Goal: Communication & Community: Answer question/provide support

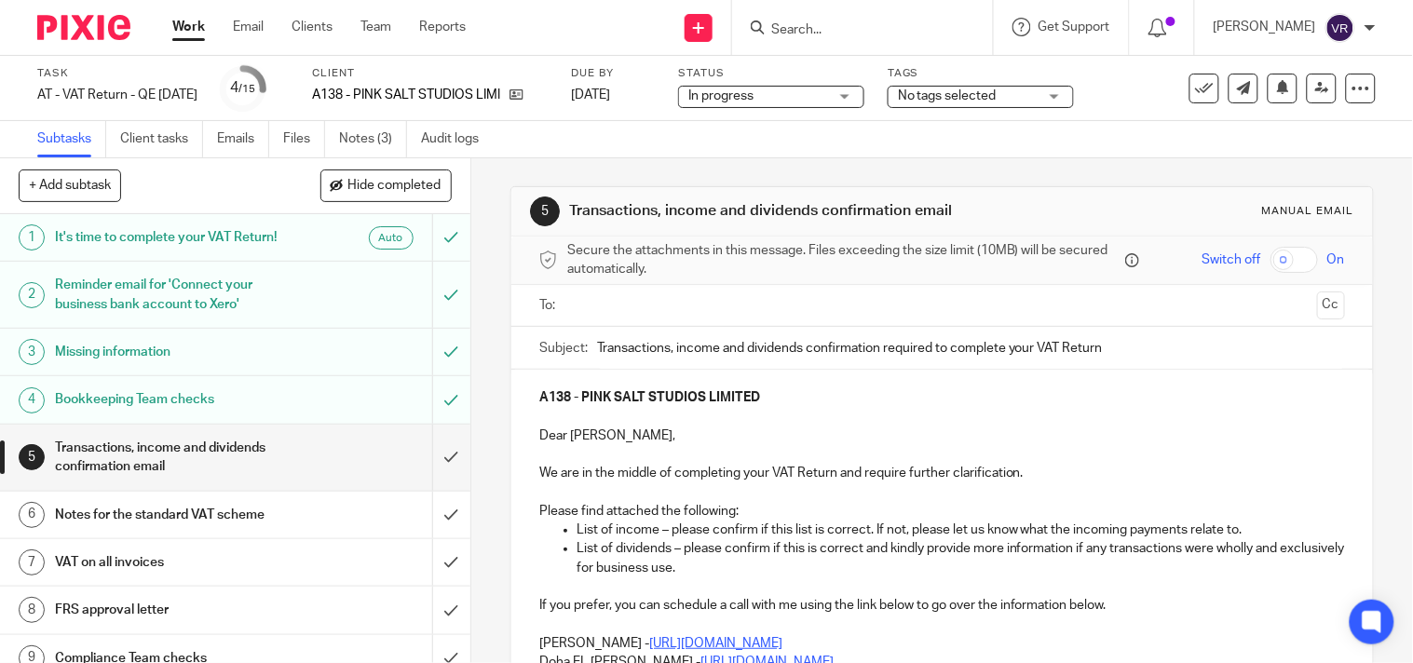
scroll to position [103, 0]
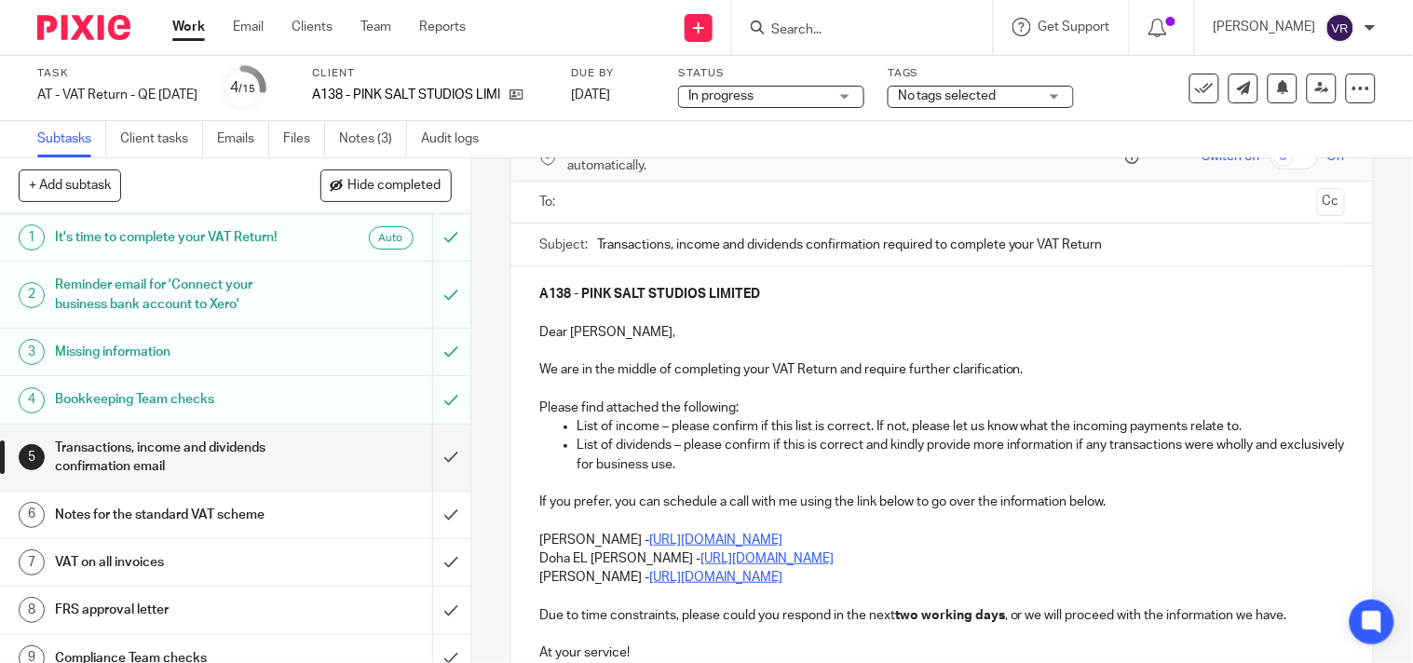
drag, startPoint x: 533, startPoint y: 561, endPoint x: 570, endPoint y: 597, distance: 52.0
click at [539, 561] on p "Doha EL Hamid - https://calendly.com/meetwithdohaelhamid/call" at bounding box center [942, 558] width 806 height 19
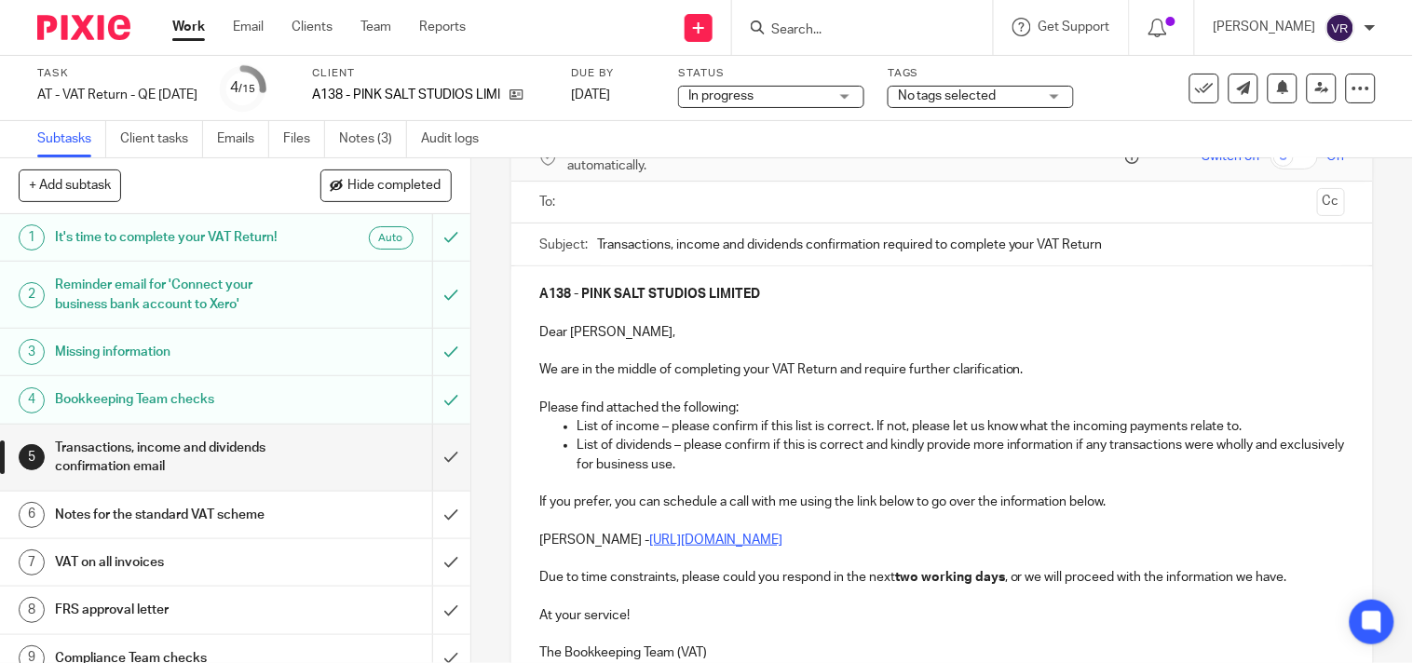
click at [738, 243] on input "Transactions, income and dividends confirmation required to complete your VAT R…" at bounding box center [971, 245] width 748 height 42
paste input "and"
click at [1074, 248] on input "Transactions and income confirmation required to complete your VAT Return" at bounding box center [971, 245] width 748 height 42
type input "Transactions and income confirmation required to complete your VAT Return"
click at [577, 450] on li "List of dividends – please confirm if this is correct and kindly provide more i…" at bounding box center [961, 455] width 768 height 38
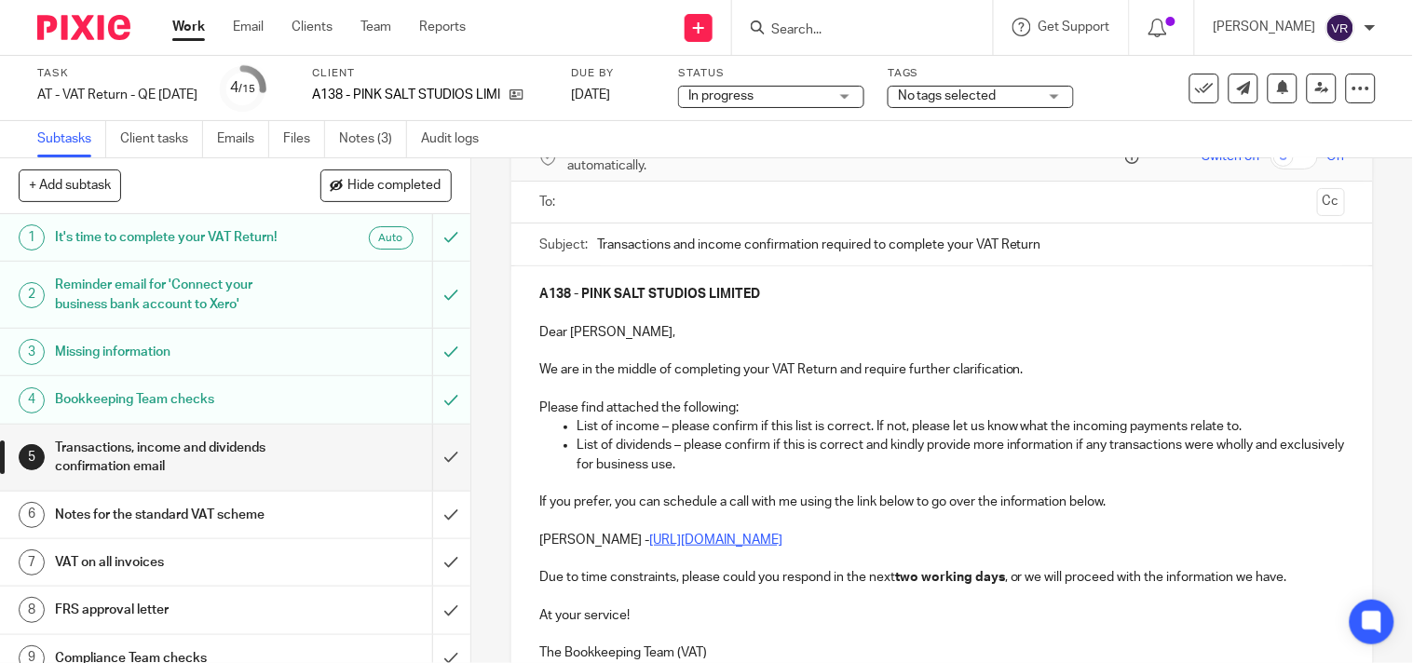
click at [577, 452] on li "List of dividends – please confirm if this is correct and kindly provide more i…" at bounding box center [961, 455] width 768 height 38
click at [577, 443] on li "List of dividends – please confirm if this is correct and kindly provide more i…" at bounding box center [961, 455] width 768 height 38
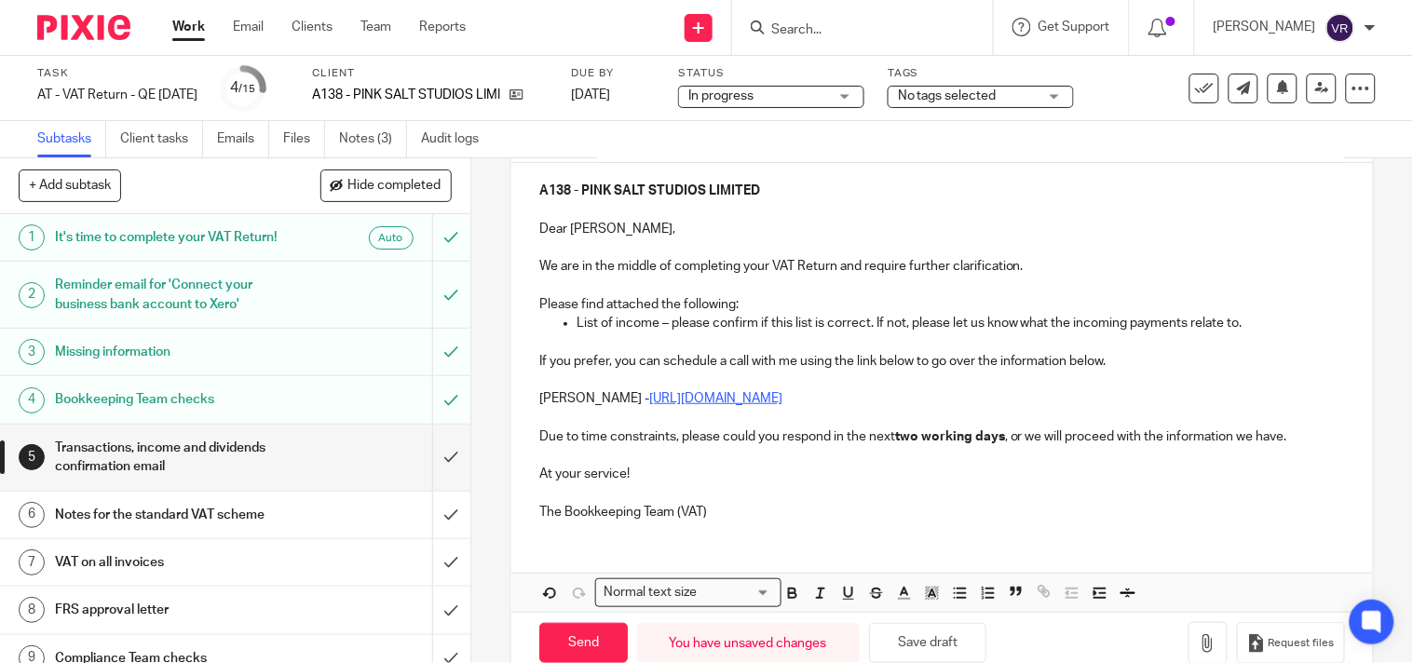
scroll to position [247, 0]
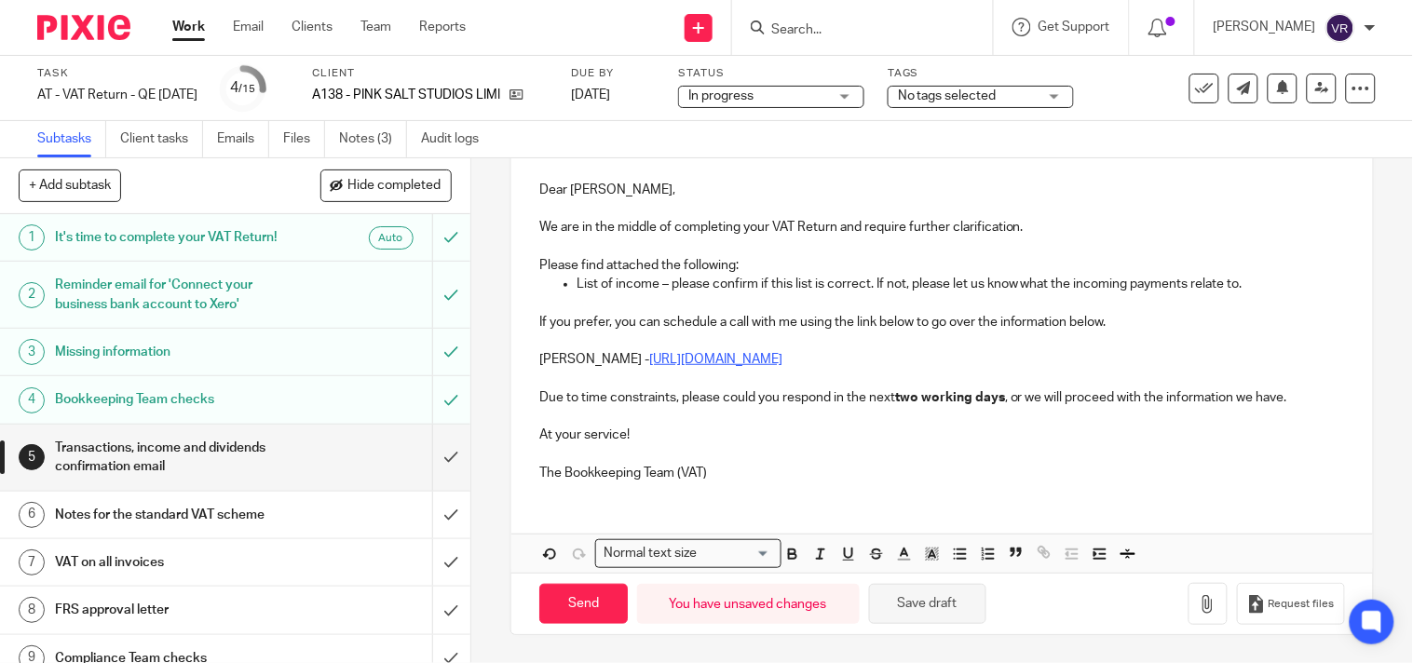
click at [953, 605] on button "Save draft" at bounding box center [927, 604] width 117 height 40
click at [957, 597] on button "Save draft" at bounding box center [927, 604] width 117 height 40
click at [1199, 608] on icon "button" at bounding box center [1208, 604] width 19 height 19
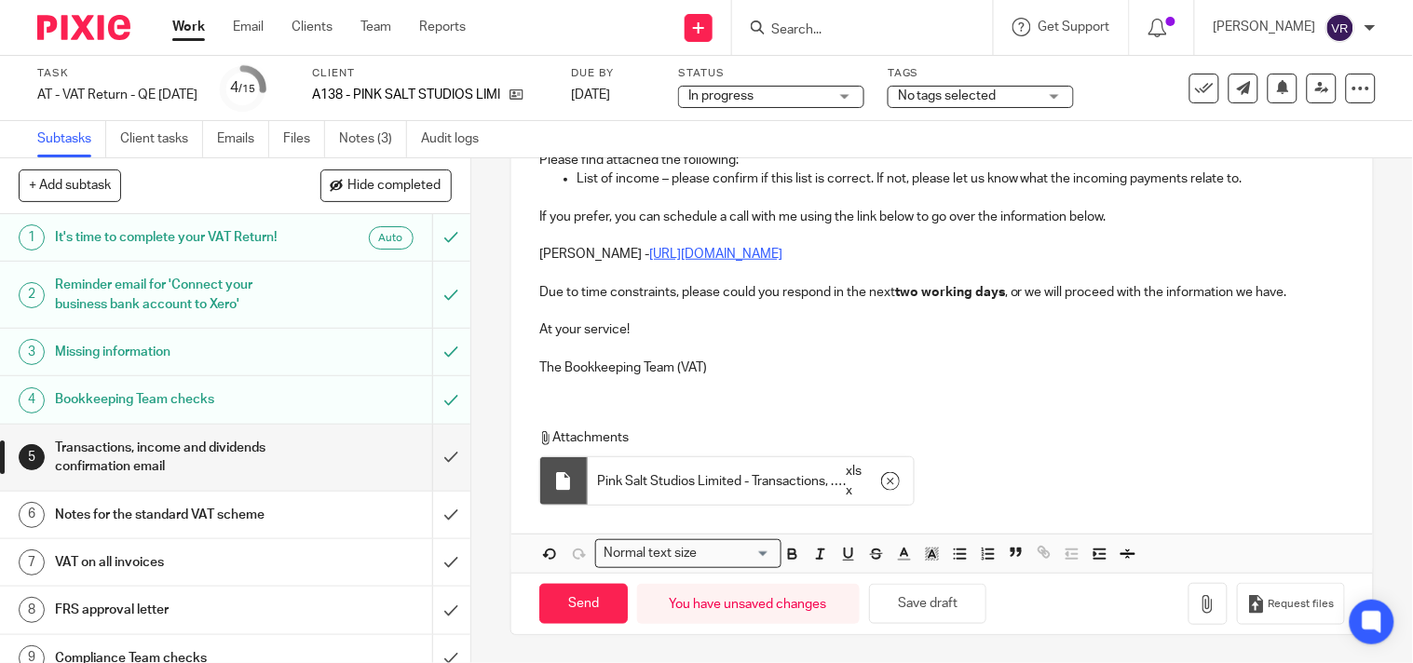
scroll to position [352, 0]
click at [967, 604] on button "Save draft" at bounding box center [927, 604] width 117 height 40
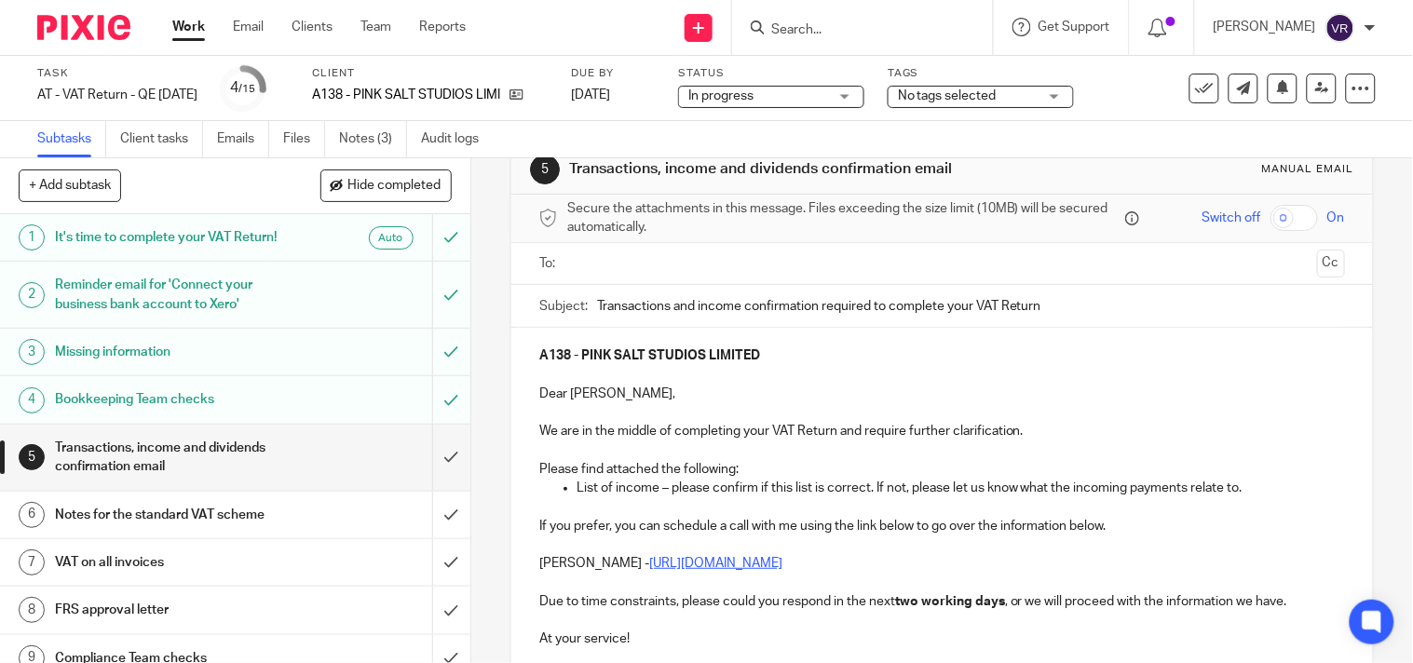
scroll to position [0, 0]
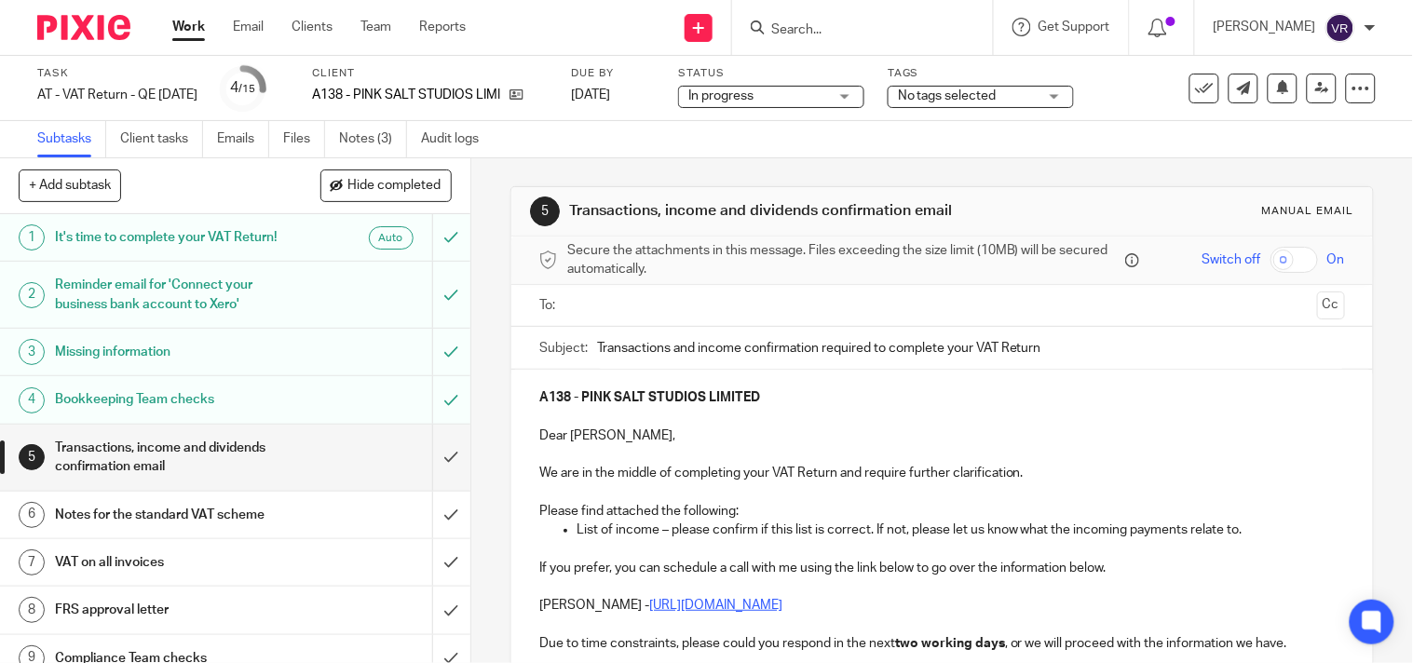
click at [722, 315] on input "text" at bounding box center [942, 305] width 736 height 21
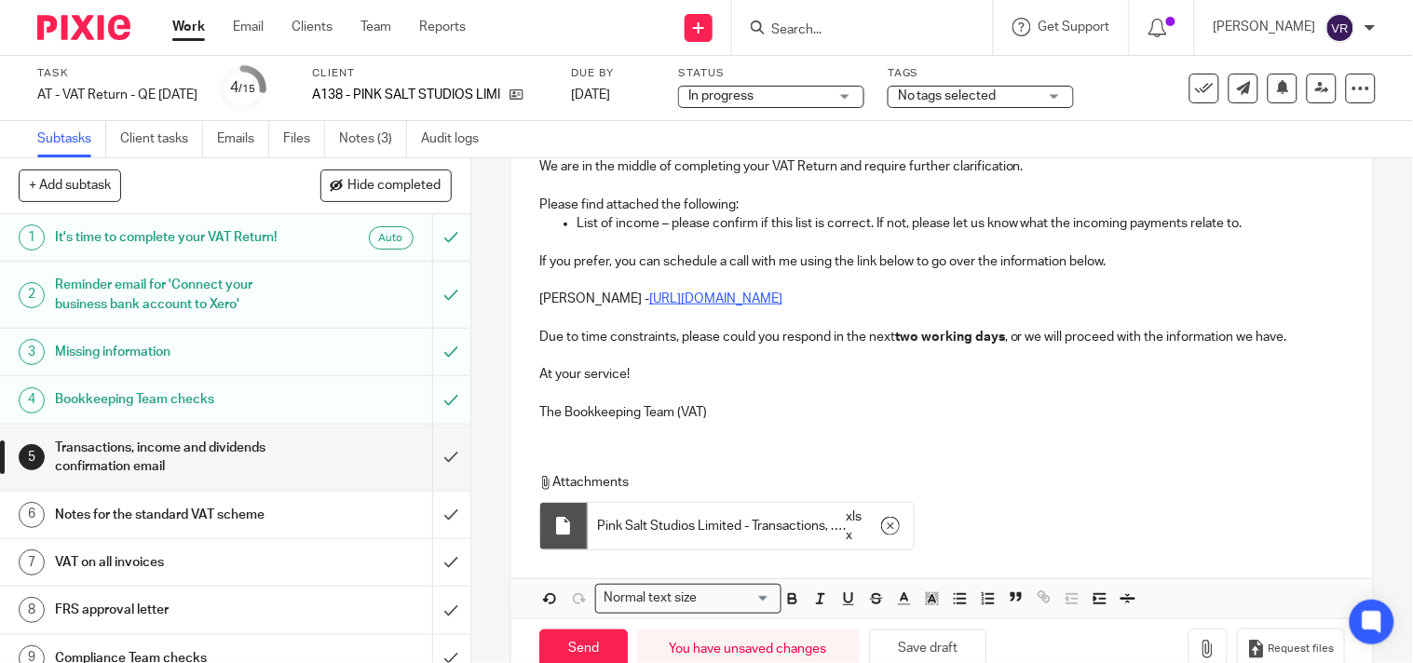
scroll to position [357, 0]
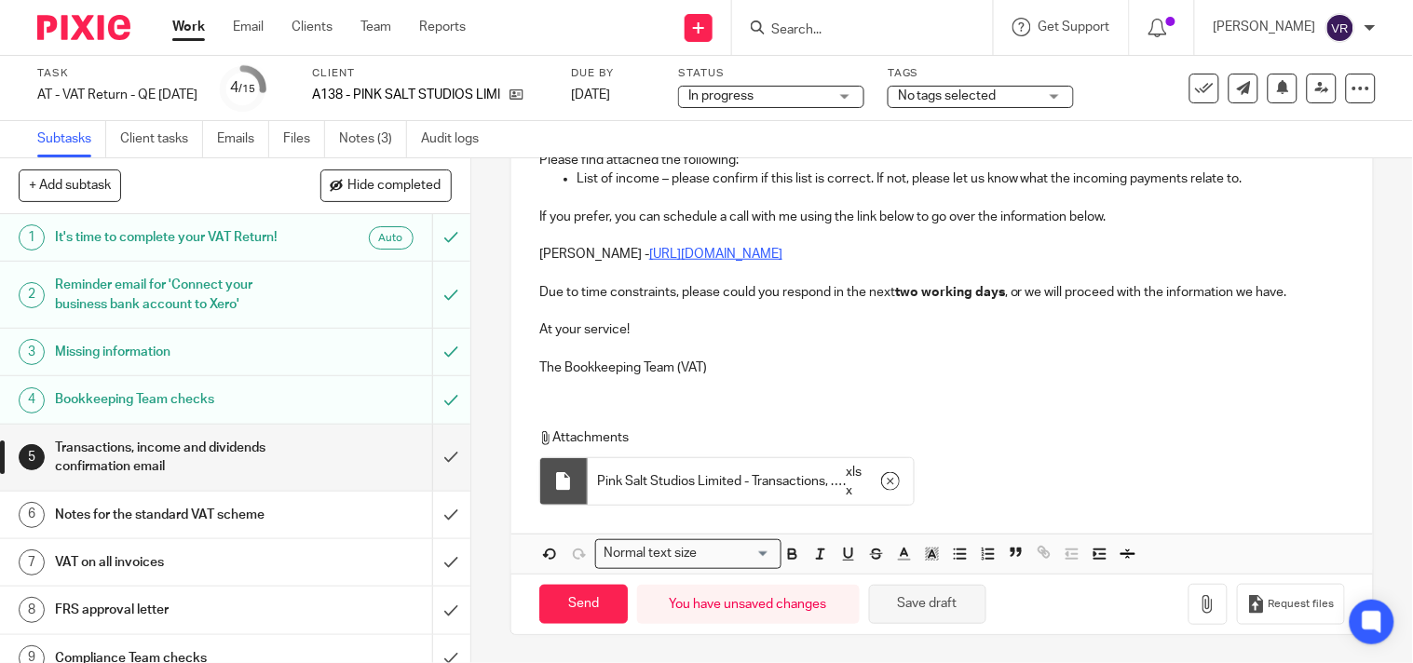
click at [956, 612] on button "Save draft" at bounding box center [927, 605] width 117 height 40
click at [864, 101] on div "In progress In progress" at bounding box center [771, 97] width 186 height 22
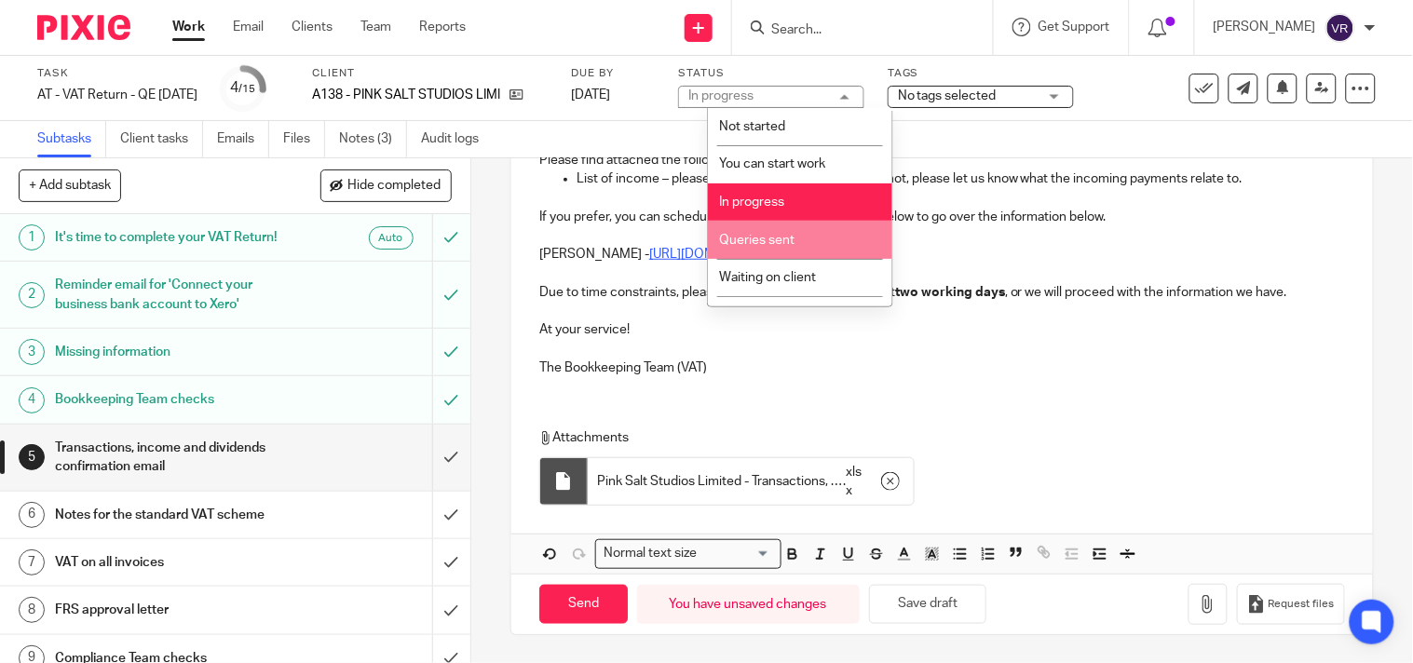
click at [789, 250] on li "Queries sent" at bounding box center [800, 240] width 184 height 38
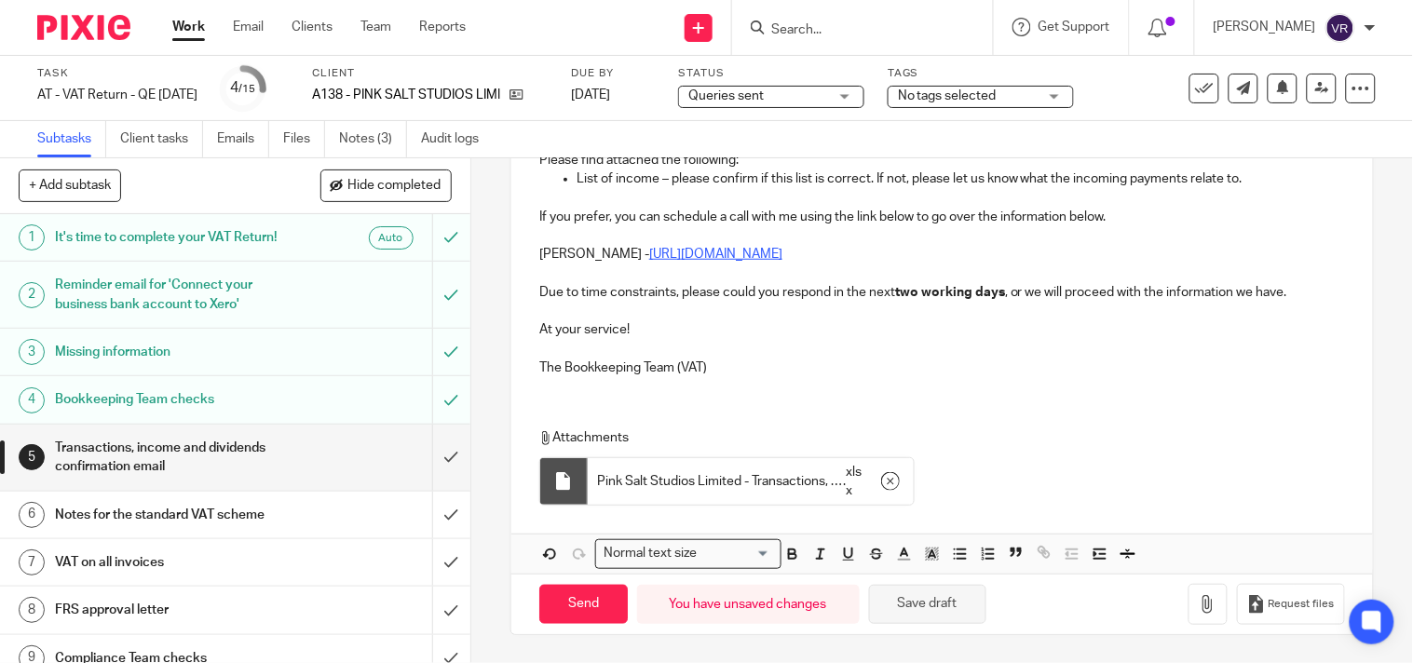
click at [914, 621] on button "Save draft" at bounding box center [927, 605] width 117 height 40
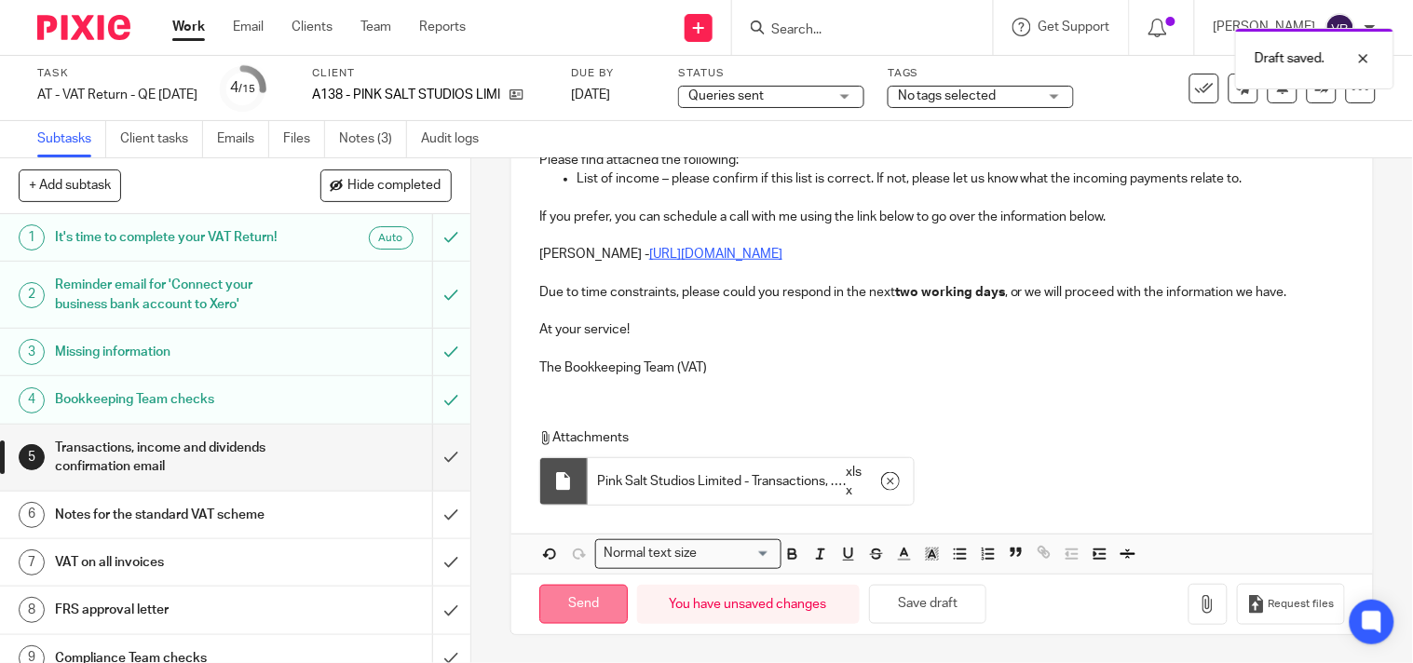
click at [587, 608] on input "Send" at bounding box center [583, 605] width 88 height 40
type input "Sent"
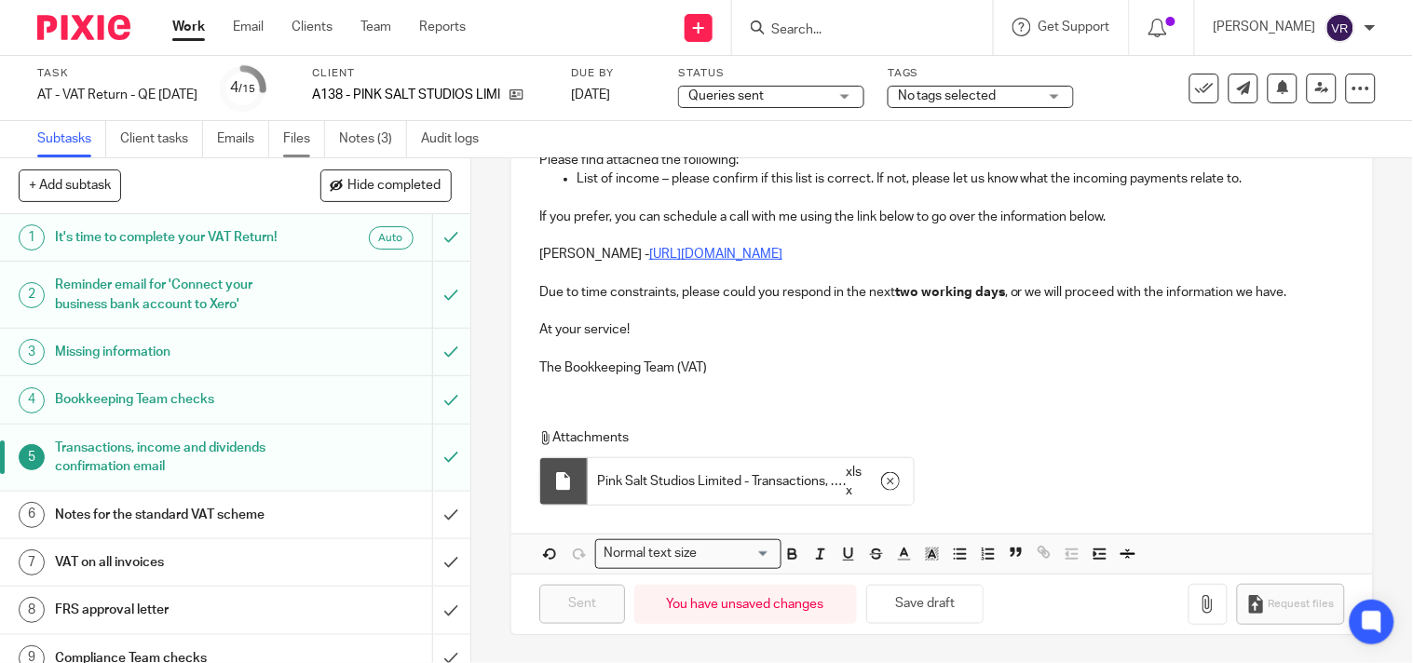
click at [304, 135] on link "Files" at bounding box center [304, 139] width 42 height 36
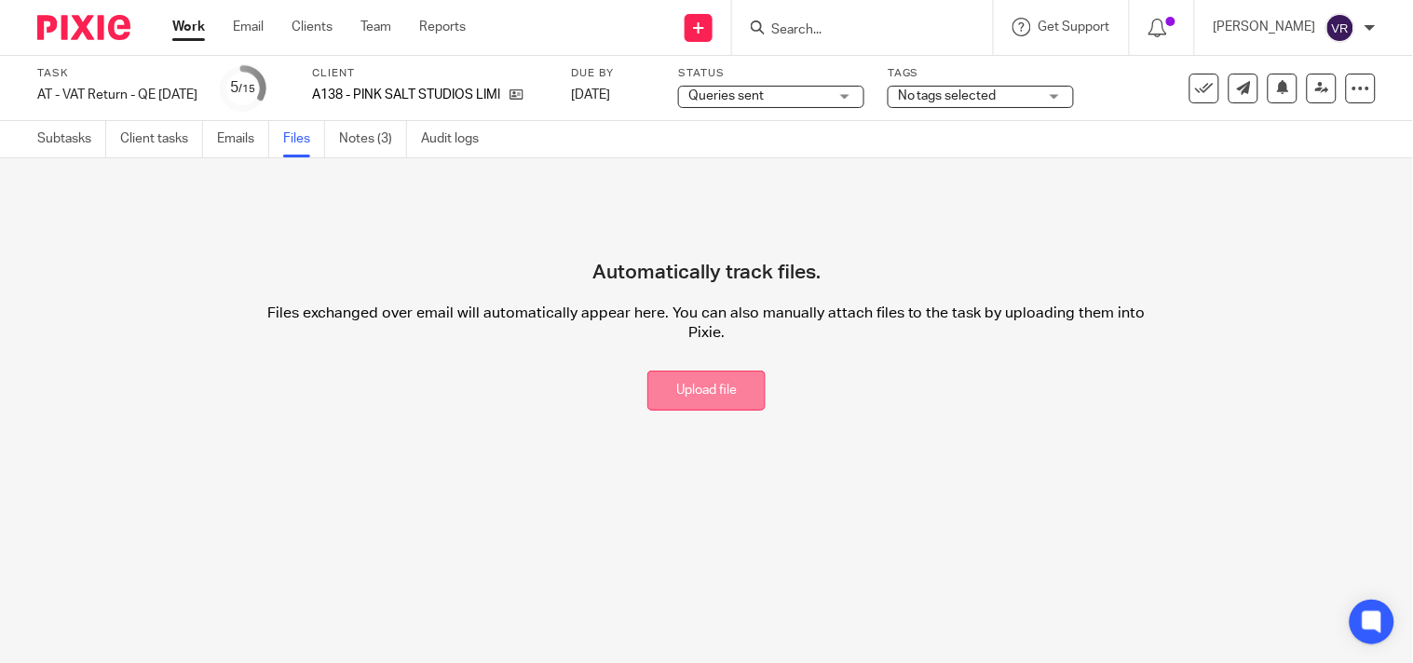
click at [700, 384] on button "Upload file" at bounding box center [706, 391] width 118 height 40
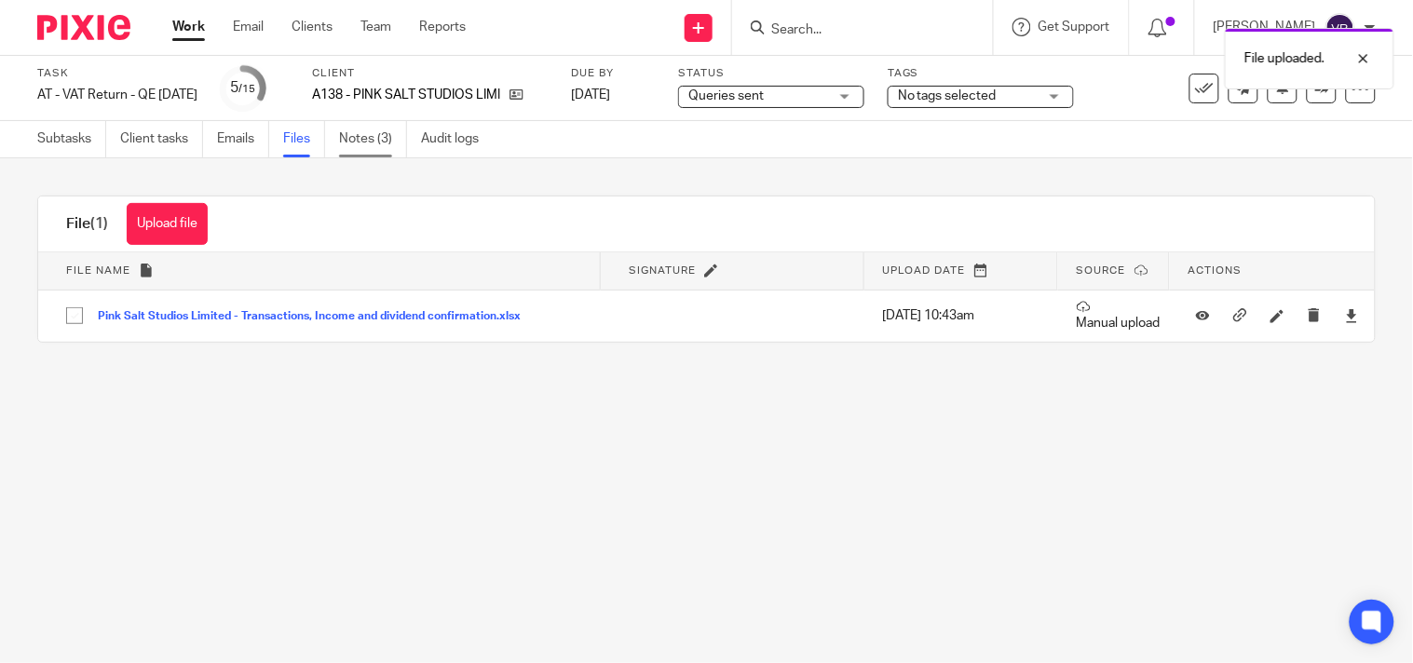
click at [369, 147] on link "Notes (3)" at bounding box center [373, 139] width 68 height 36
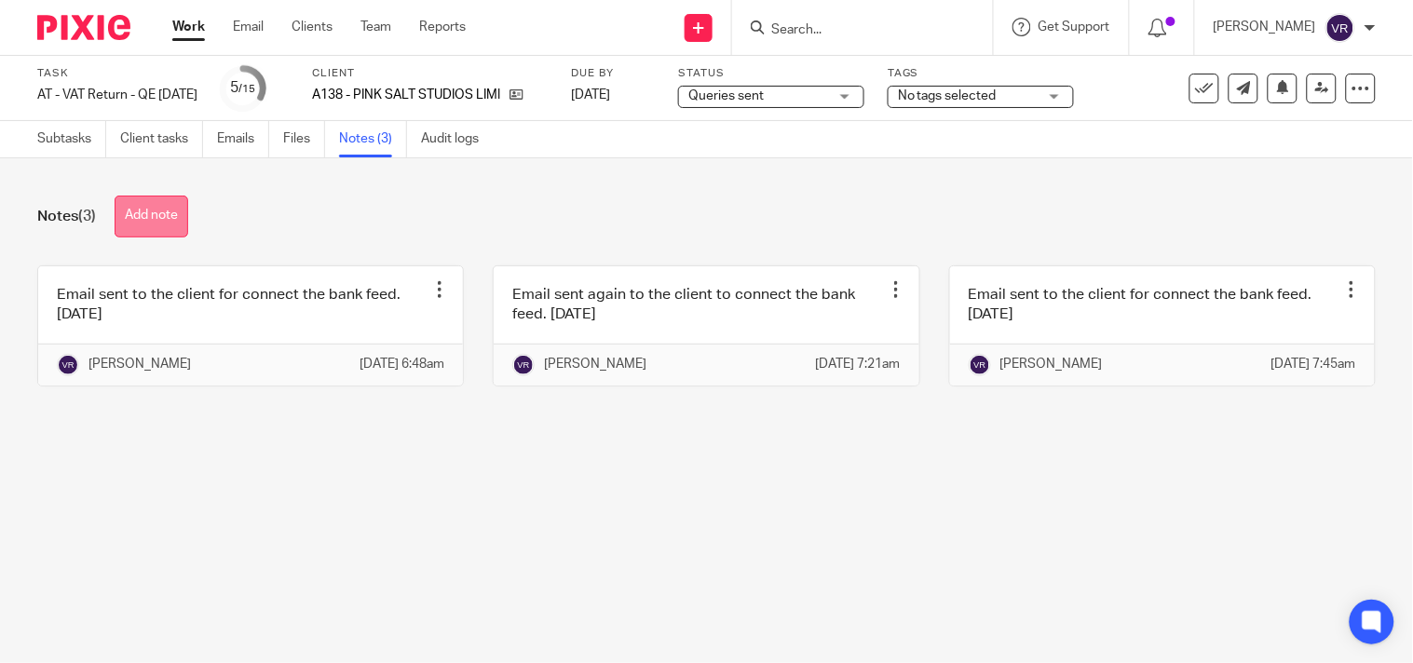
click at [174, 208] on button "Add note" at bounding box center [152, 217] width 74 height 42
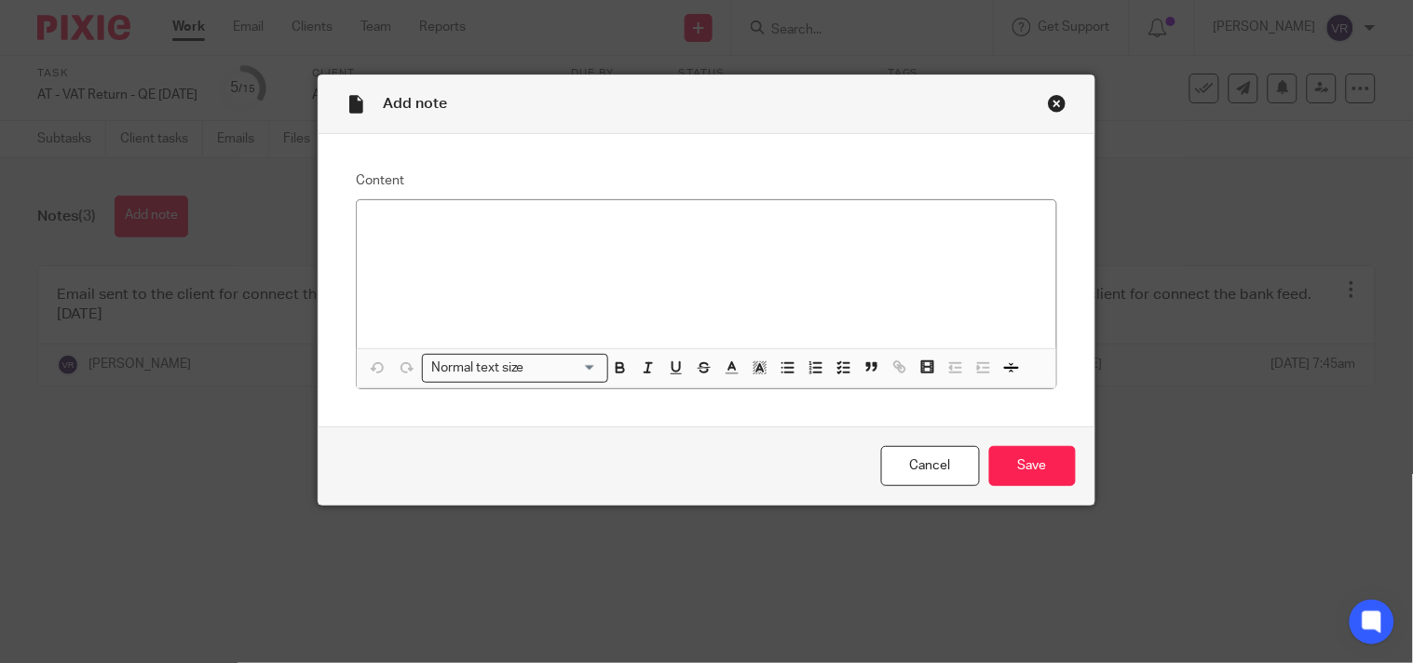
drag, startPoint x: 616, startPoint y: 104, endPoint x: 740, endPoint y: 119, distance: 125.7
click at [740, 119] on div "Add note" at bounding box center [706, 104] width 775 height 59
click at [468, 249] on div at bounding box center [706, 274] width 699 height 148
click at [1025, 466] on input "Save" at bounding box center [1032, 466] width 87 height 40
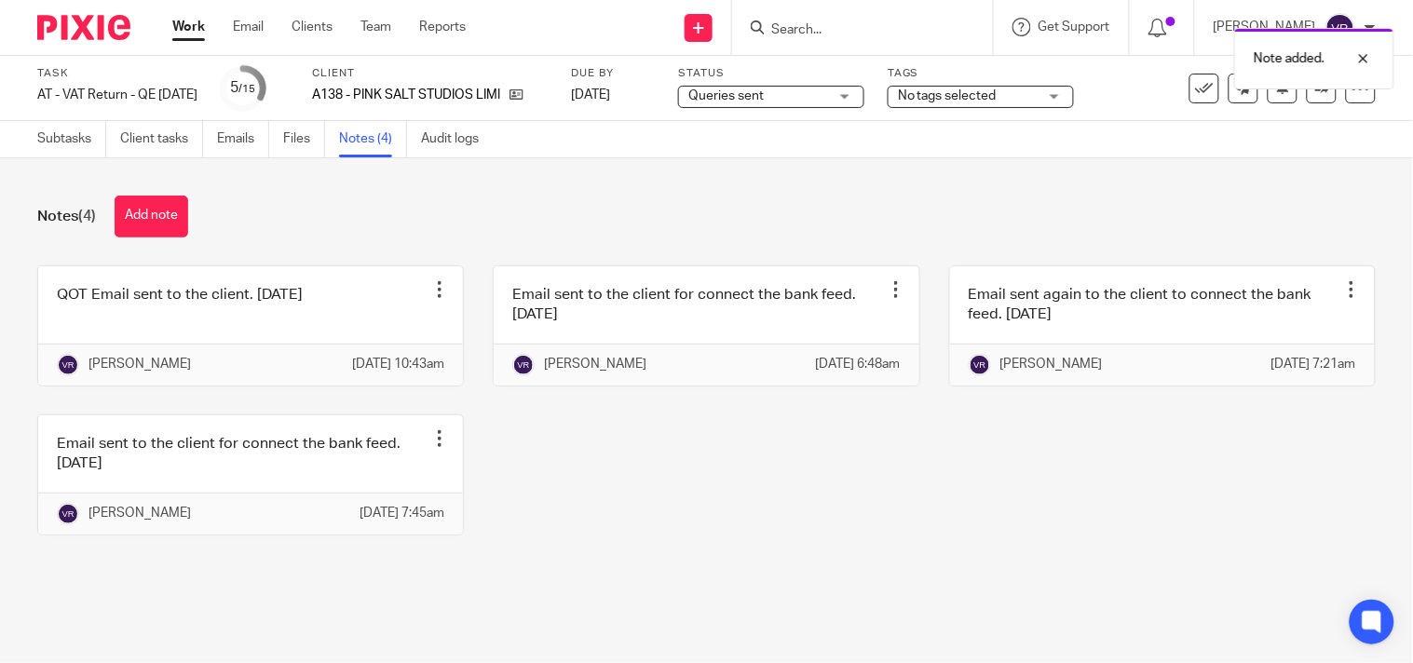
click at [807, 557] on div "QOT Email sent to the client. 25.09.2025 Edit note Delete note Vipul Rawal 25 S…" at bounding box center [691, 414] width 1367 height 298
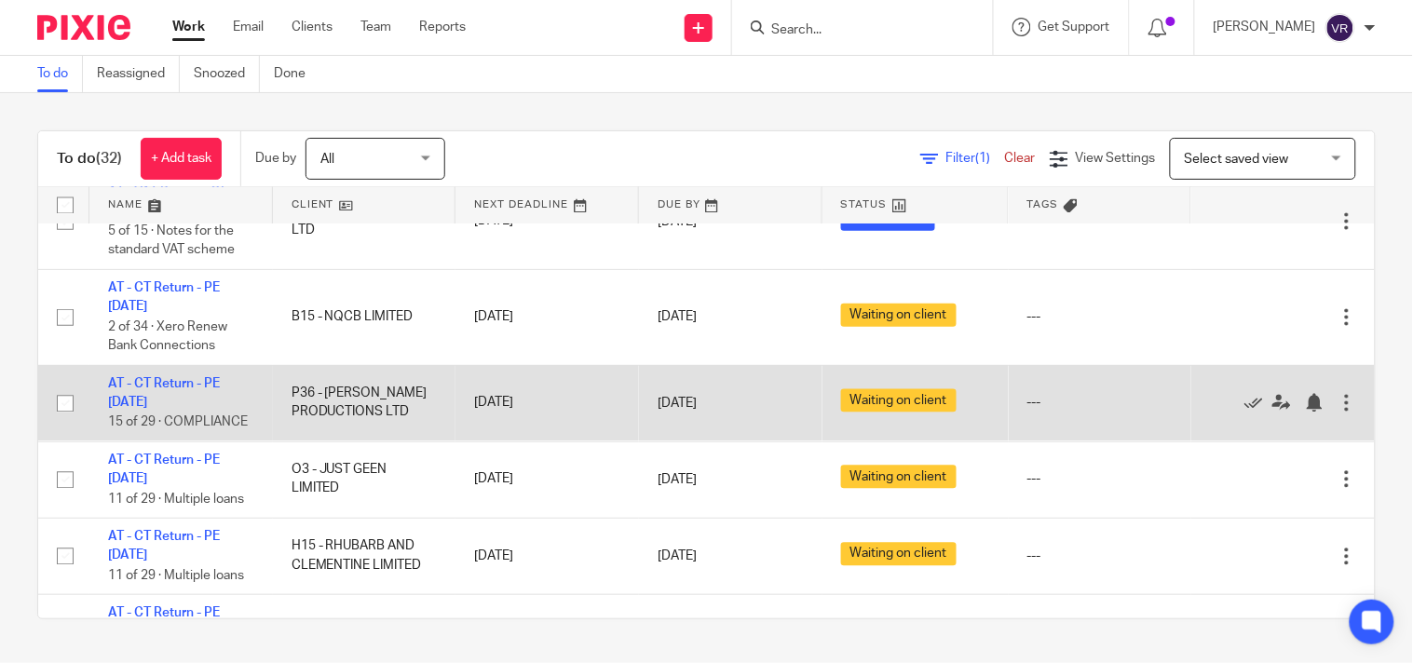
scroll to position [1035, 0]
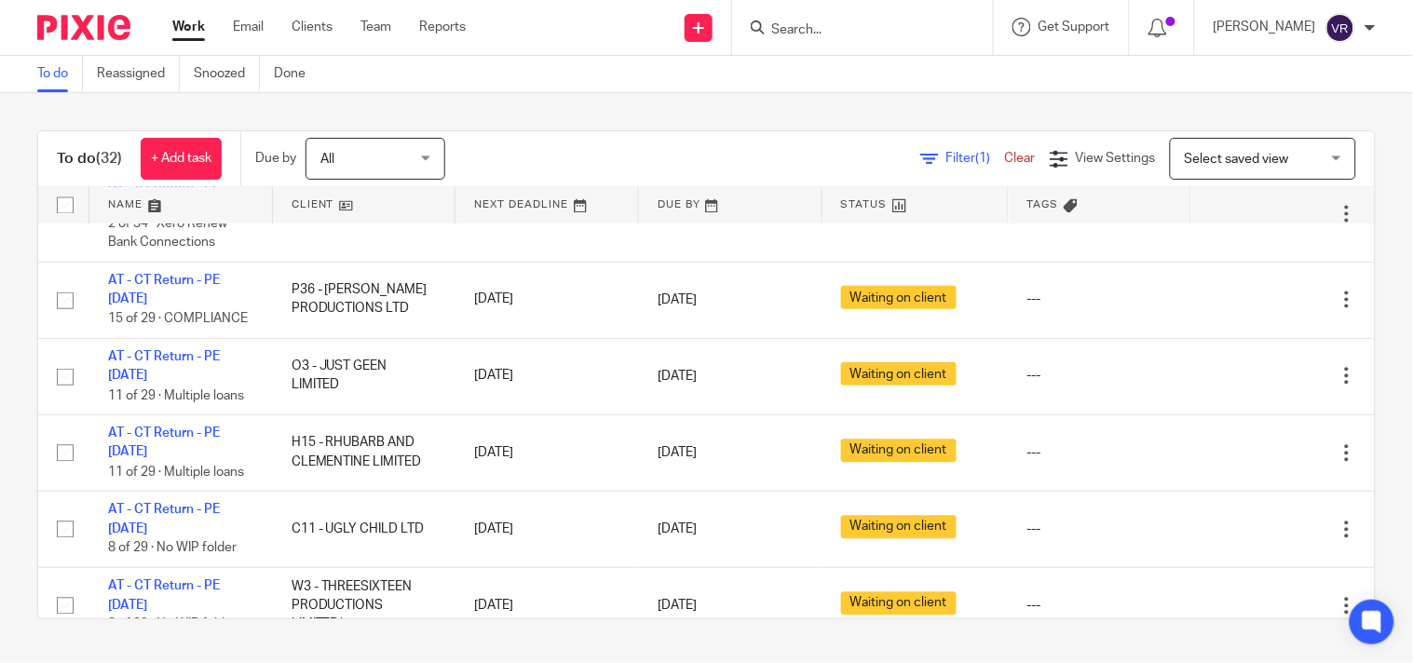
click at [686, 101] on div "To do (32) + Add task Due by All All Today Tomorrow This week Next week This mo…" at bounding box center [706, 374] width 1413 height 563
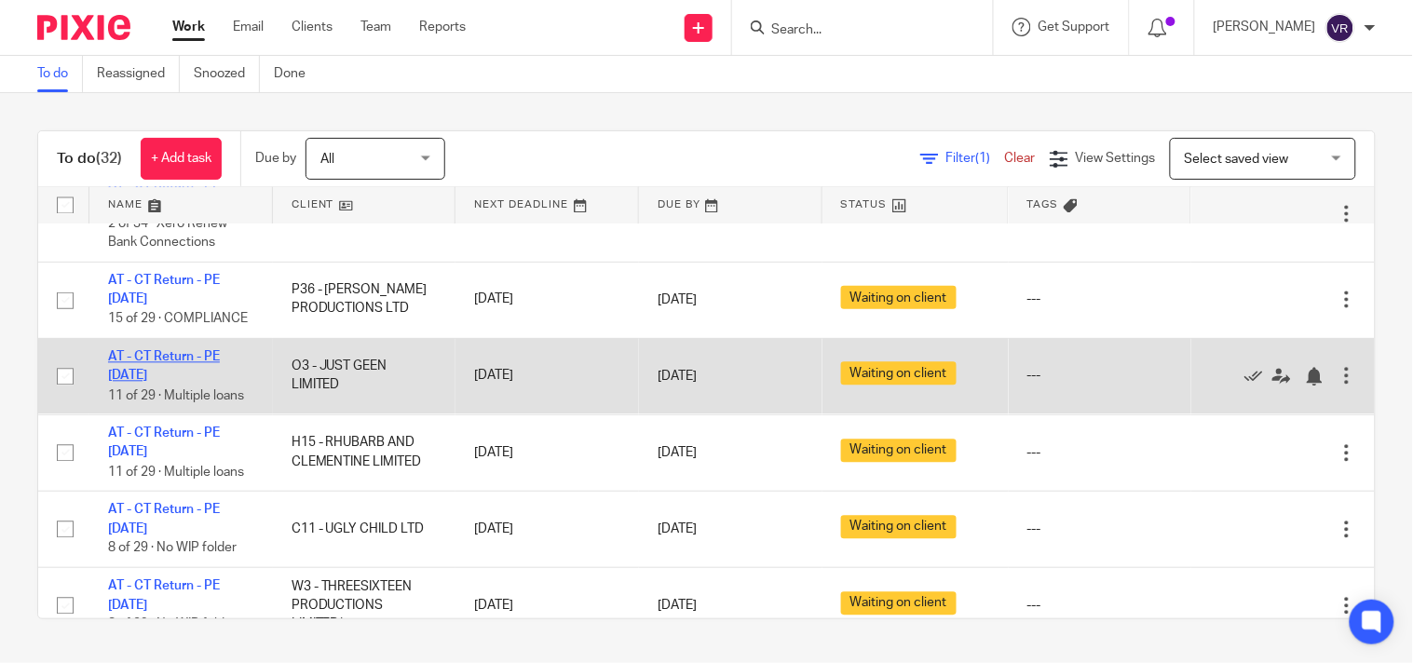
click at [175, 383] on link "AT - CT Return - PE 31-03-2025" at bounding box center [164, 367] width 112 height 32
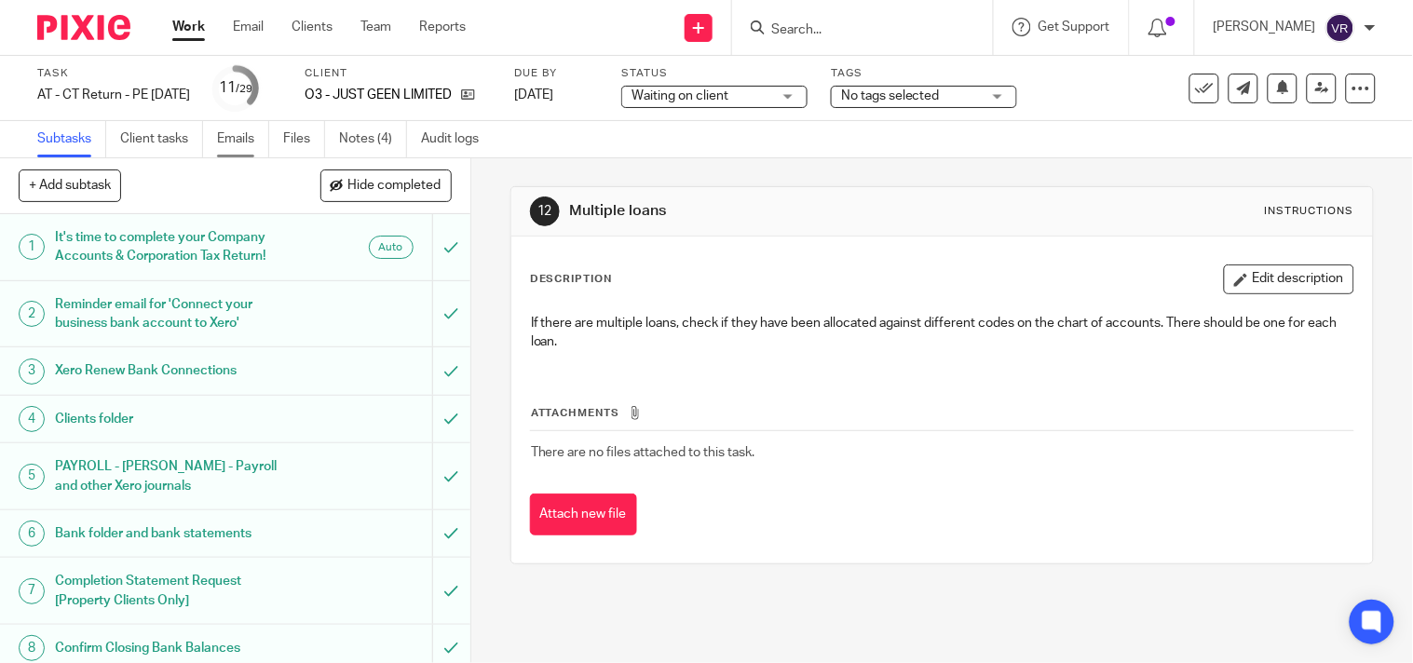
click at [246, 151] on link "Emails" at bounding box center [243, 139] width 52 height 36
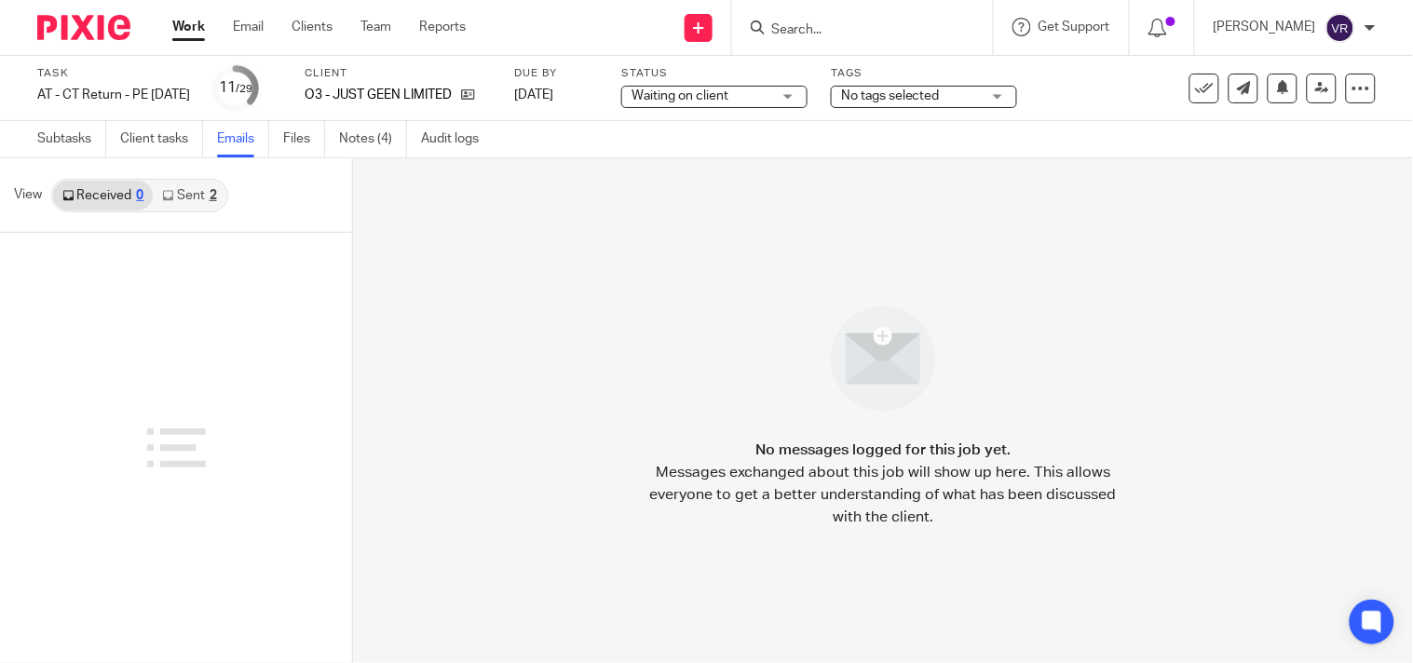
click at [200, 201] on link "Sent 2" at bounding box center [189, 196] width 73 height 30
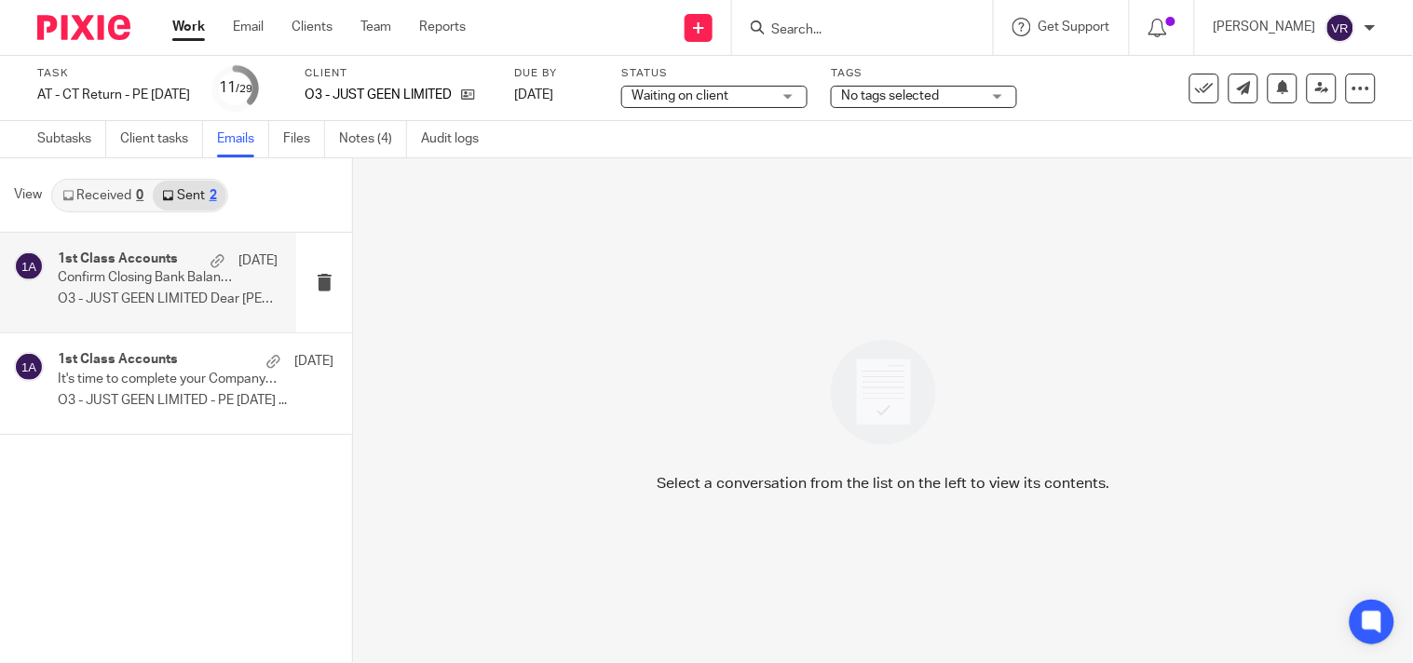
click at [171, 286] on div "1st Class Accounts [DATE] Confirm Closing Bank Balances O3 - JUST GEEN LIMITED …" at bounding box center [168, 282] width 220 height 62
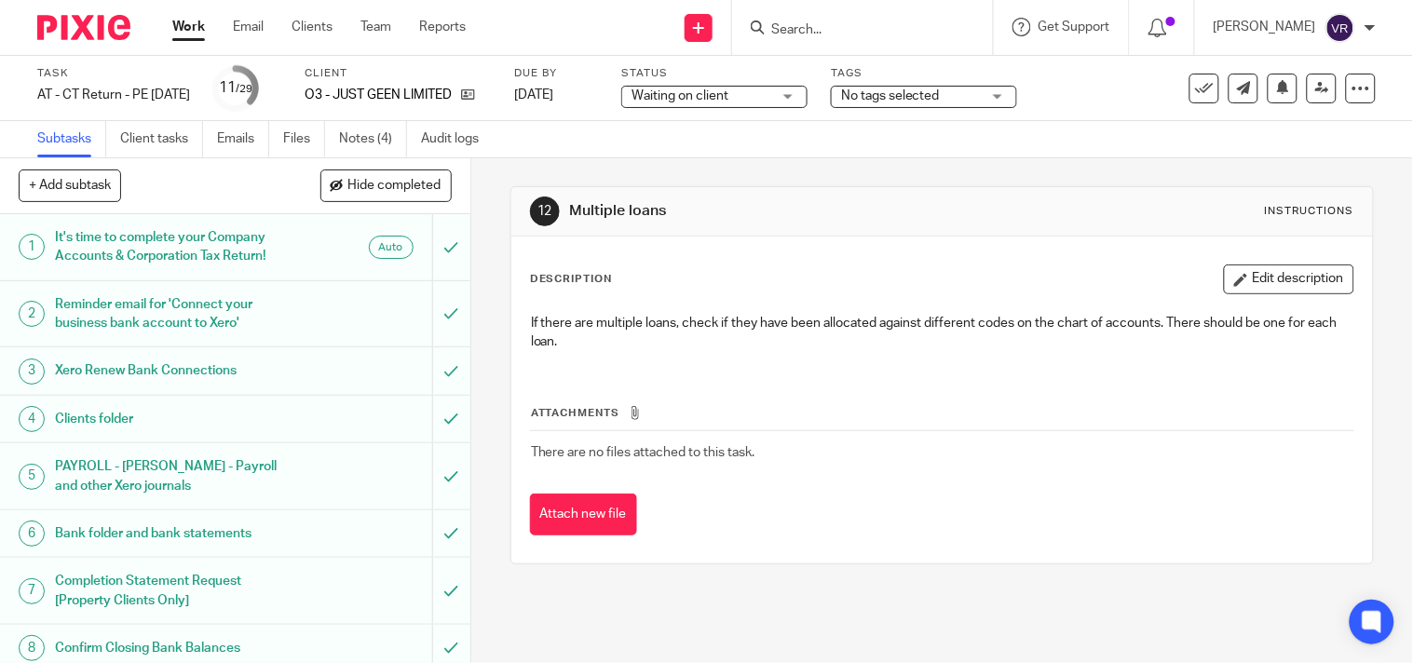
click at [282, 319] on div "Reminder email for 'Connect your business bank account to Xero'" at bounding box center [234, 314] width 359 height 47
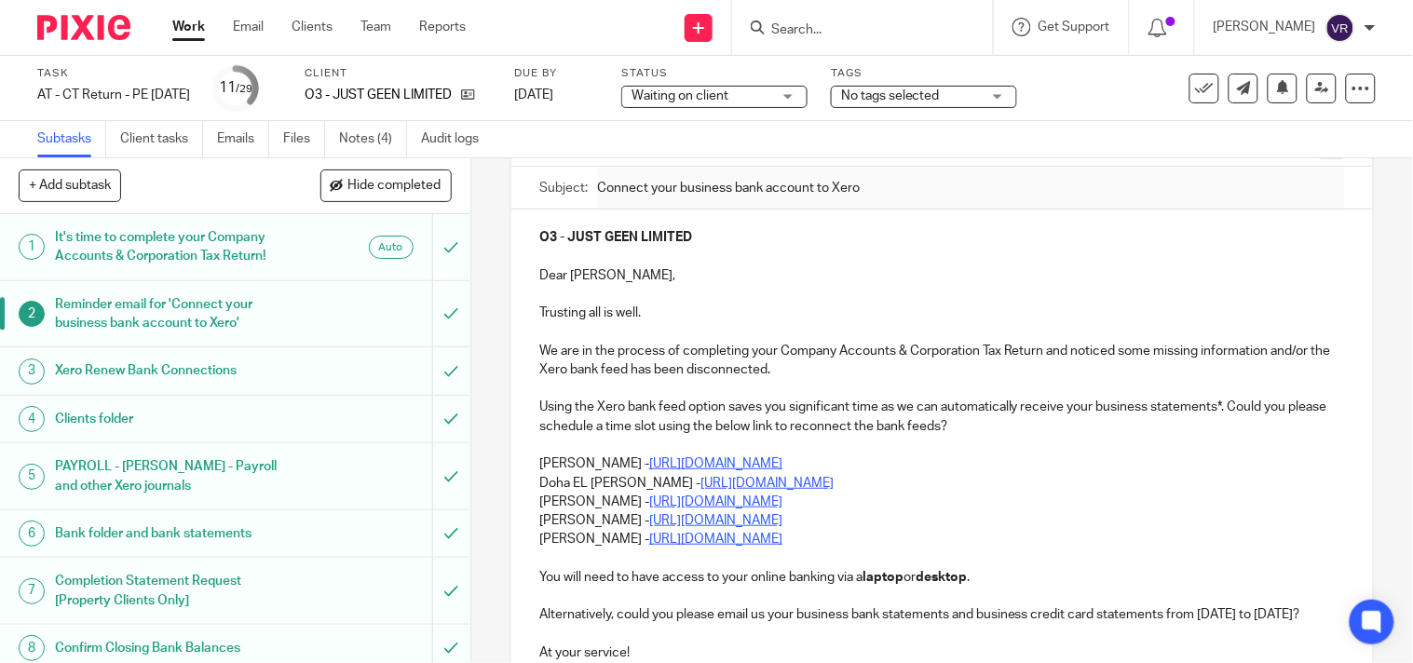
scroll to position [207, 0]
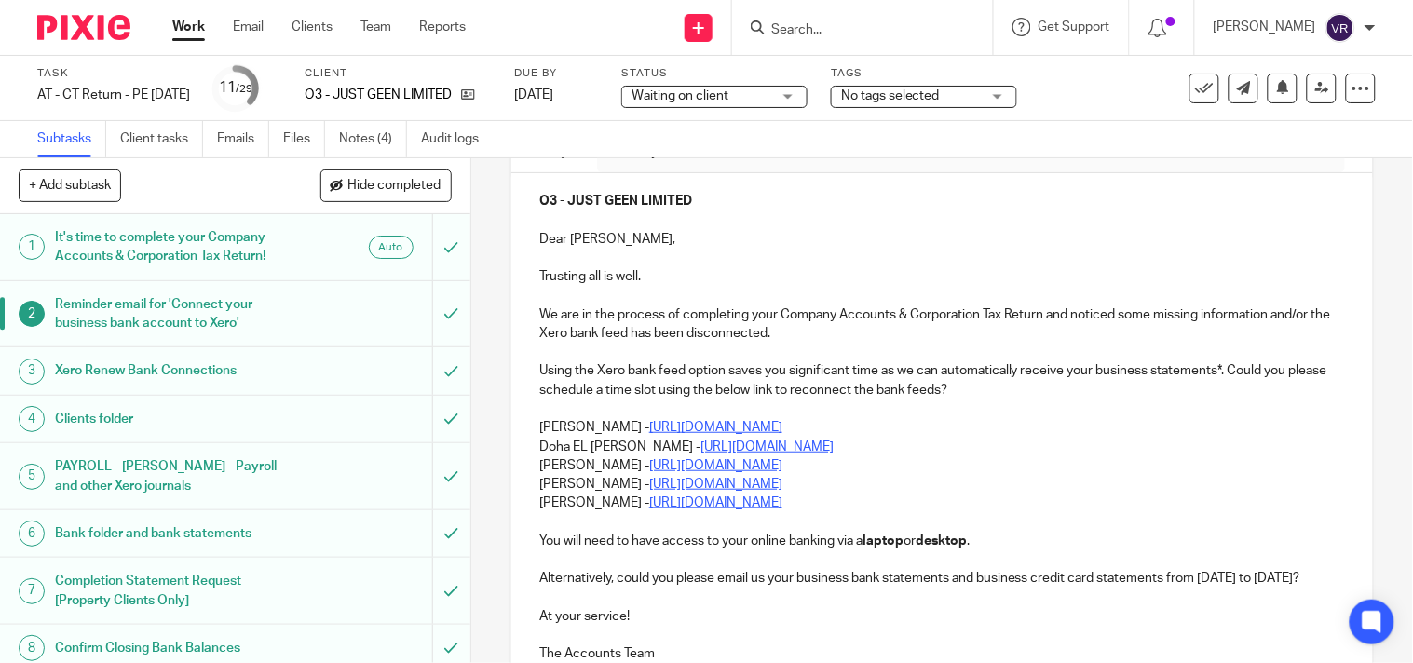
click at [529, 448] on div "O3 - JUST GEEN LIMITED Dear [PERSON_NAME], Trusting all is well. We are in the …" at bounding box center [941, 444] width 861 height 542
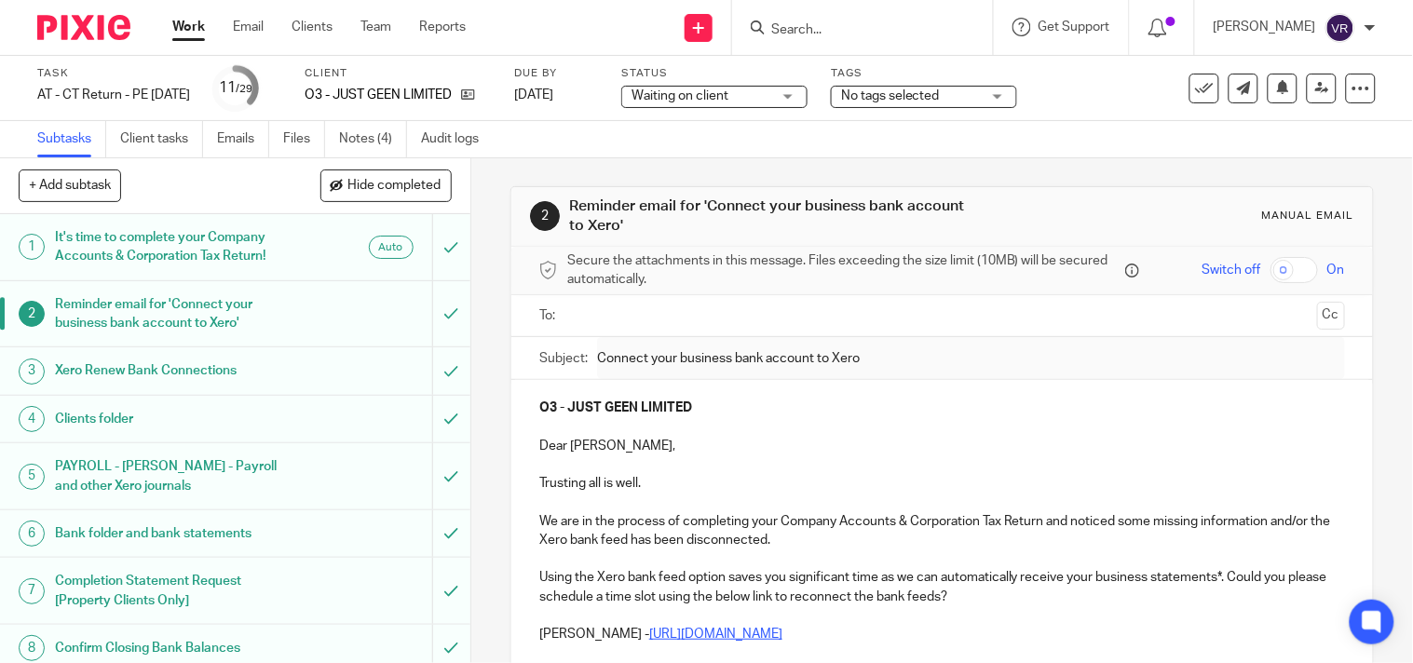
scroll to position [103, 0]
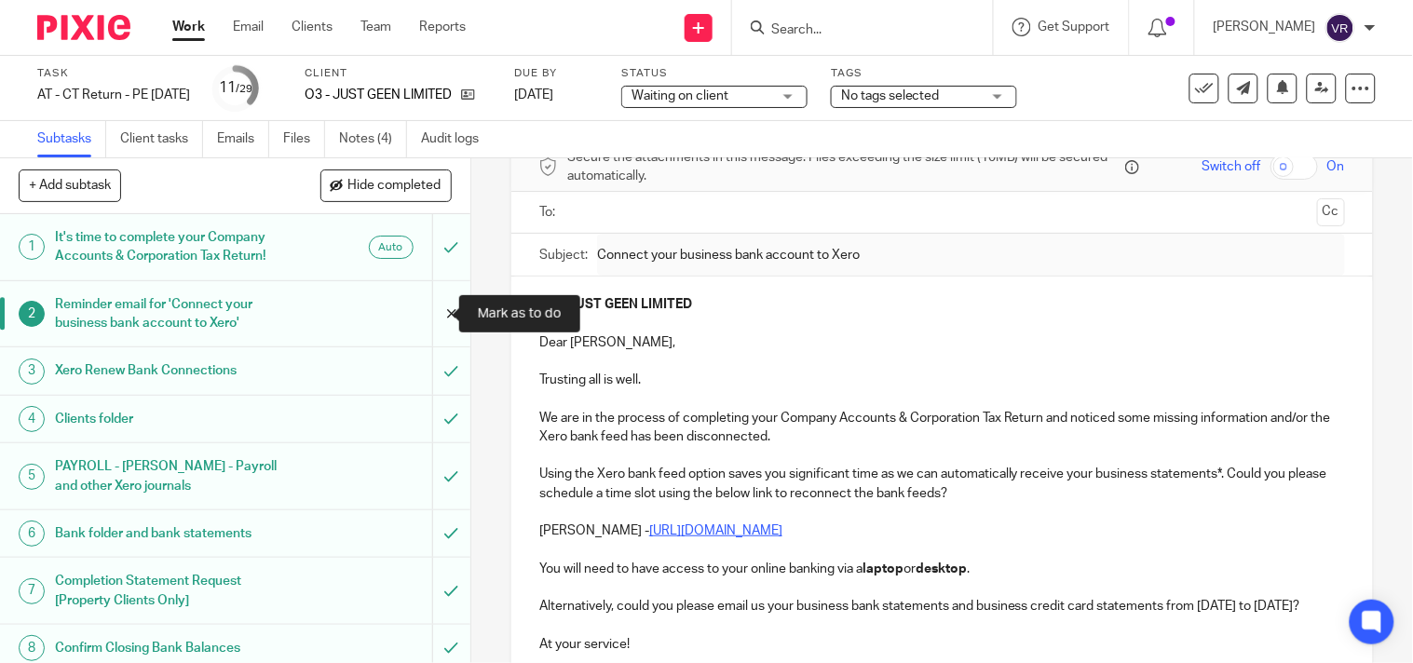
click at [426, 320] on input "submit" at bounding box center [235, 314] width 470 height 66
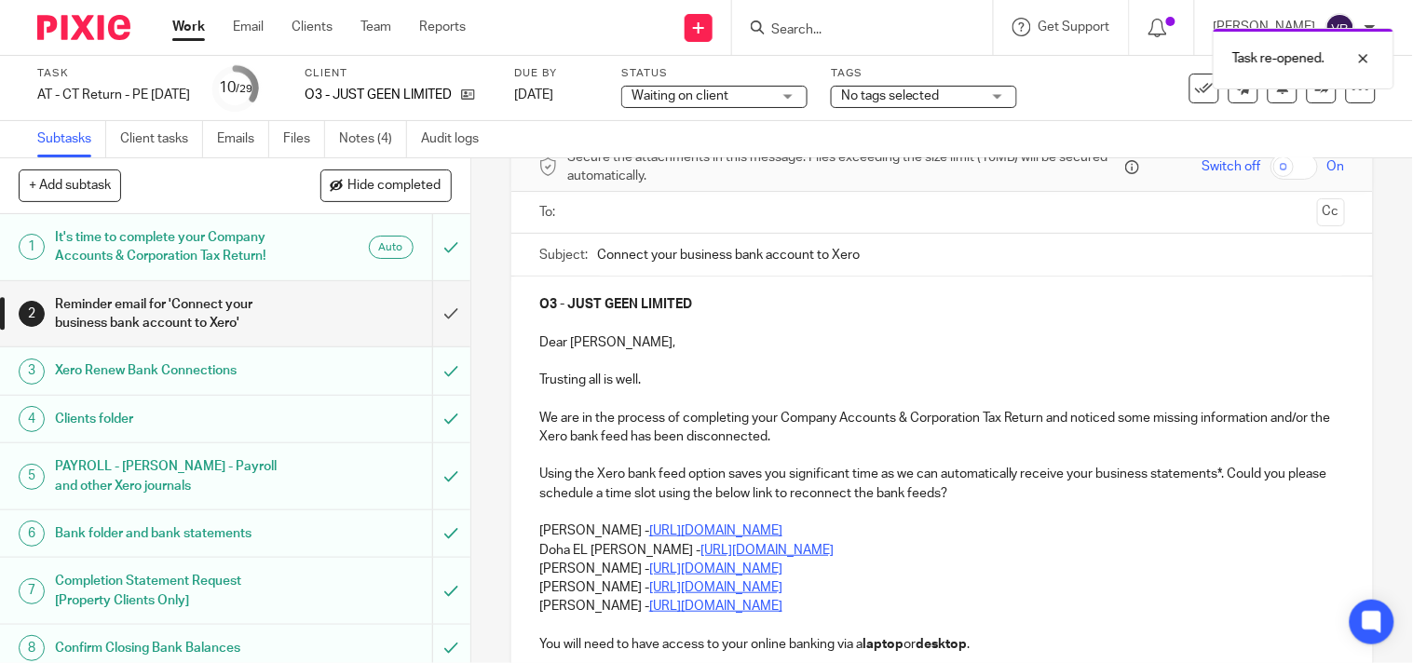
scroll to position [207, 0]
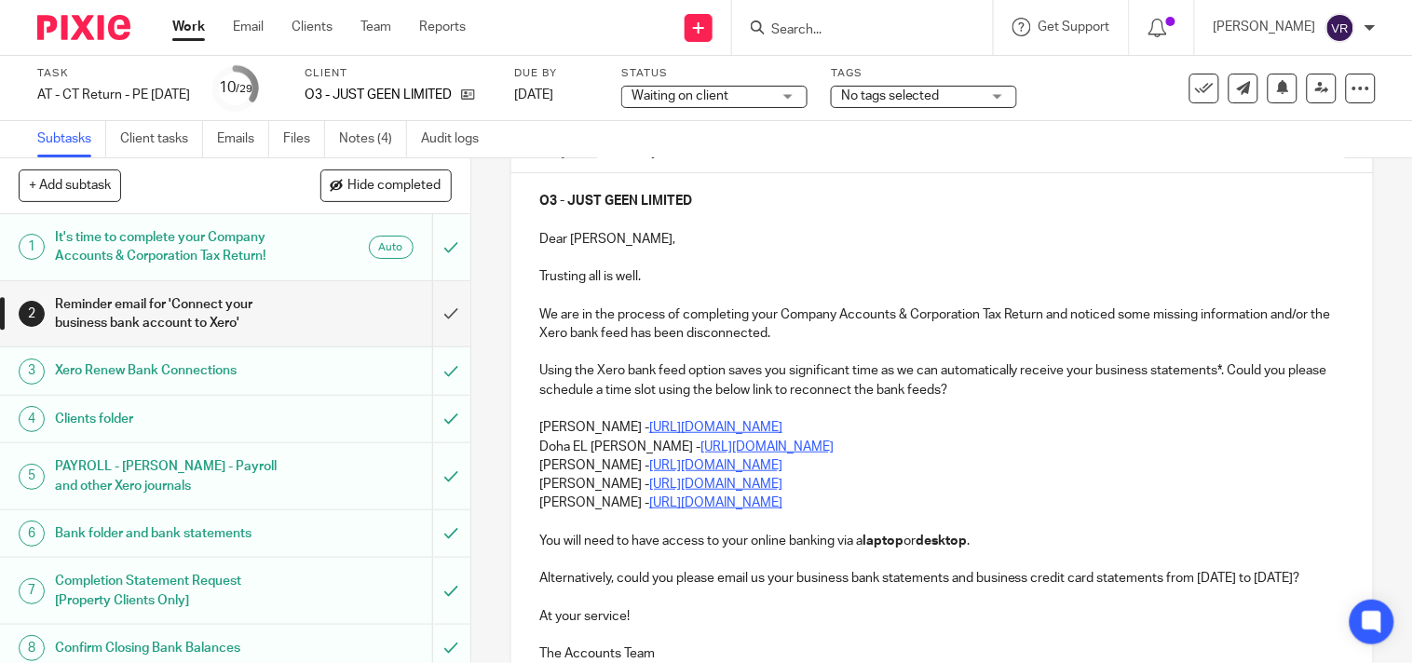
click at [539, 452] on p "Doha EL Hamid - https://calendly.com/meetwithdohaelhamid/call" at bounding box center [942, 447] width 806 height 19
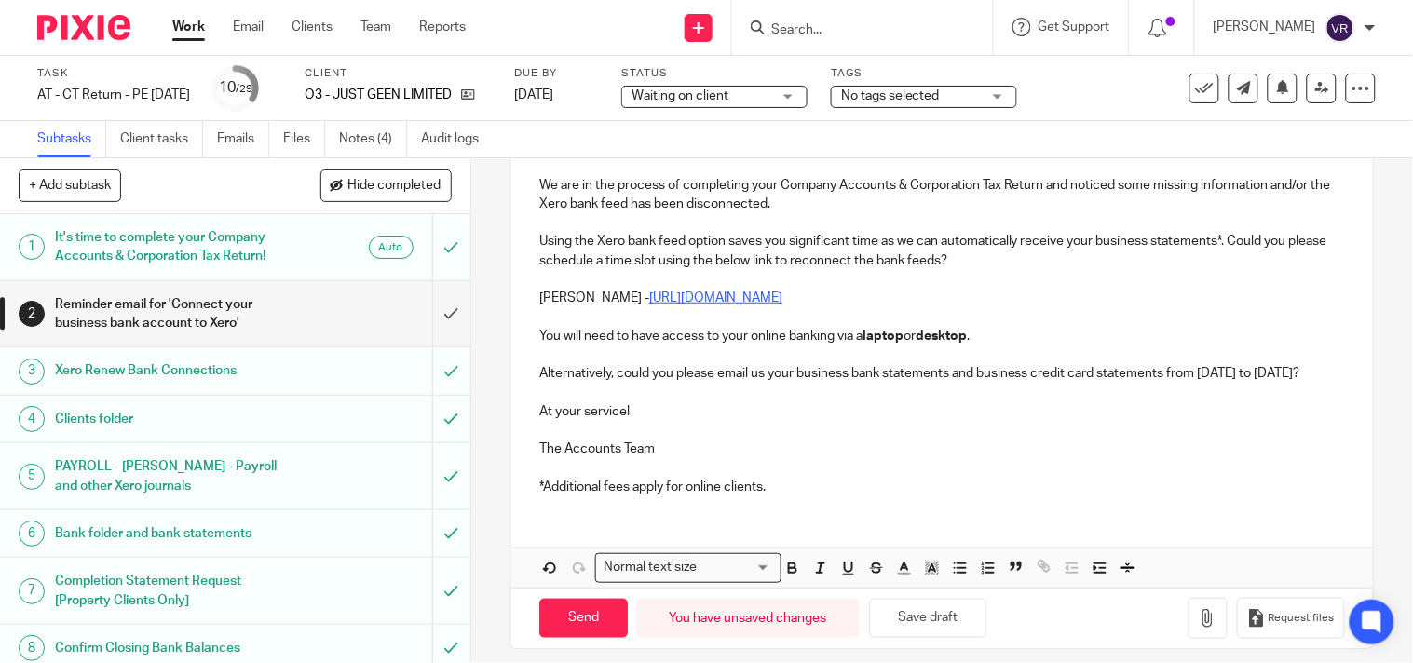
scroll to position [370, 0]
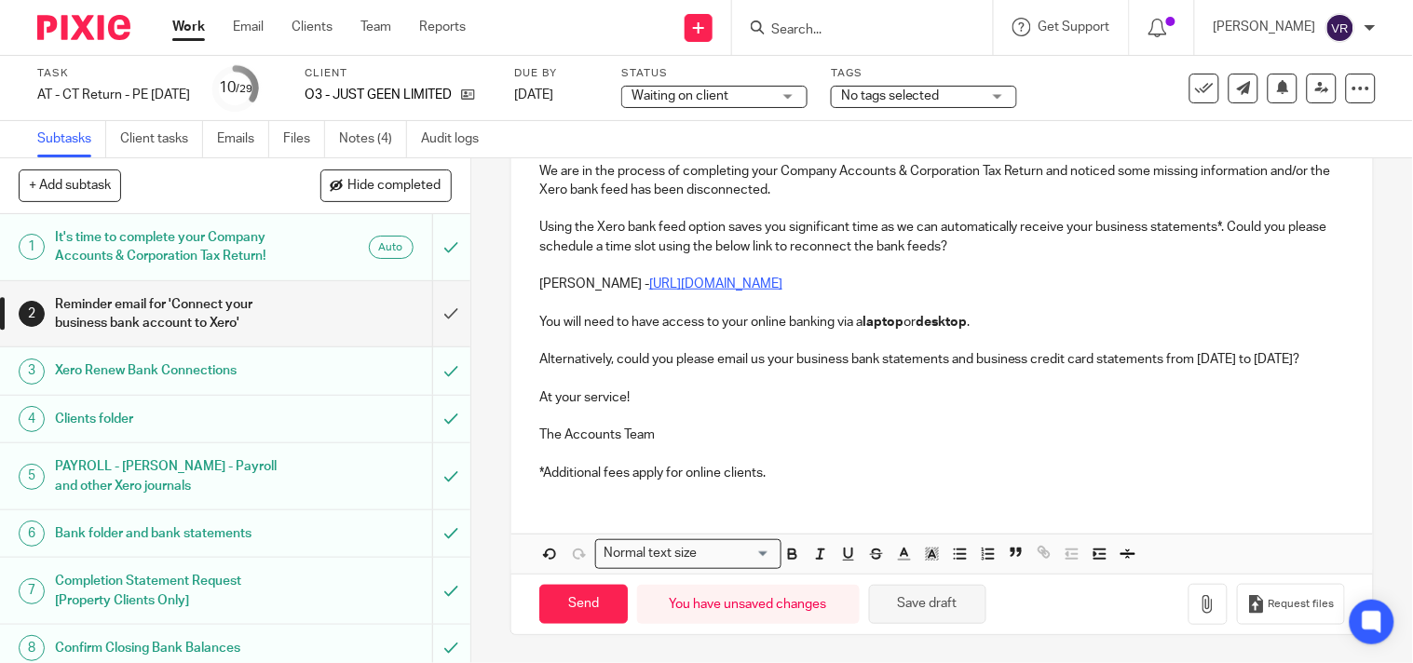
click at [946, 599] on button "Save draft" at bounding box center [927, 605] width 117 height 40
click at [950, 594] on button "Save draft" at bounding box center [927, 605] width 117 height 40
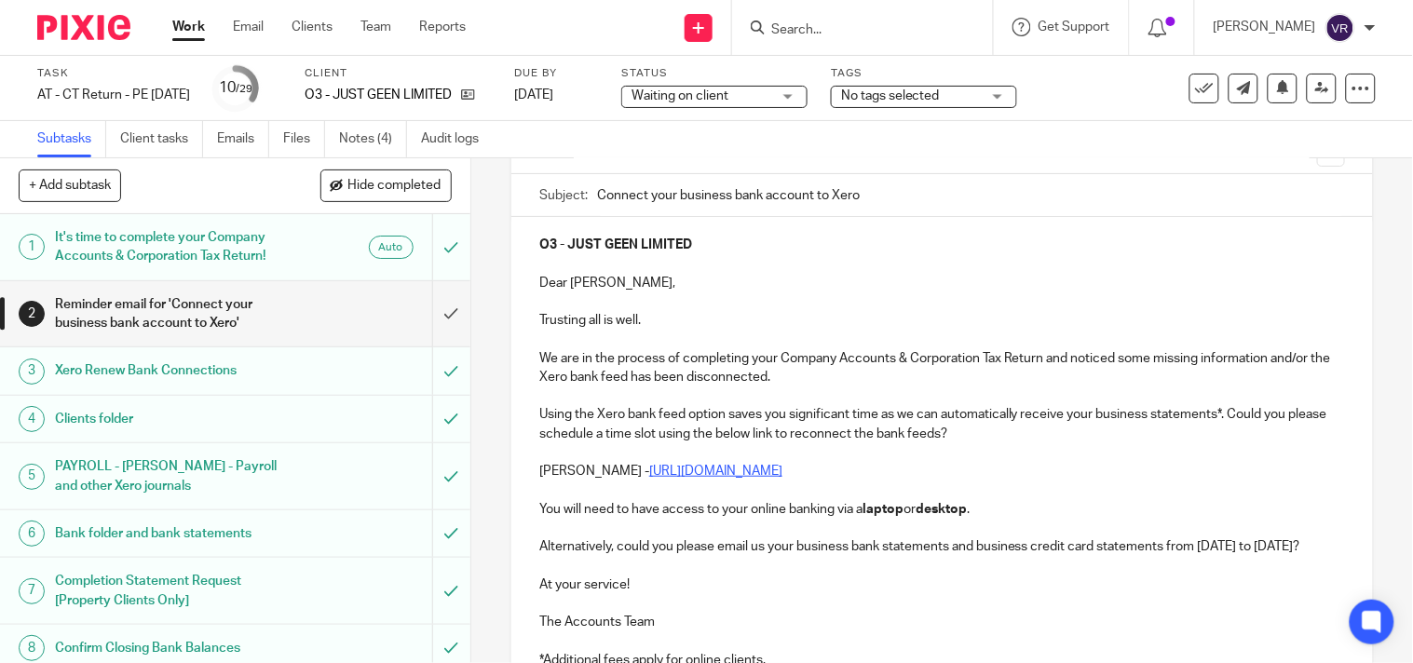
click at [599, 283] on p "Dear Georgina," at bounding box center [942, 283] width 806 height 19
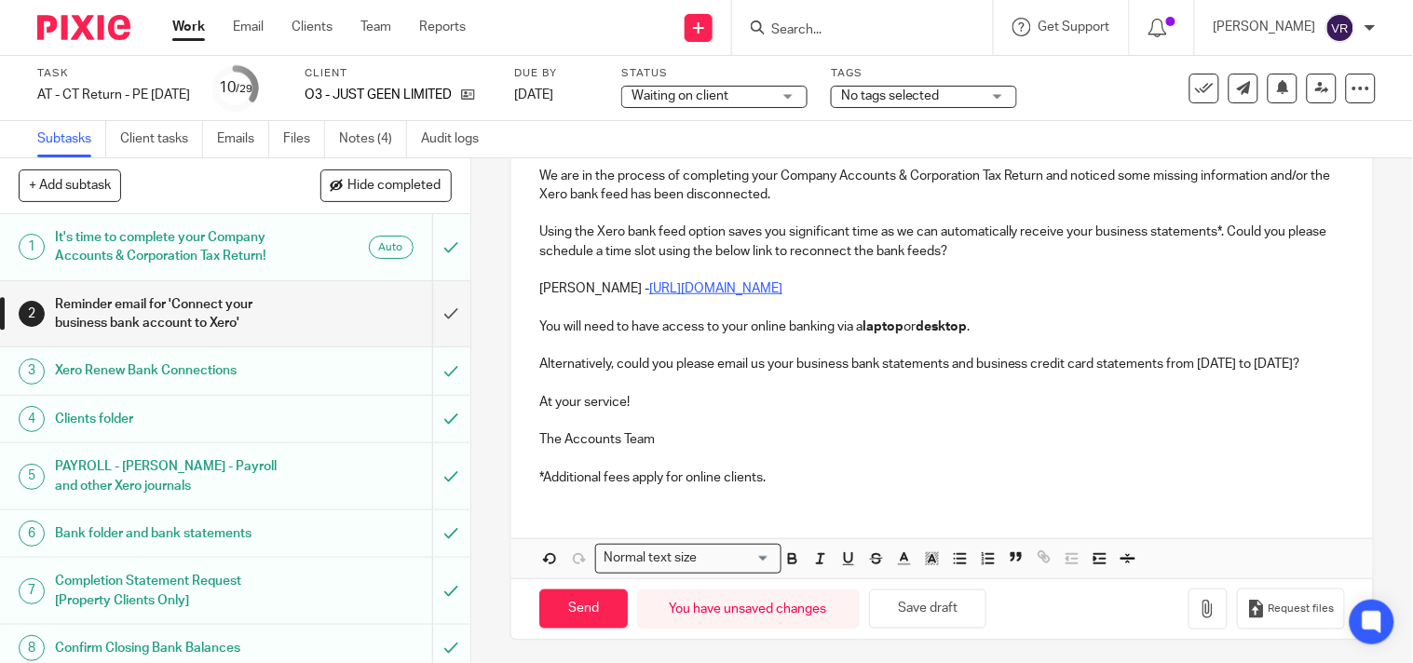
scroll to position [370, 0]
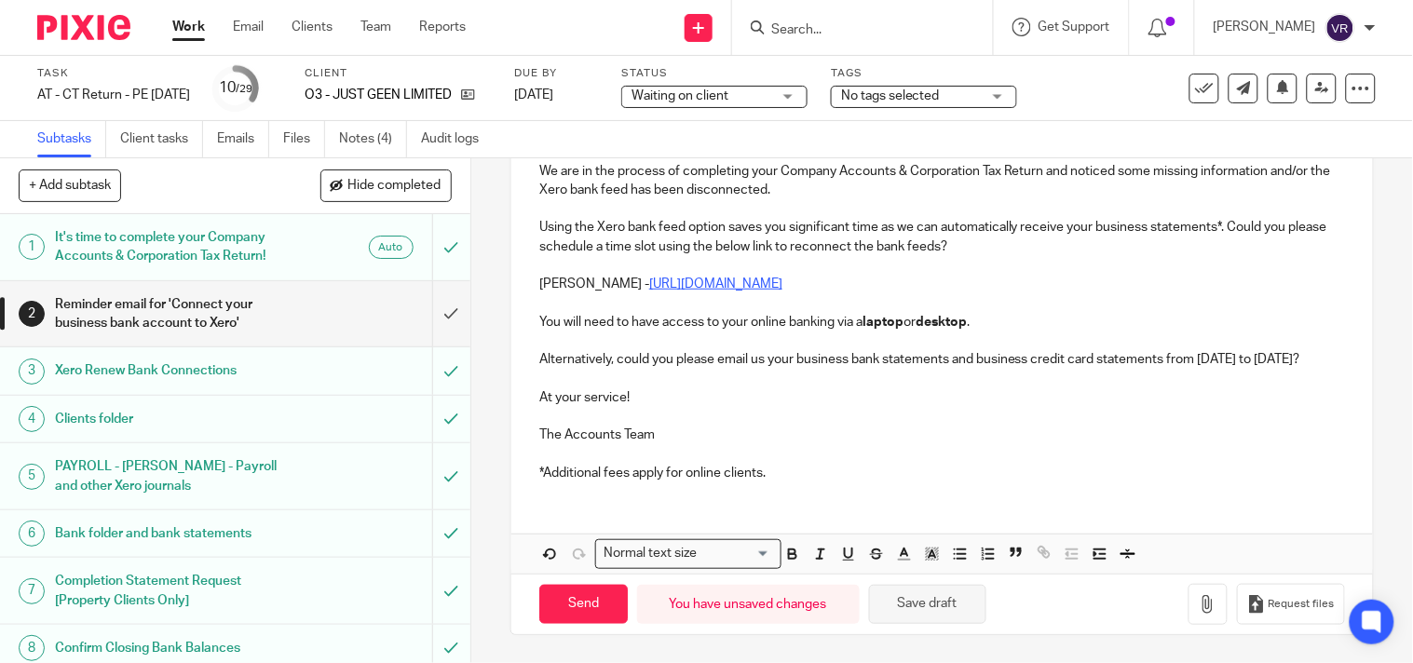
click at [956, 594] on button "Save draft" at bounding box center [927, 605] width 117 height 40
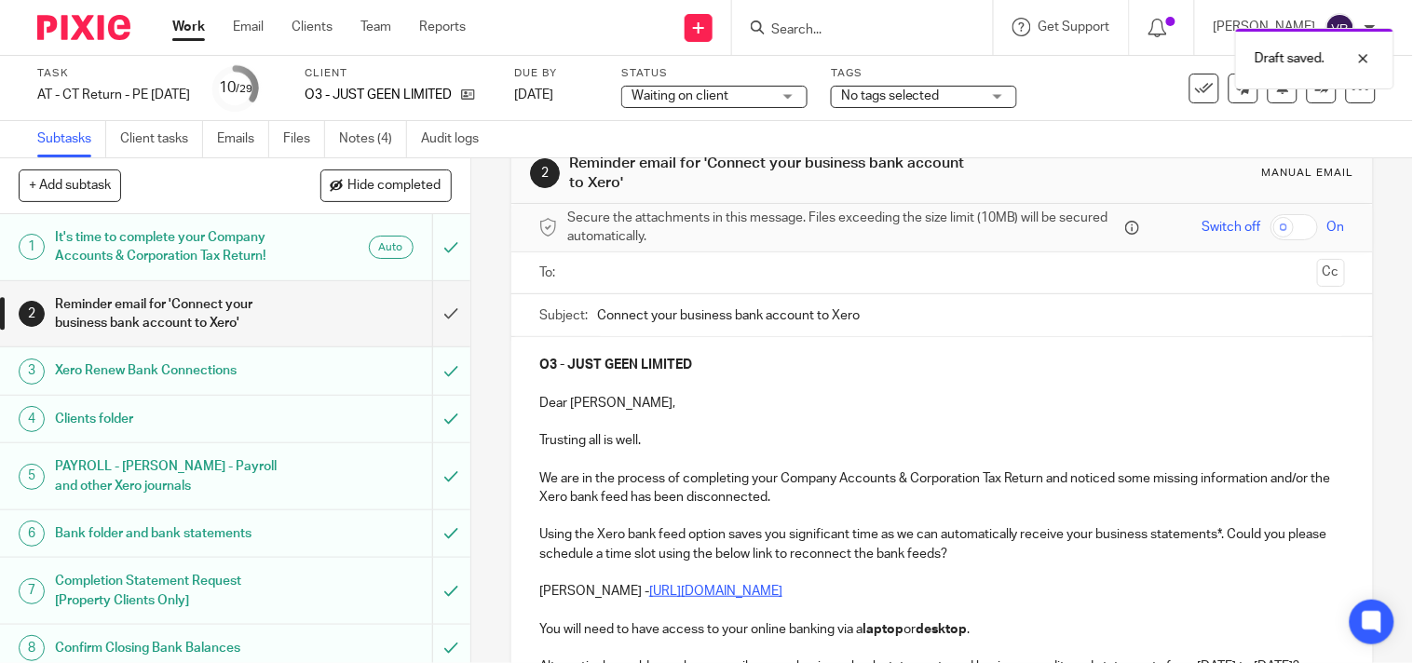
scroll to position [0, 0]
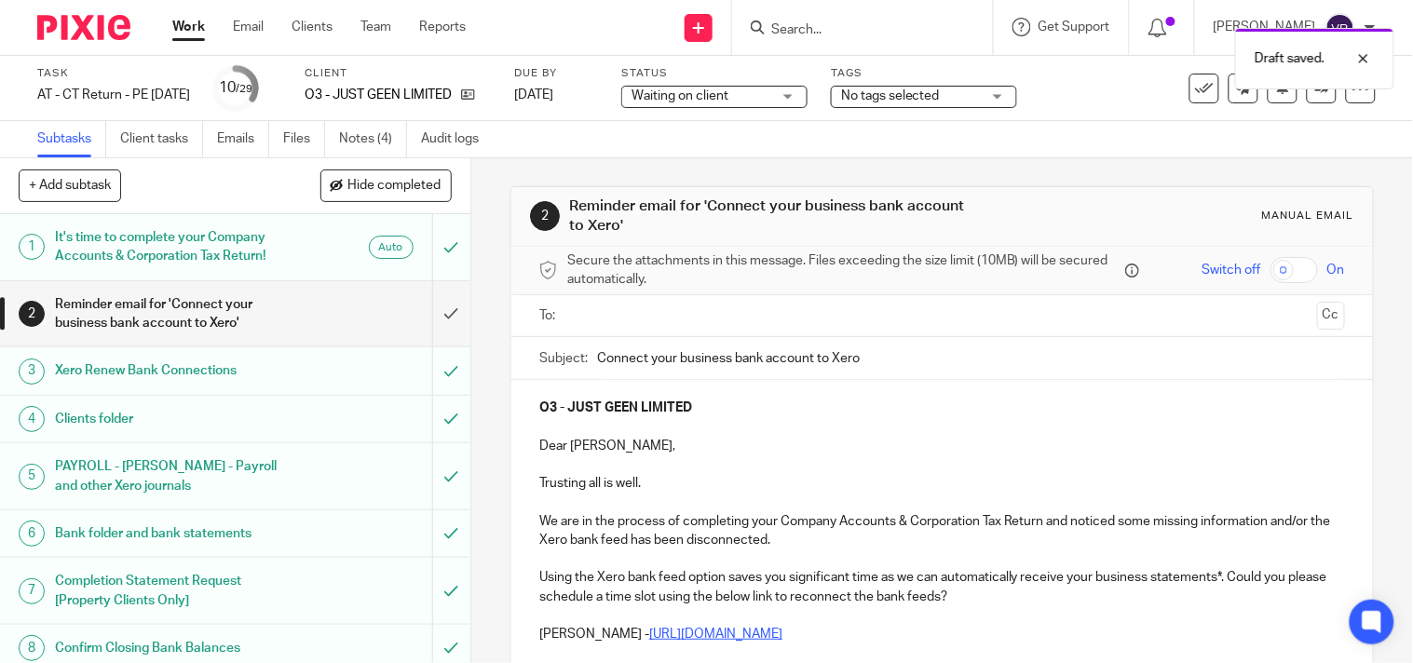
click at [672, 315] on input "text" at bounding box center [942, 315] width 736 height 21
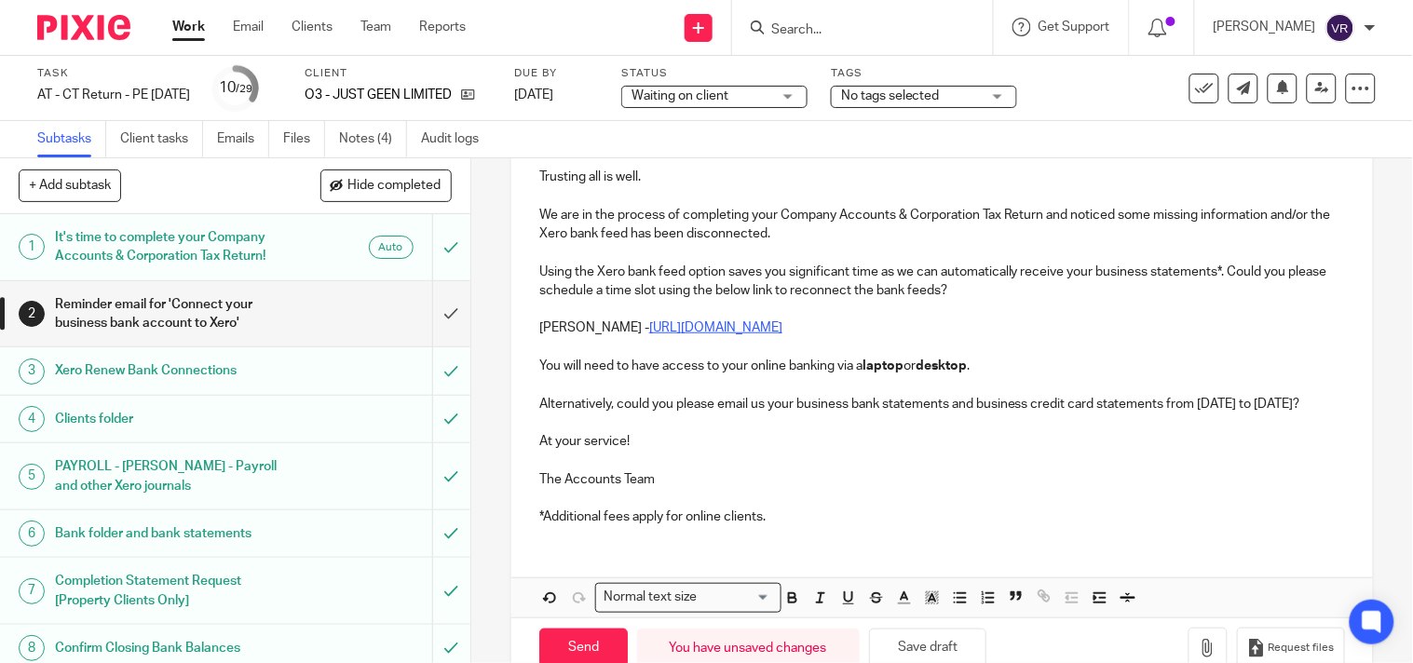
scroll to position [374, 0]
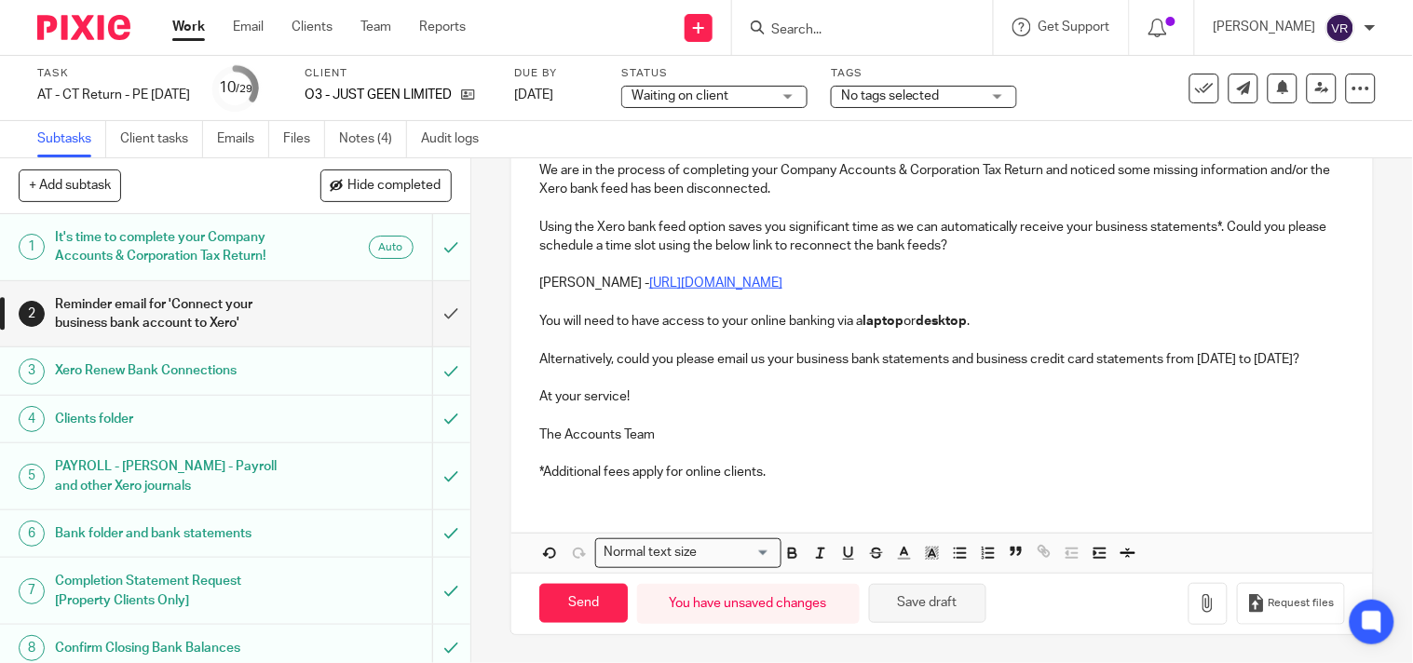
click at [932, 601] on button "Save draft" at bounding box center [927, 604] width 117 height 40
click at [909, 617] on button "Save draft" at bounding box center [927, 604] width 117 height 40
click at [597, 598] on input "Send" at bounding box center [583, 604] width 88 height 40
type input "Sent"
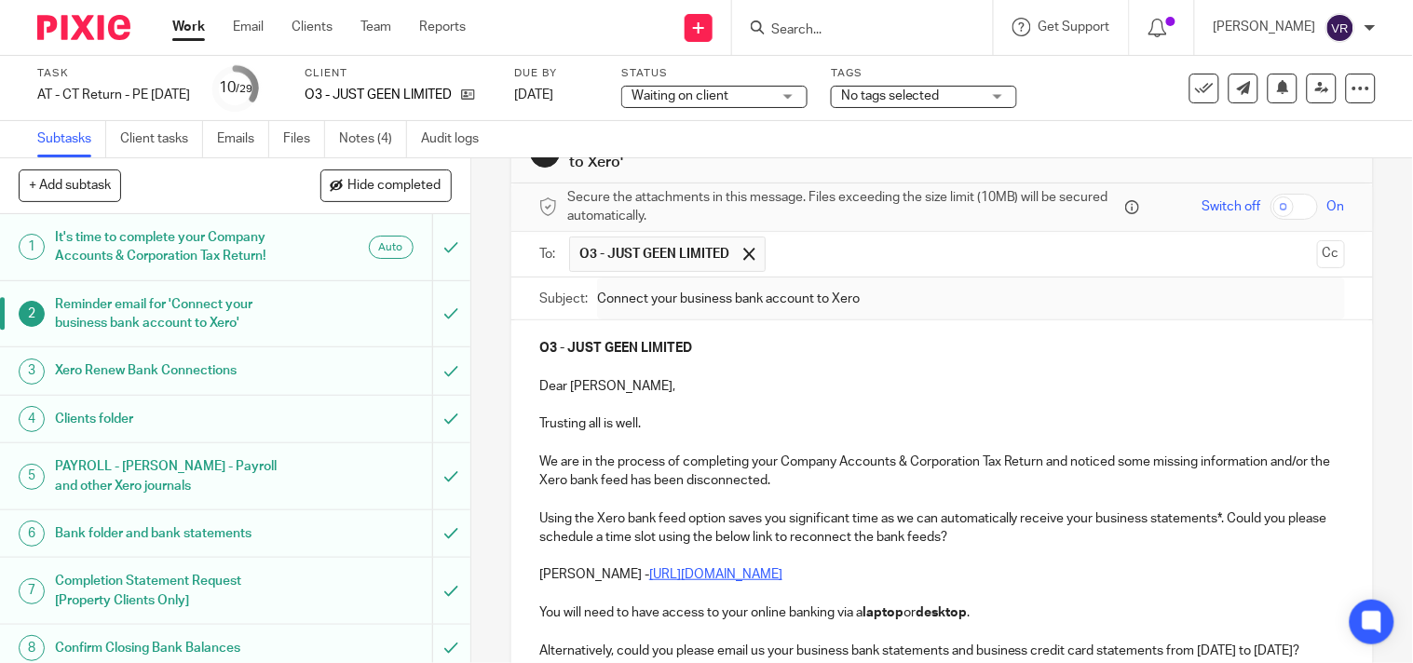
scroll to position [0, 0]
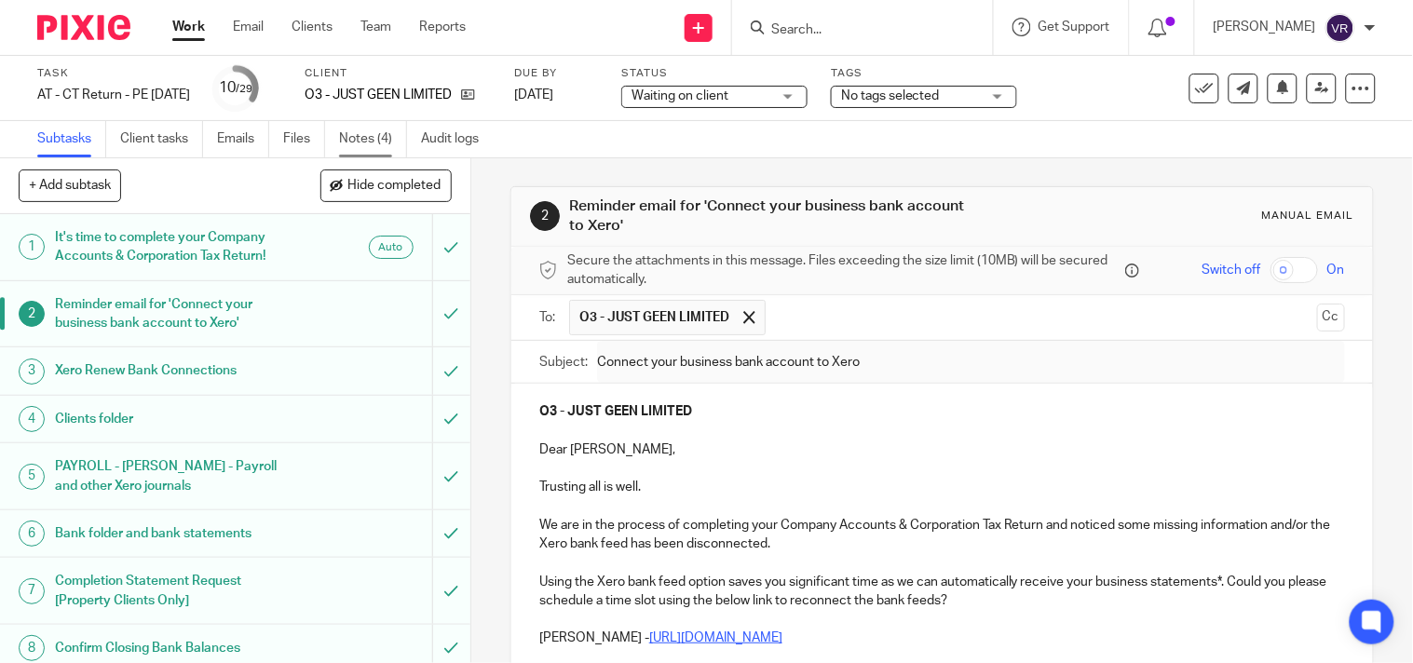
click at [360, 131] on link "Notes (4)" at bounding box center [373, 139] width 68 height 36
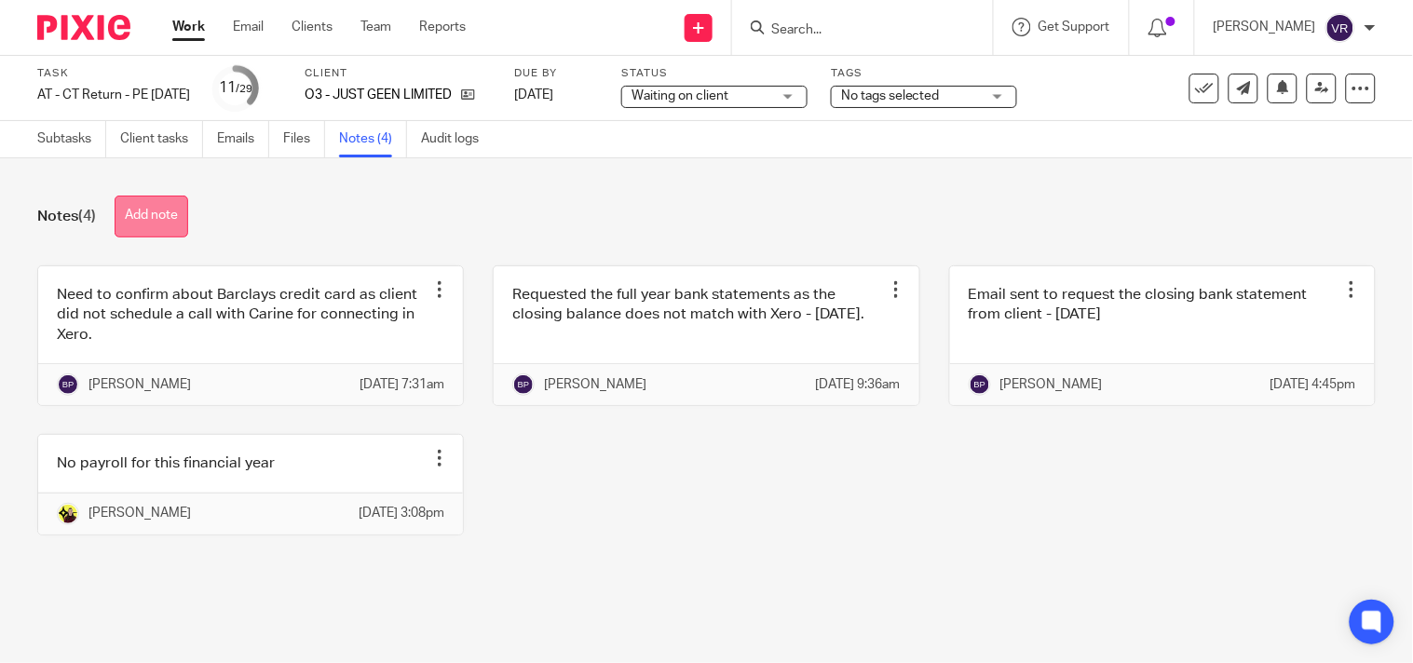
click at [180, 220] on button "Add note" at bounding box center [152, 217] width 74 height 42
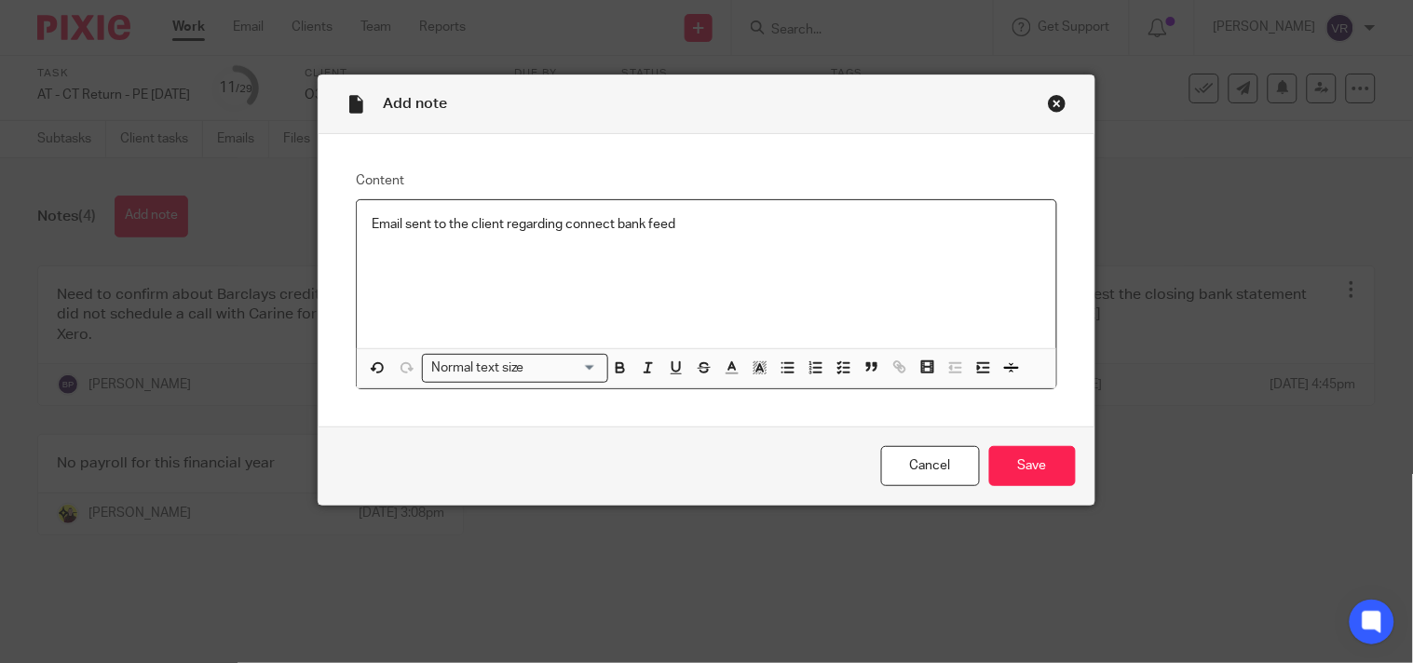
click at [553, 226] on p "Email sent to the client regarding connect bank feed" at bounding box center [706, 224] width 669 height 19
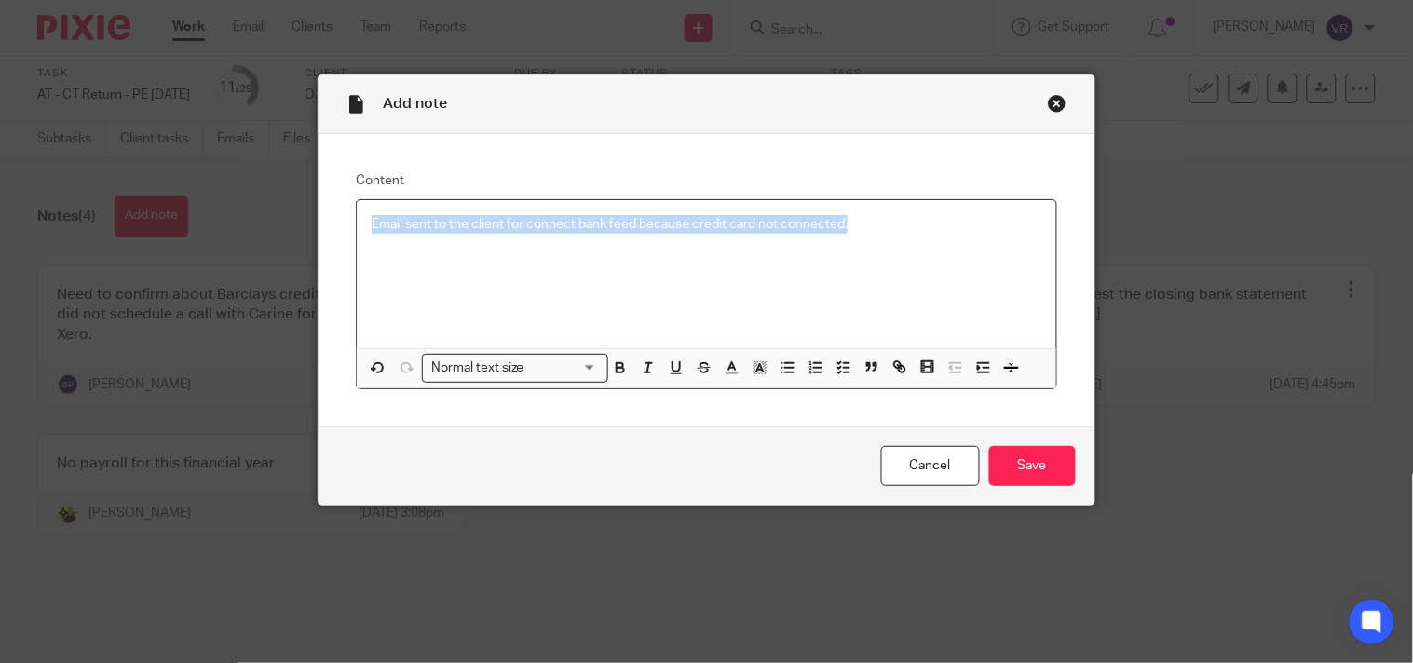
copy p "Email sent to the client for connect bank feed because credit card not connecte…"
click at [848, 224] on p "Email sent to the client for connect bank feed because credit card not connecte…" at bounding box center [706, 224] width 669 height 19
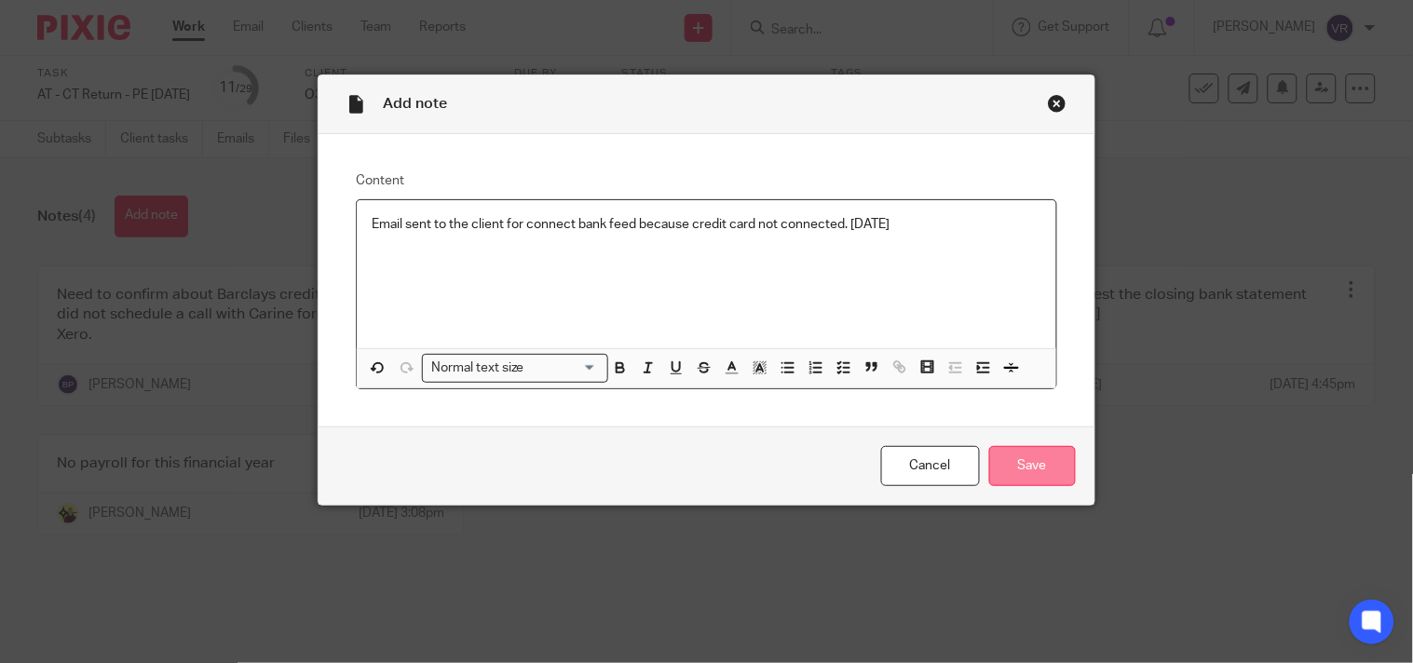
click at [1029, 468] on input "Save" at bounding box center [1032, 466] width 87 height 40
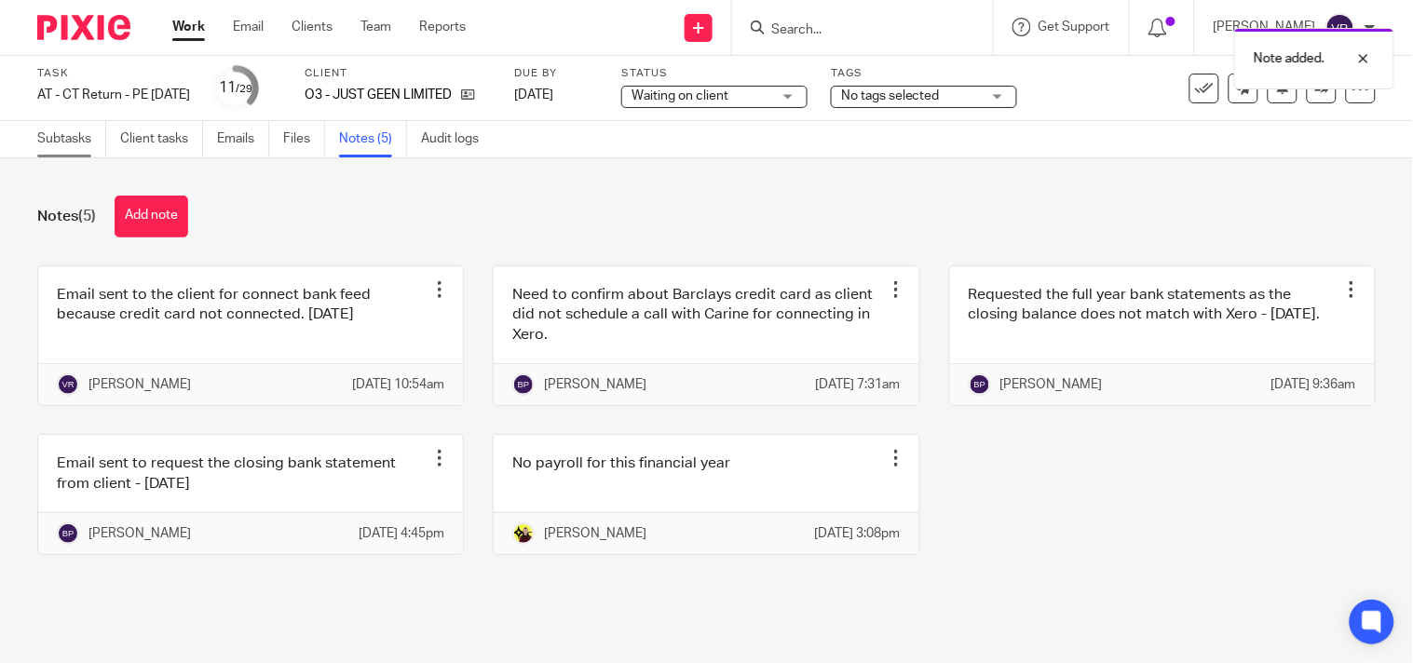
click at [65, 132] on link "Subtasks" at bounding box center [71, 139] width 69 height 36
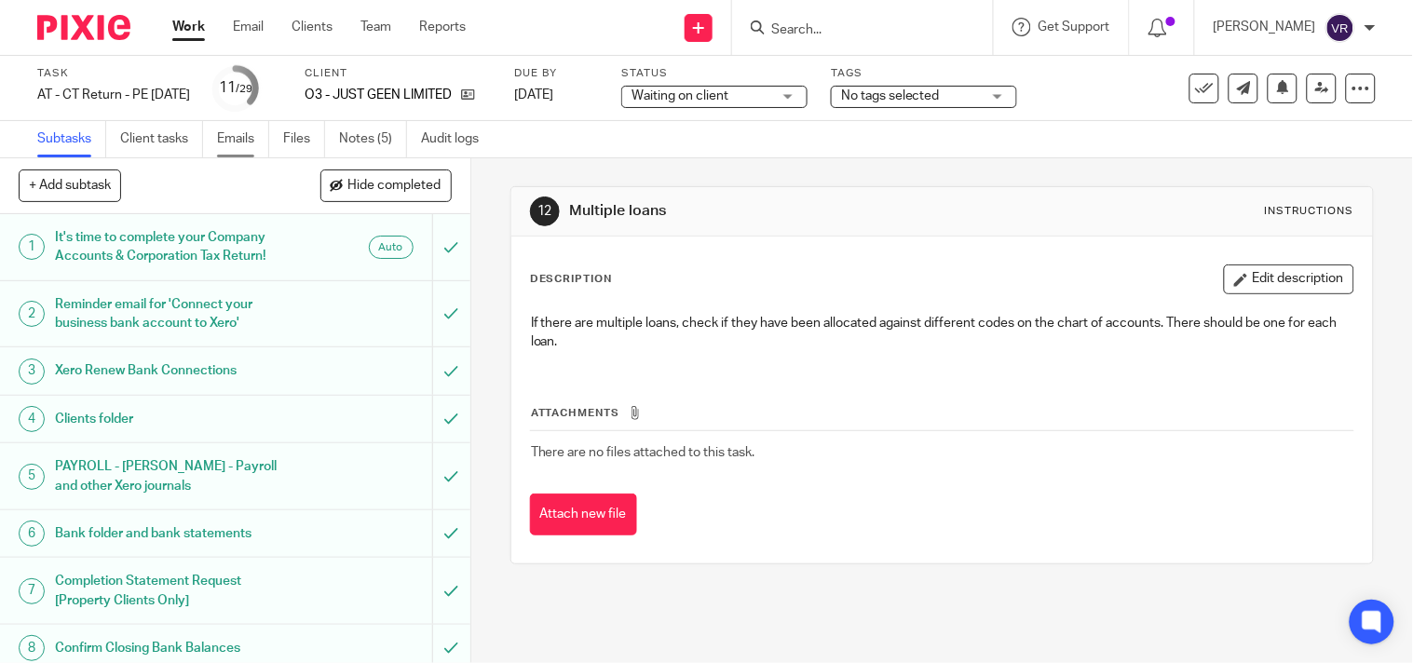
click at [231, 133] on link "Emails" at bounding box center [243, 139] width 52 height 36
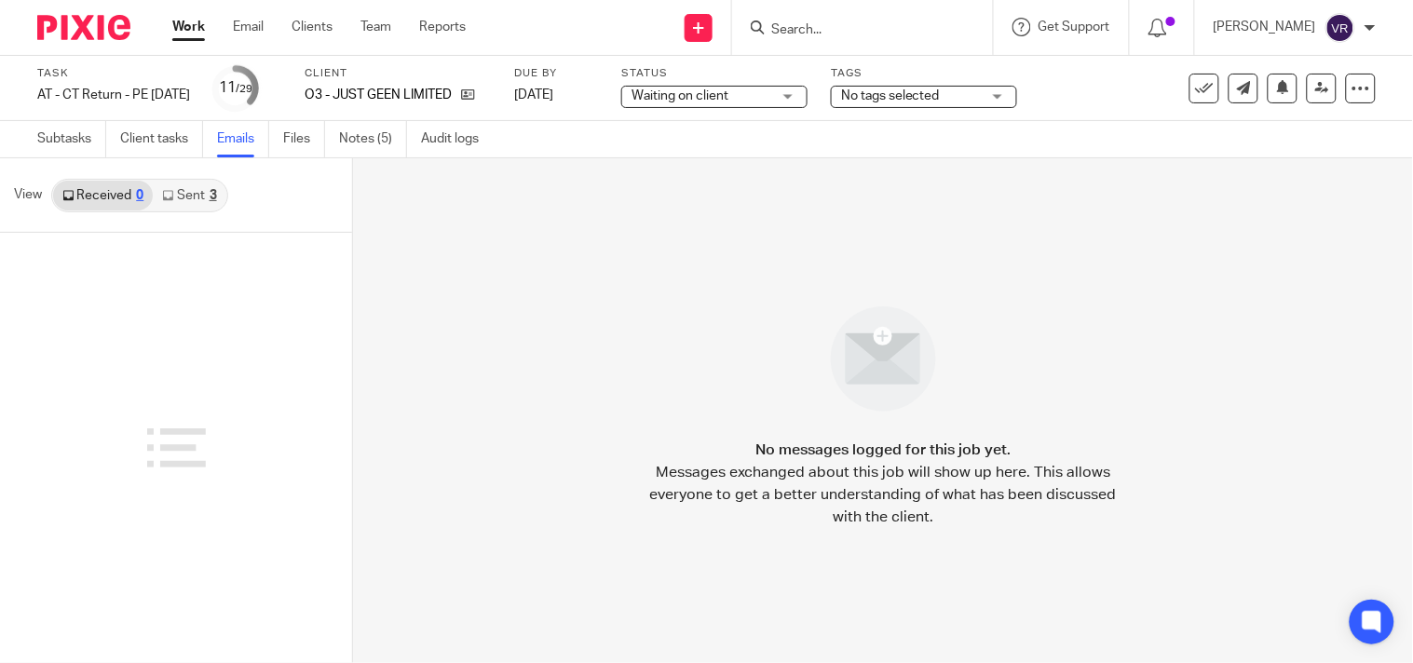
click at [186, 203] on link "Sent 3" at bounding box center [189, 196] width 73 height 30
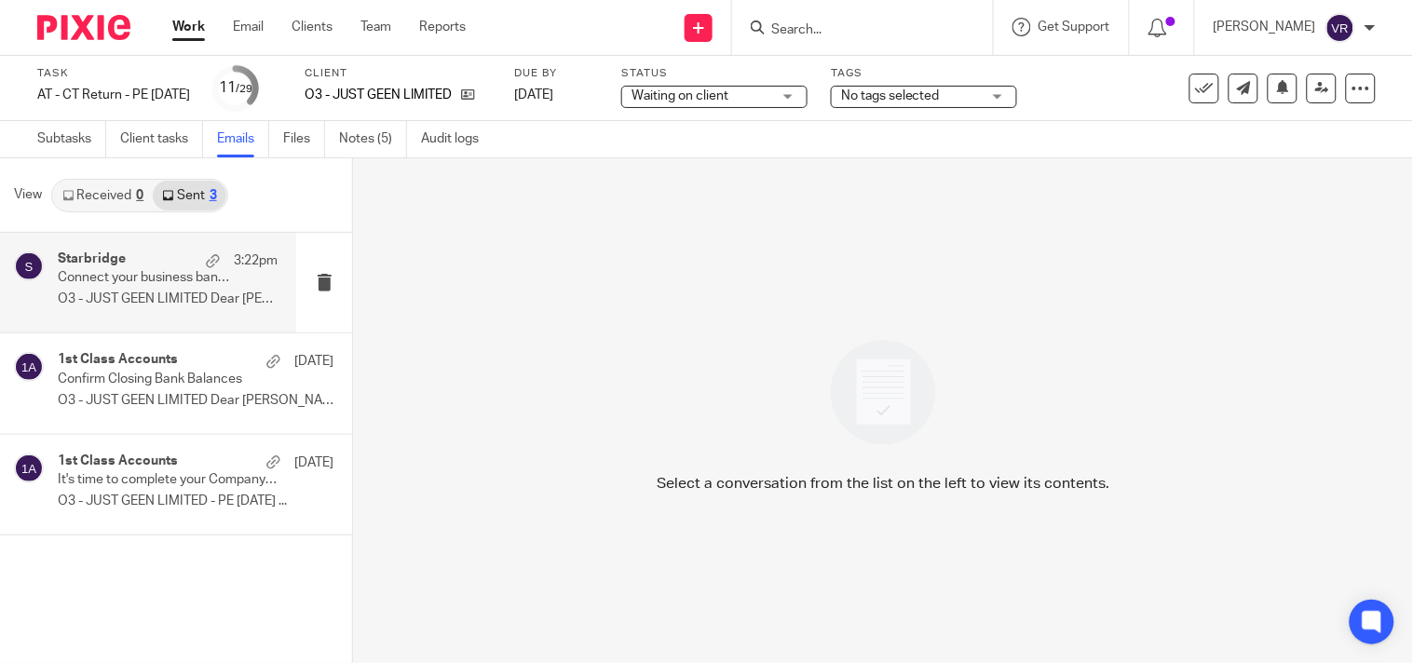
click at [168, 289] on div "Starbridge 3:22pm Connect your business bank account to Xero O3 - JUST GEEN LIM…" at bounding box center [168, 282] width 220 height 62
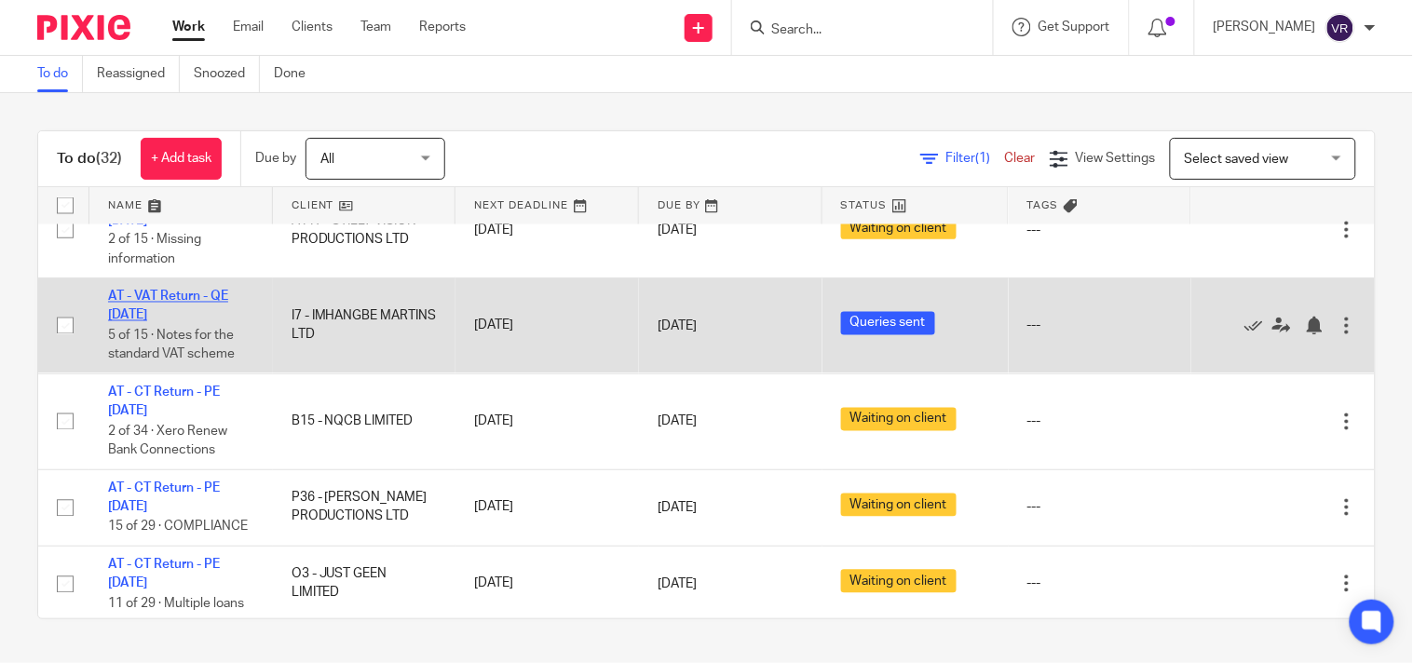
scroll to position [724, 0]
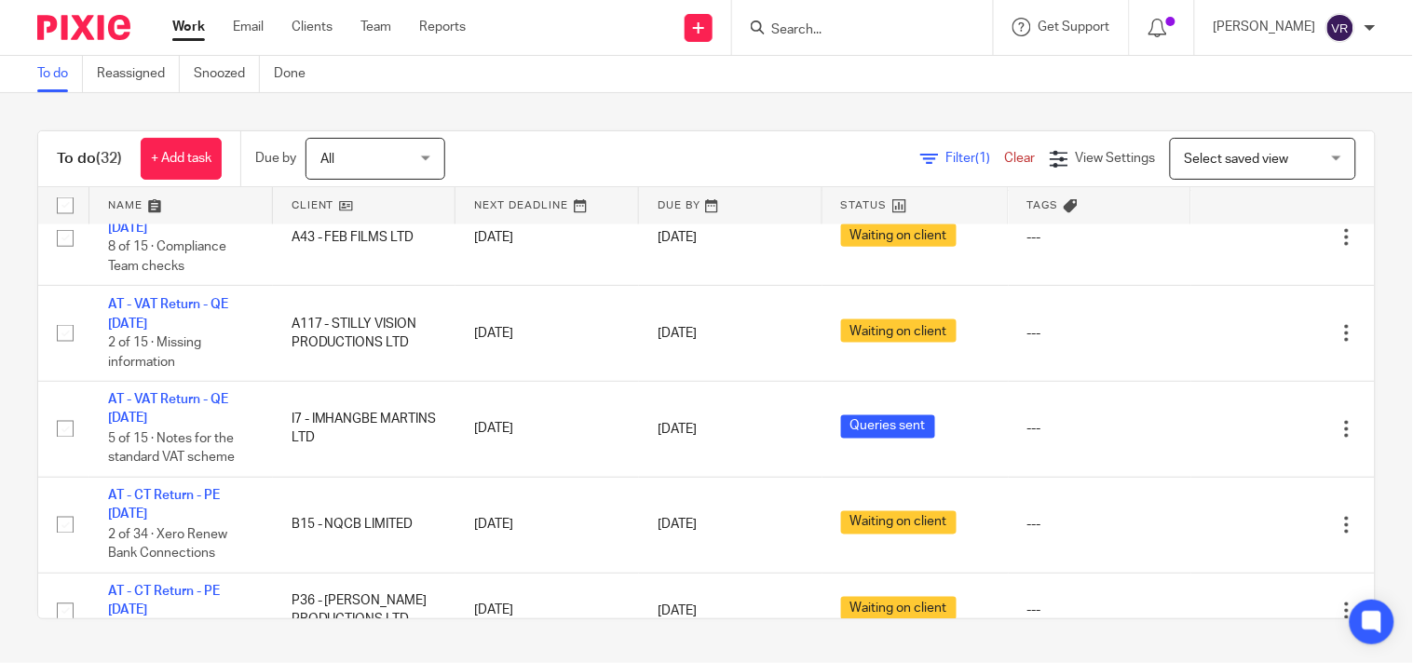
click at [637, 98] on div "To do (32) + Add task Due by All All [DATE] [DATE] This week Next week This mon…" at bounding box center [706, 374] width 1413 height 563
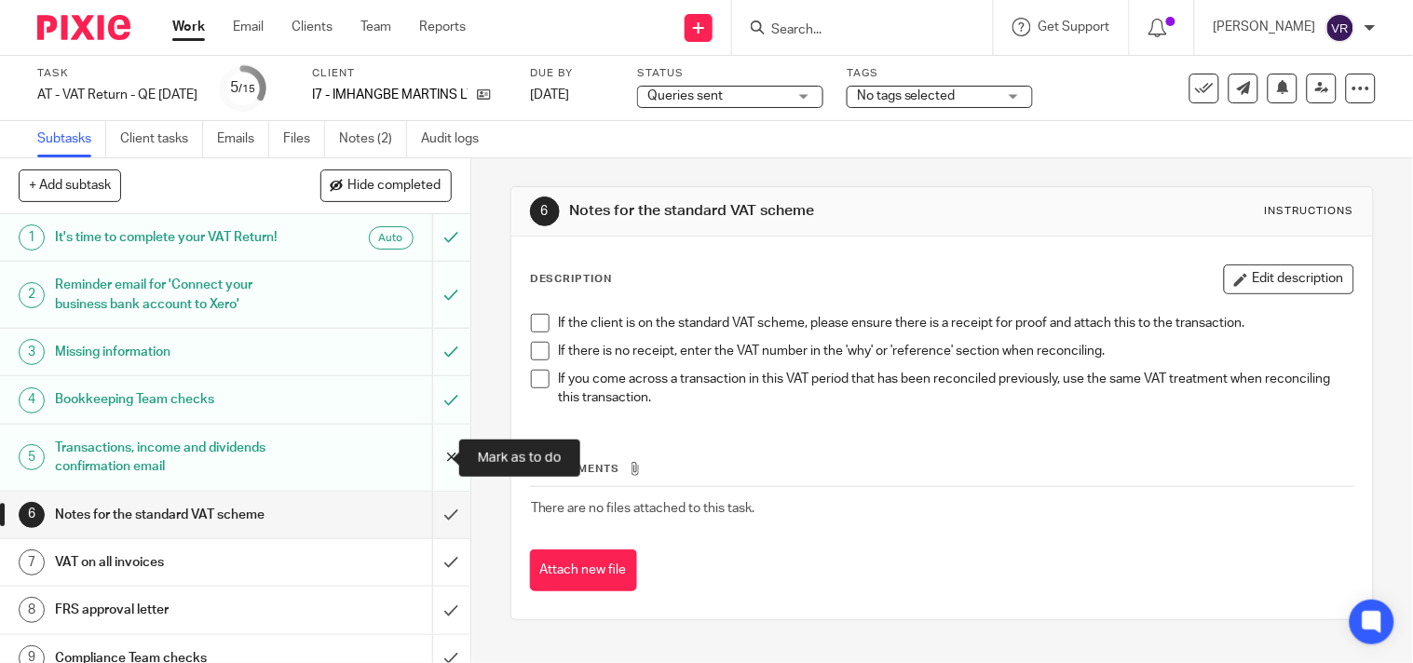
click at [440, 470] on input "submit" at bounding box center [235, 458] width 470 height 66
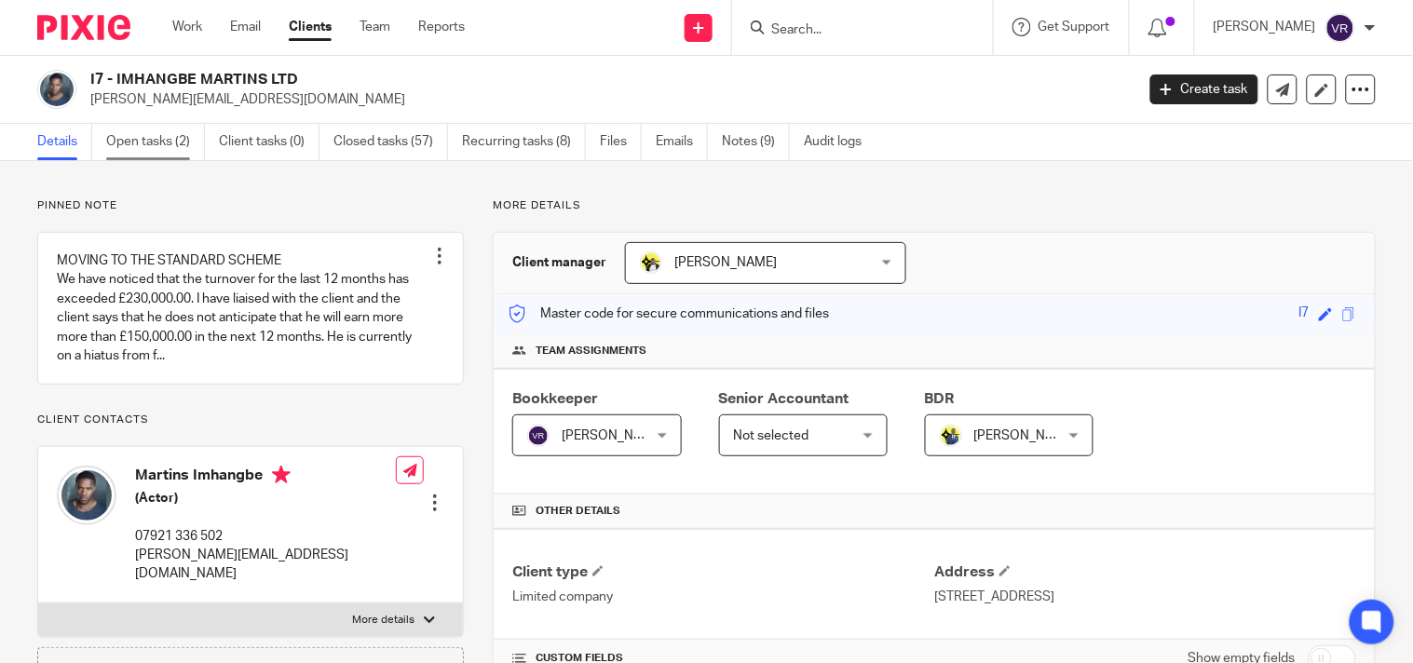
click at [170, 145] on link "Open tasks (2)" at bounding box center [155, 142] width 99 height 36
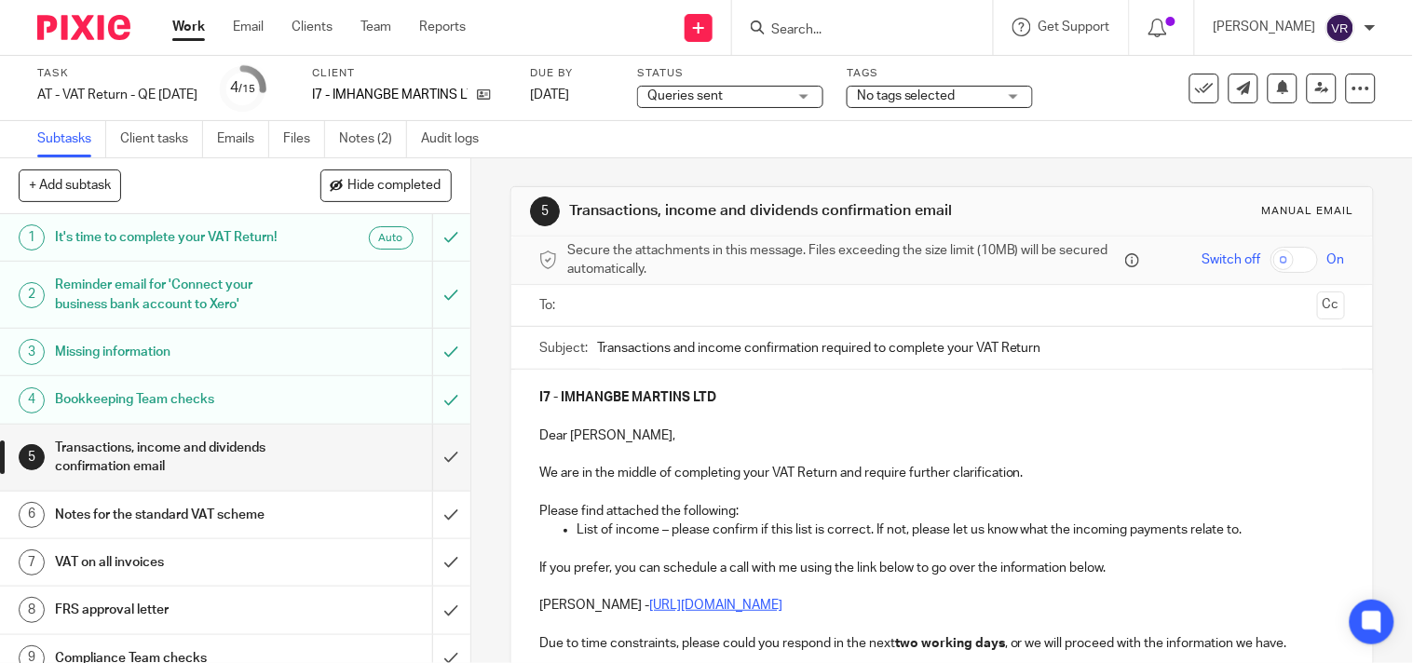
click at [714, 298] on input "text" at bounding box center [942, 305] width 736 height 21
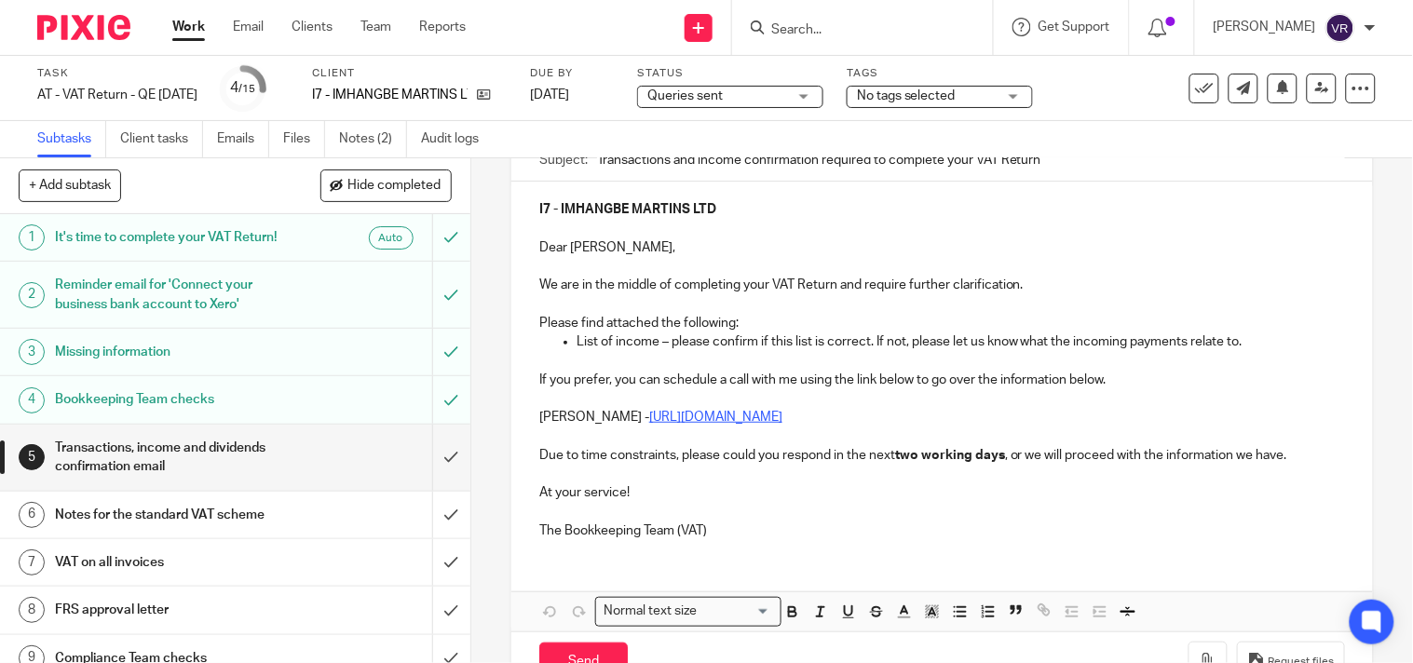
scroll to position [207, 0]
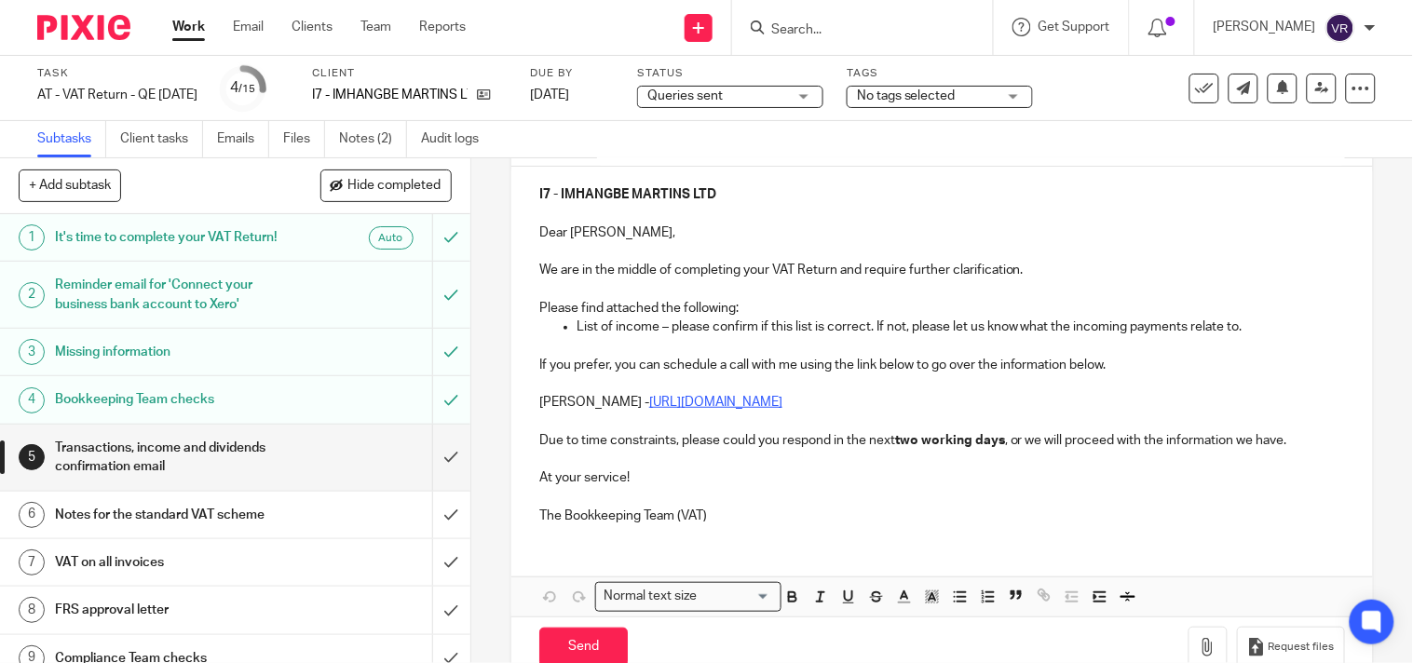
click at [720, 510] on p "The Bookkeeping Team (VAT)" at bounding box center [942, 516] width 806 height 19
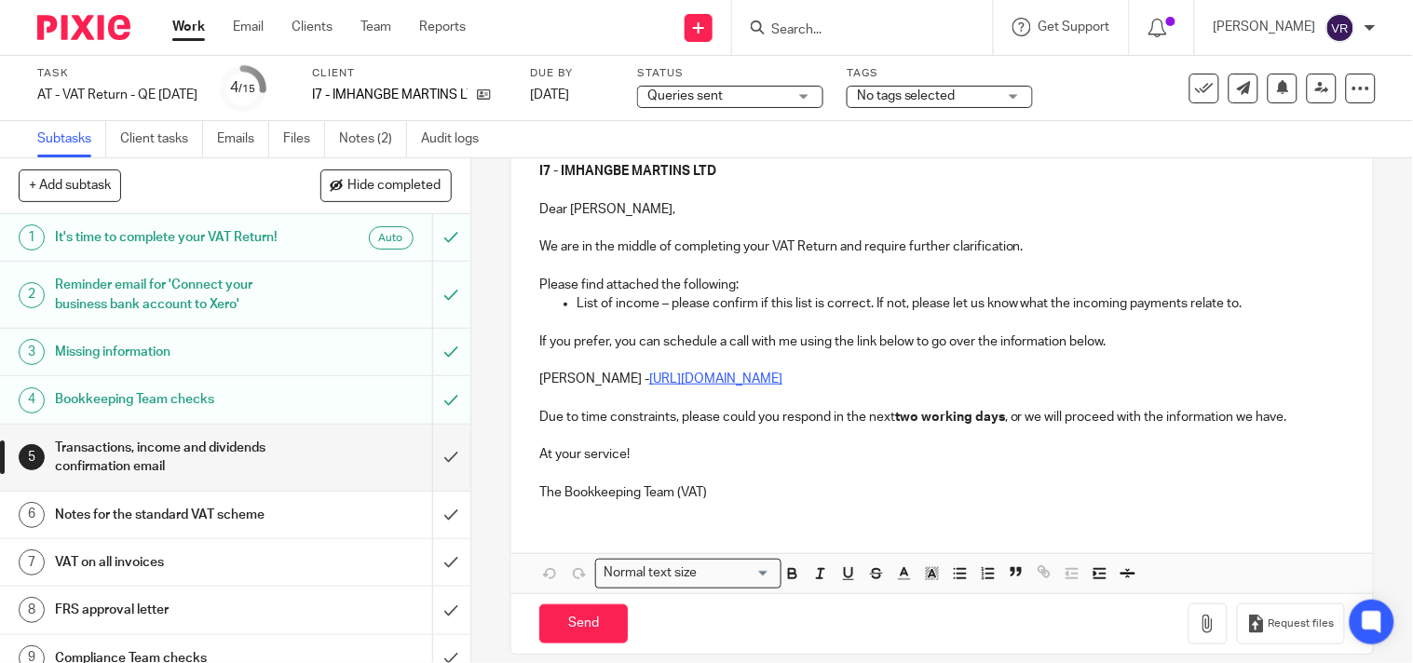
scroll to position [251, 0]
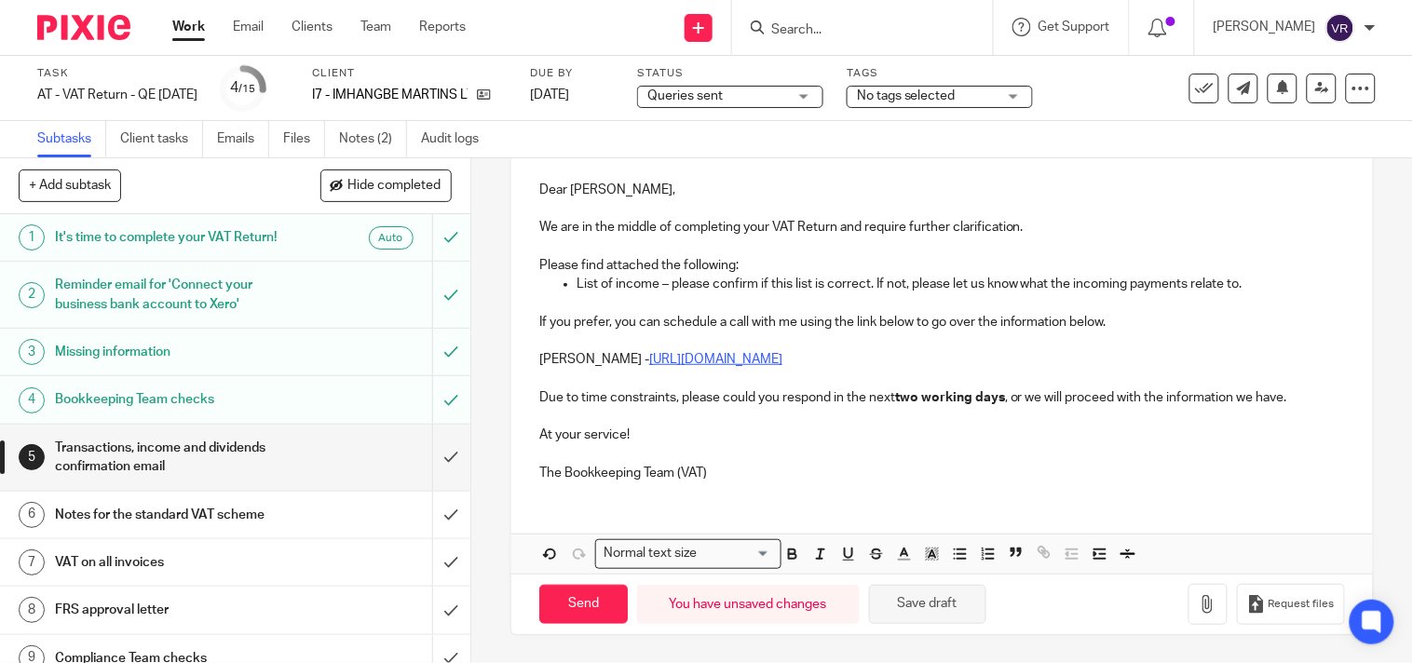
click at [935, 592] on button "Save draft" at bounding box center [927, 605] width 117 height 40
click at [1199, 604] on icon "button" at bounding box center [1208, 604] width 19 height 19
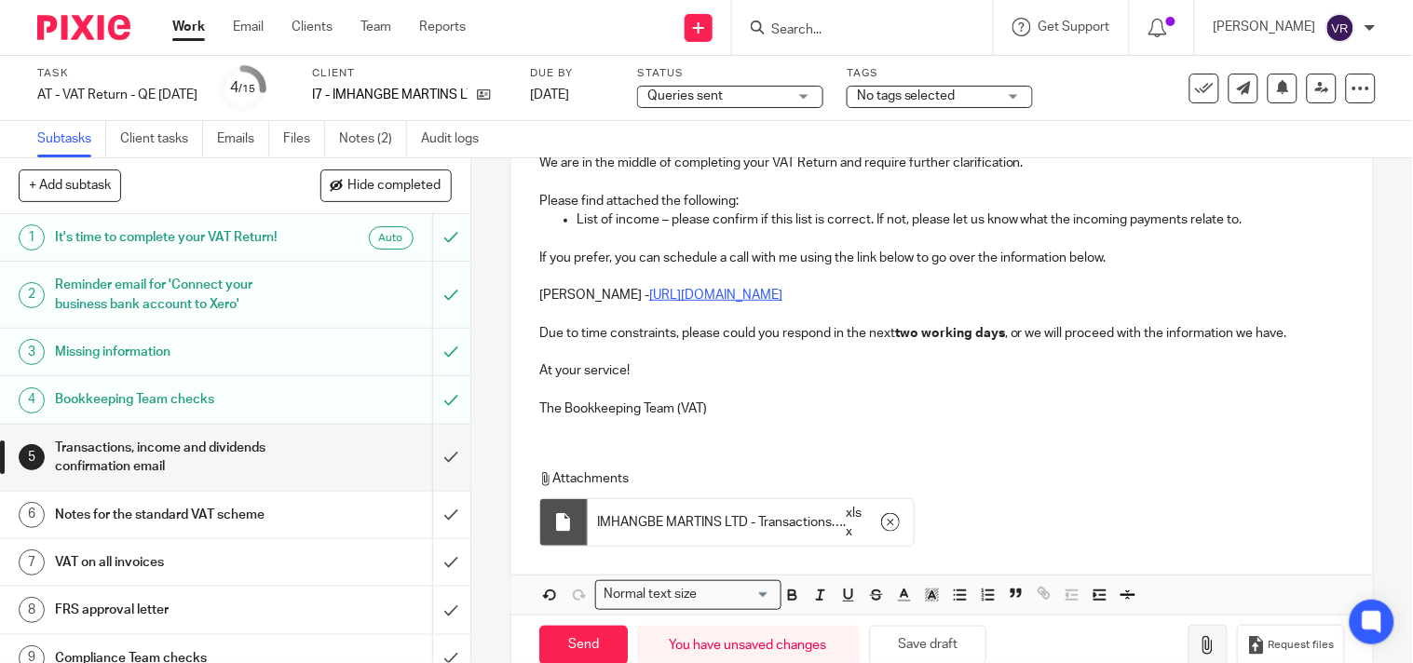
scroll to position [357, 0]
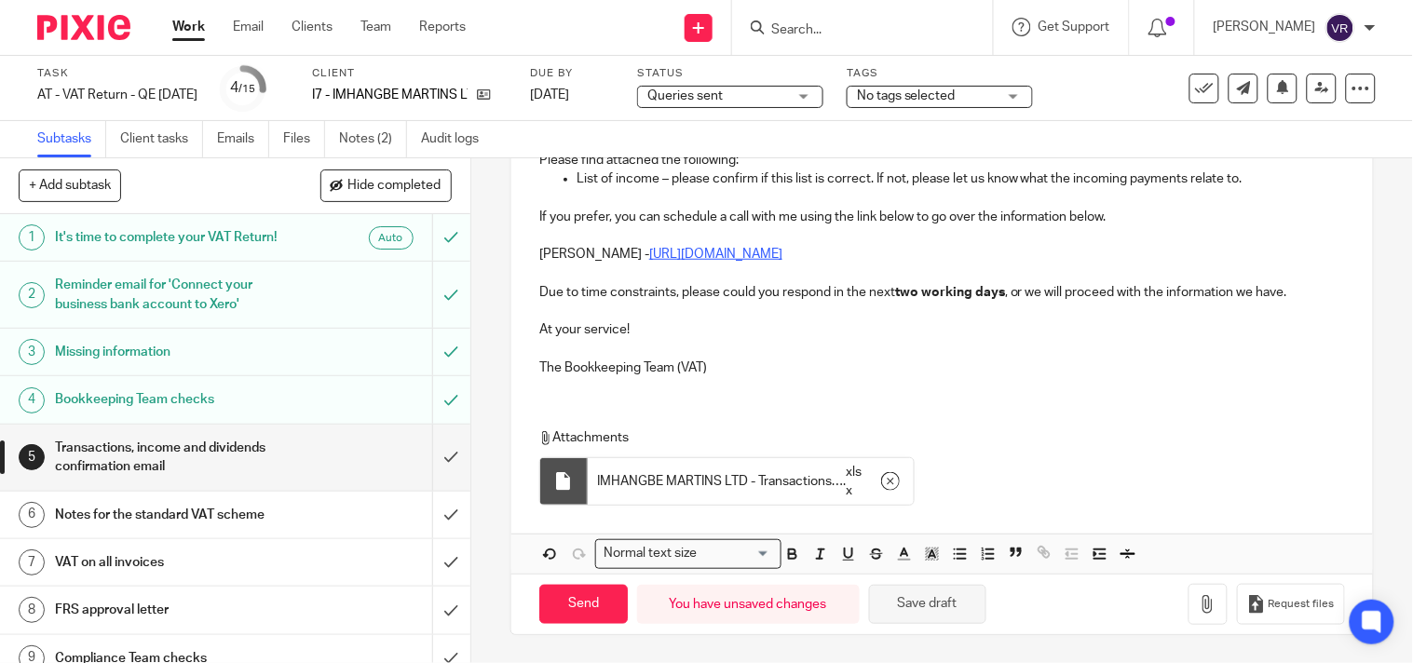
click at [945, 601] on button "Save draft" at bounding box center [927, 605] width 117 height 40
click at [952, 616] on button "Save draft" at bounding box center [927, 605] width 117 height 40
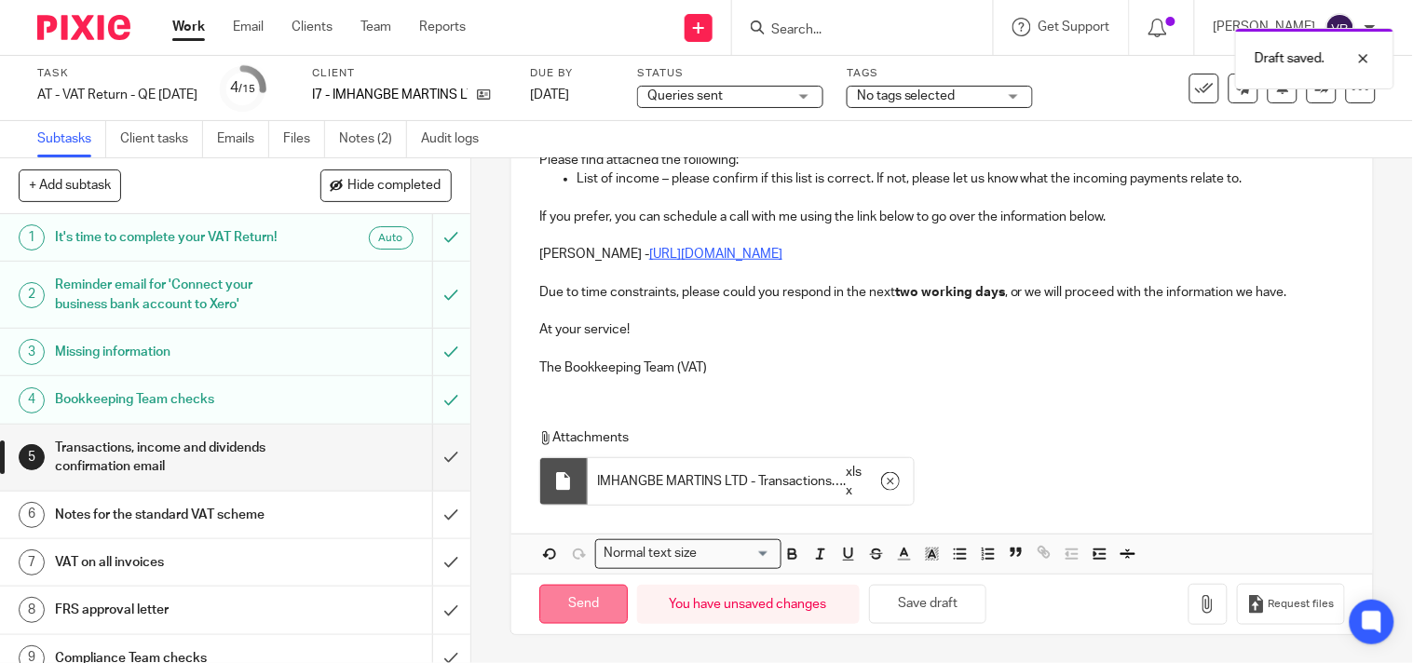
click at [597, 619] on input "Send" at bounding box center [583, 605] width 88 height 40
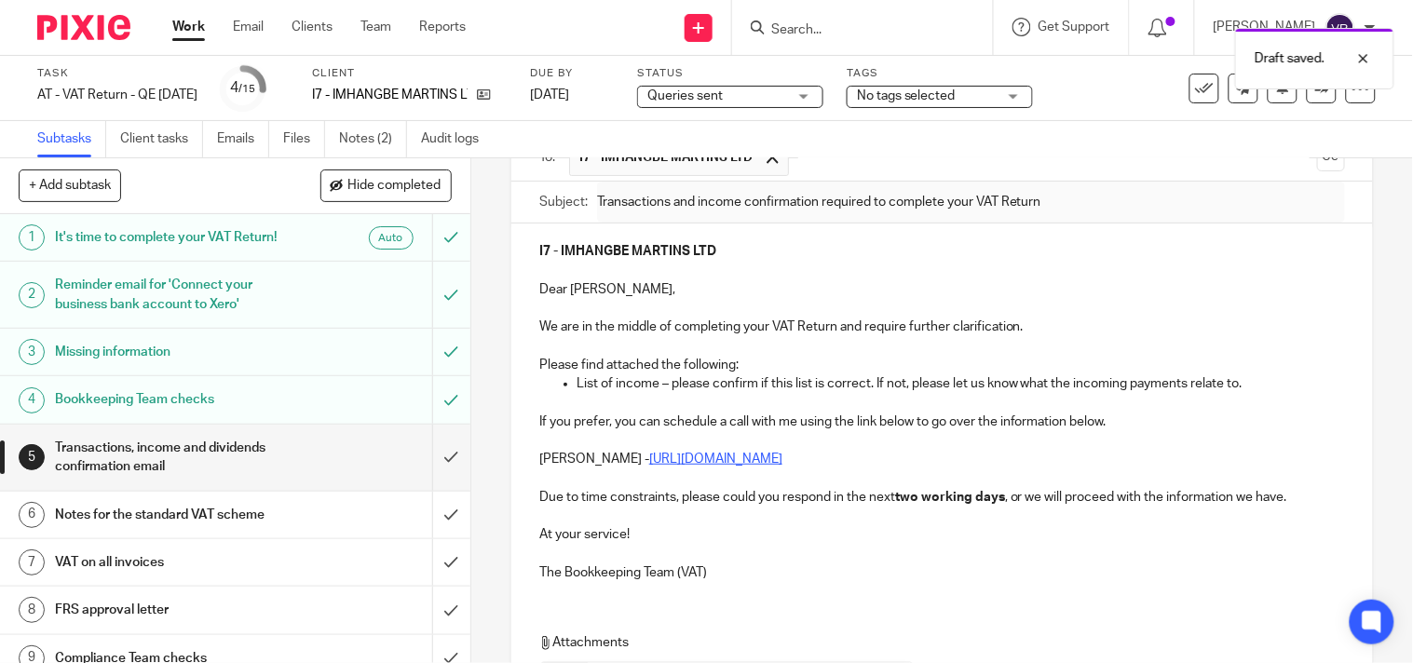
type input "Sent"
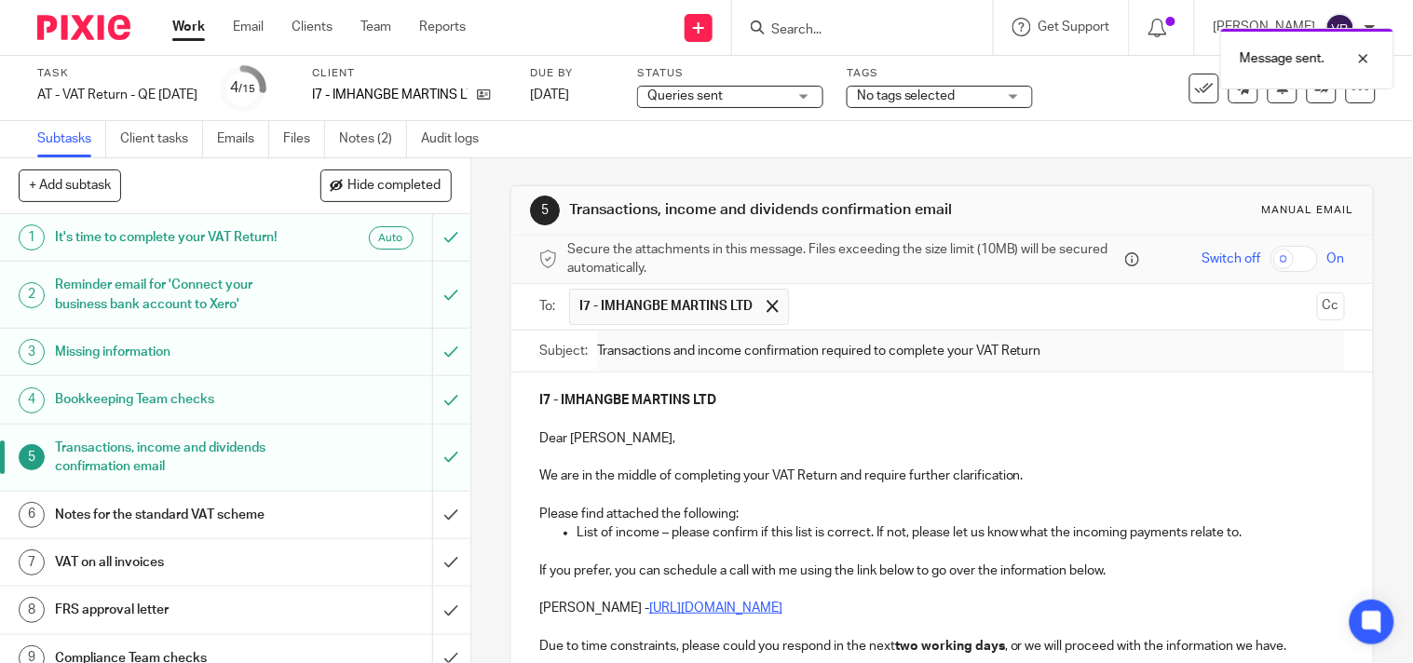
scroll to position [0, 0]
click at [303, 133] on link "Files" at bounding box center [304, 139] width 42 height 36
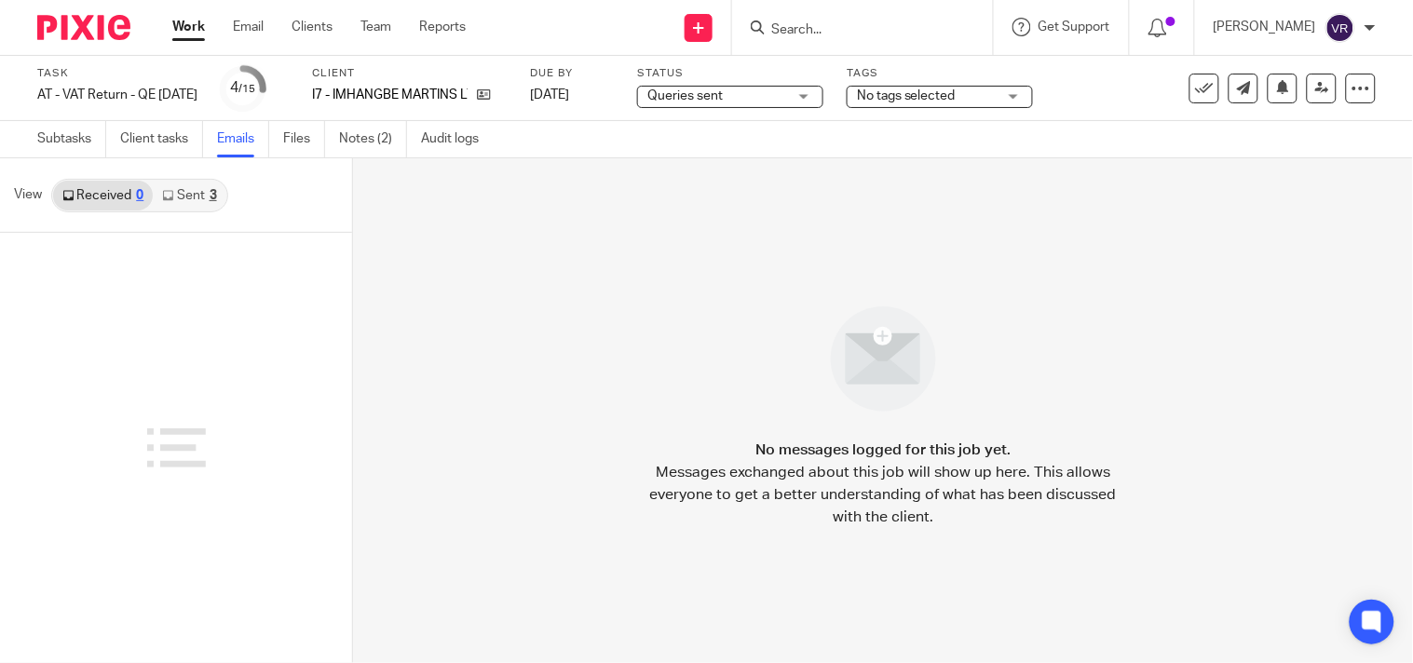
click at [163, 199] on icon at bounding box center [167, 195] width 11 height 11
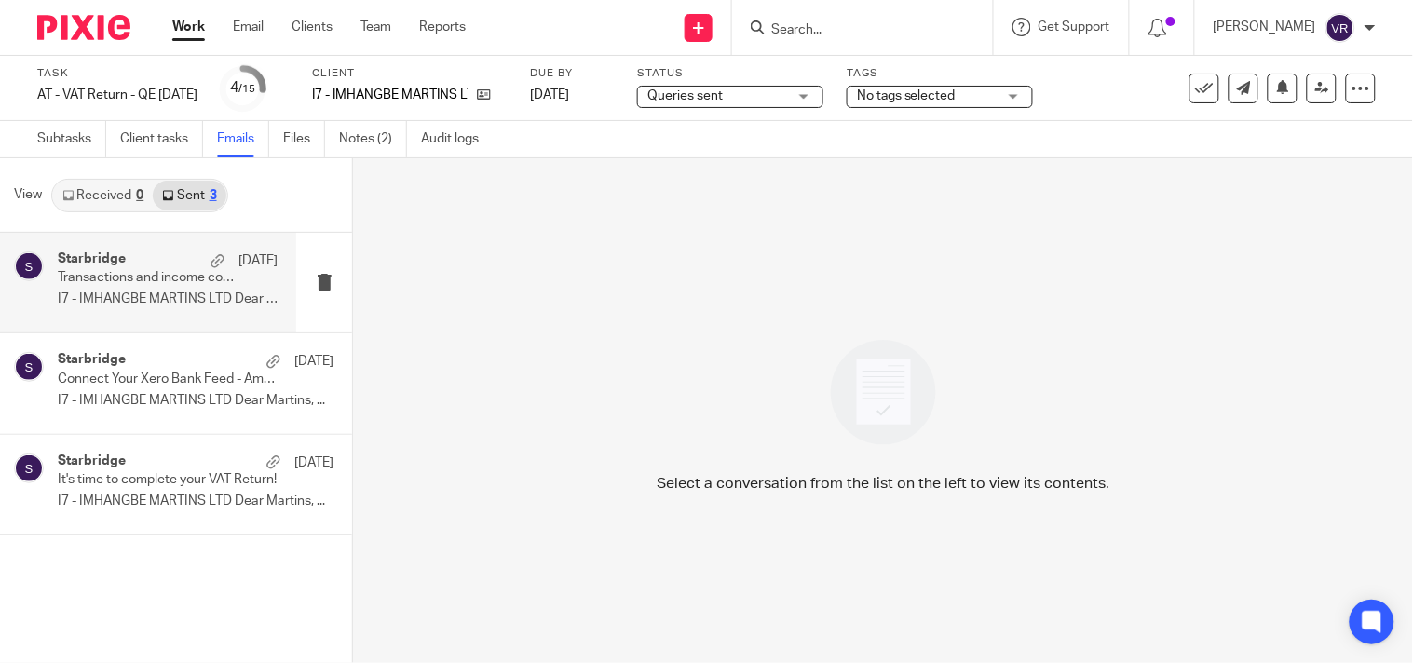
click at [160, 291] on div "Starbridge [DATE] Transactions and income confirmation required to complete you…" at bounding box center [168, 282] width 220 height 62
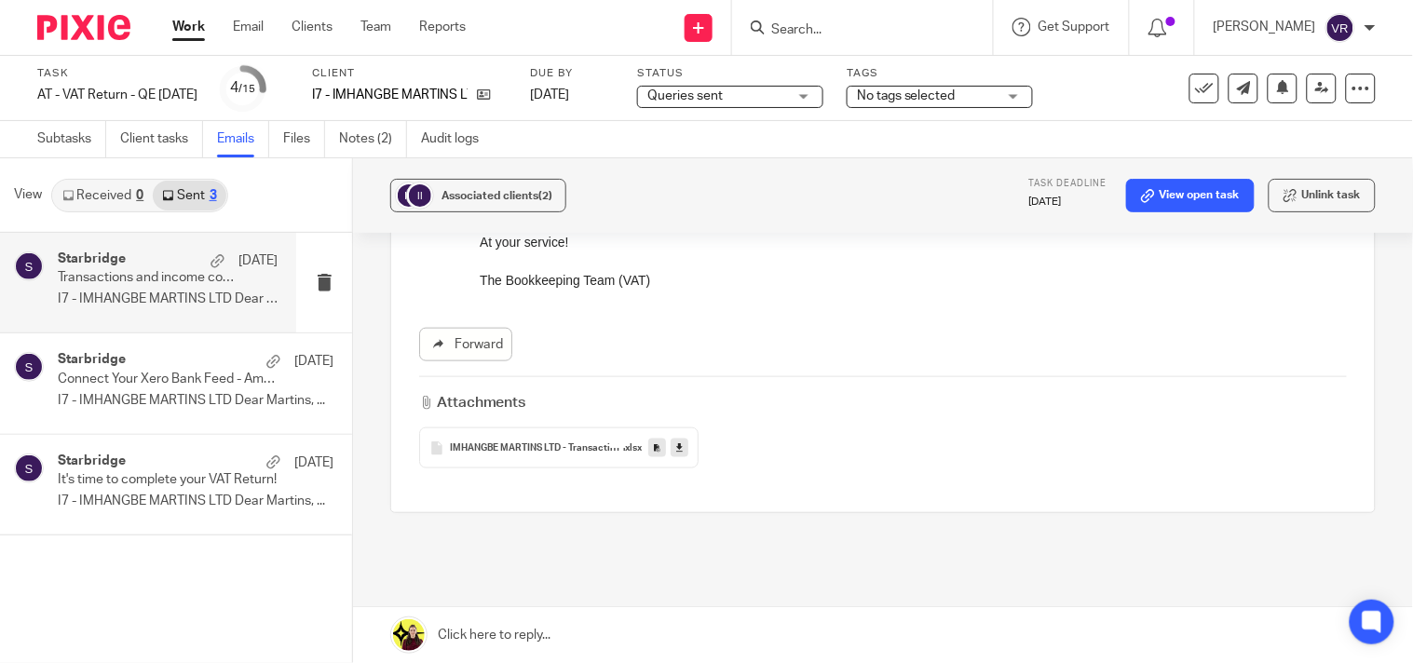
scroll to position [517, 0]
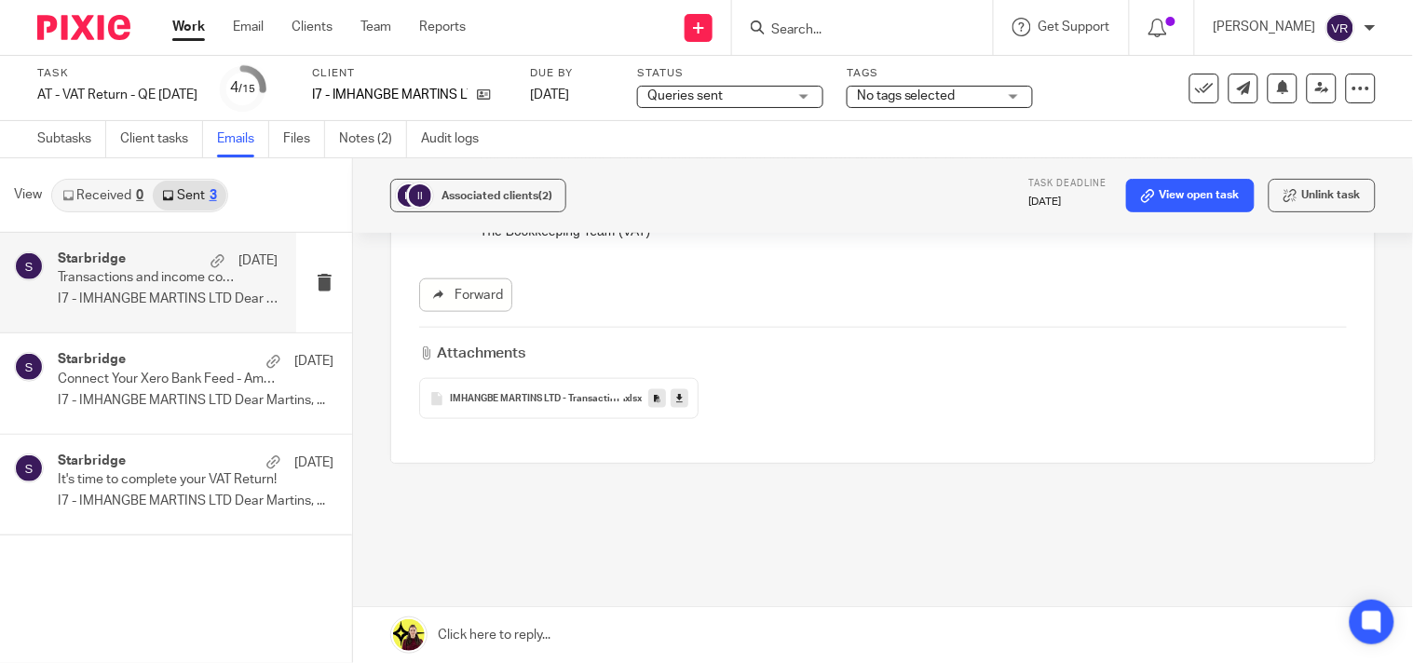
click at [676, 401] on icon at bounding box center [679, 399] width 7 height 14
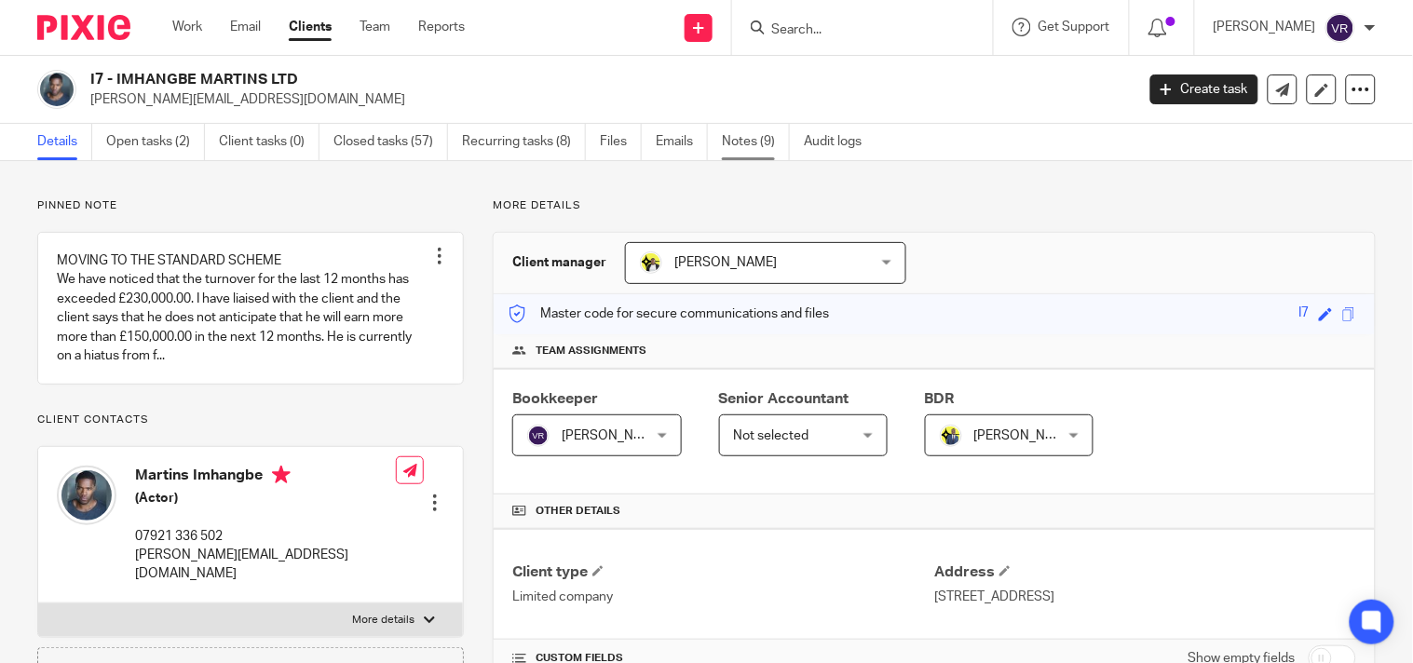
click at [758, 142] on link "Notes (9)" at bounding box center [756, 142] width 68 height 36
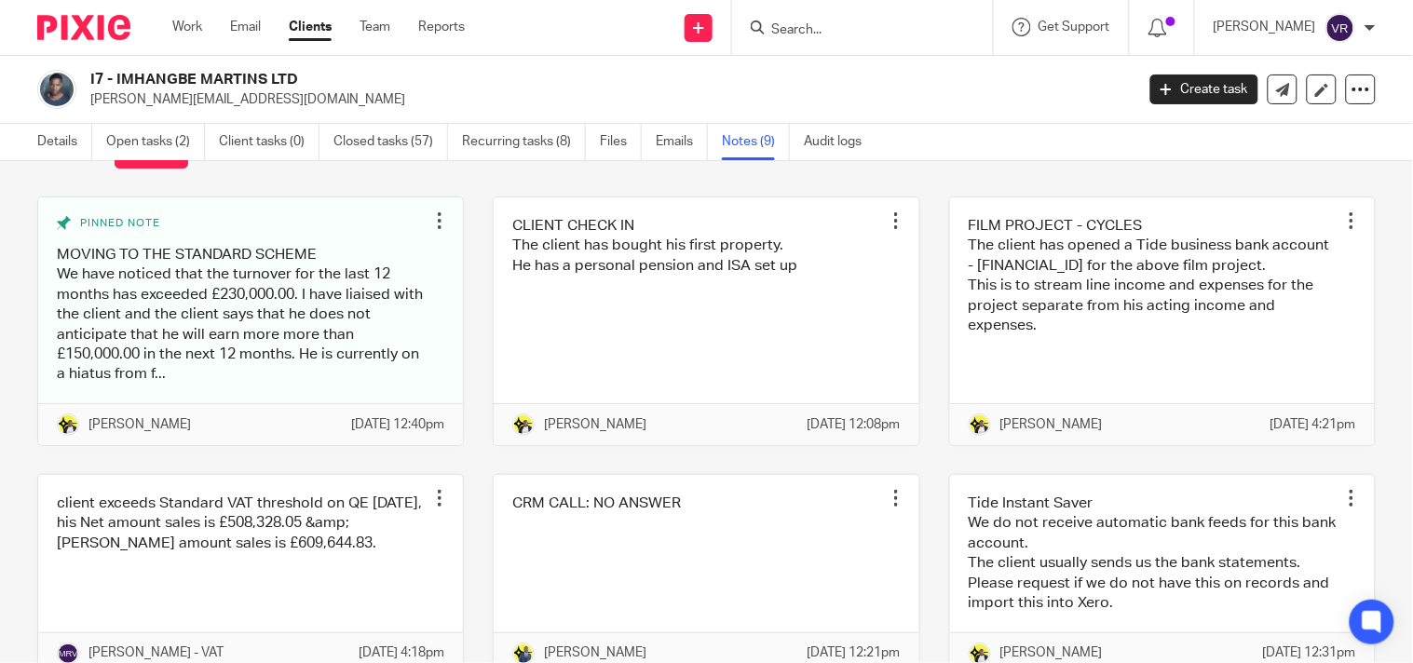
scroll to position [103, 0]
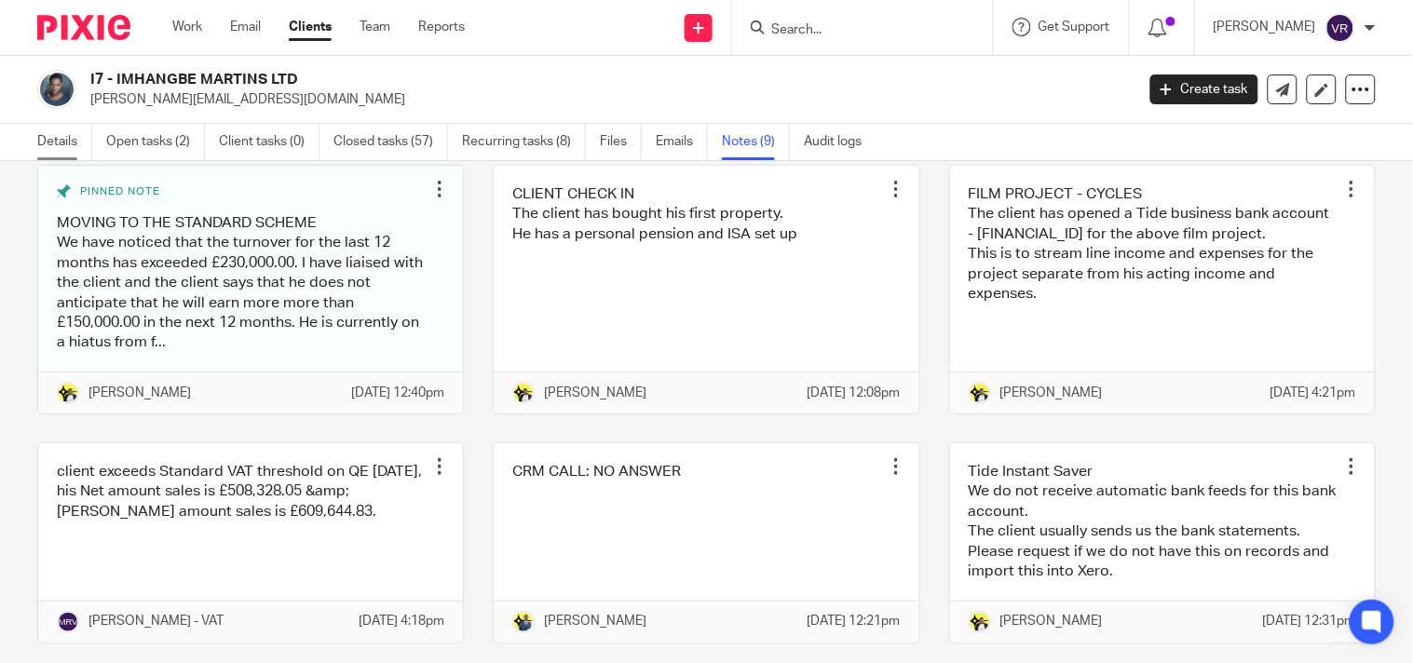
click at [38, 140] on link "Details" at bounding box center [64, 142] width 55 height 36
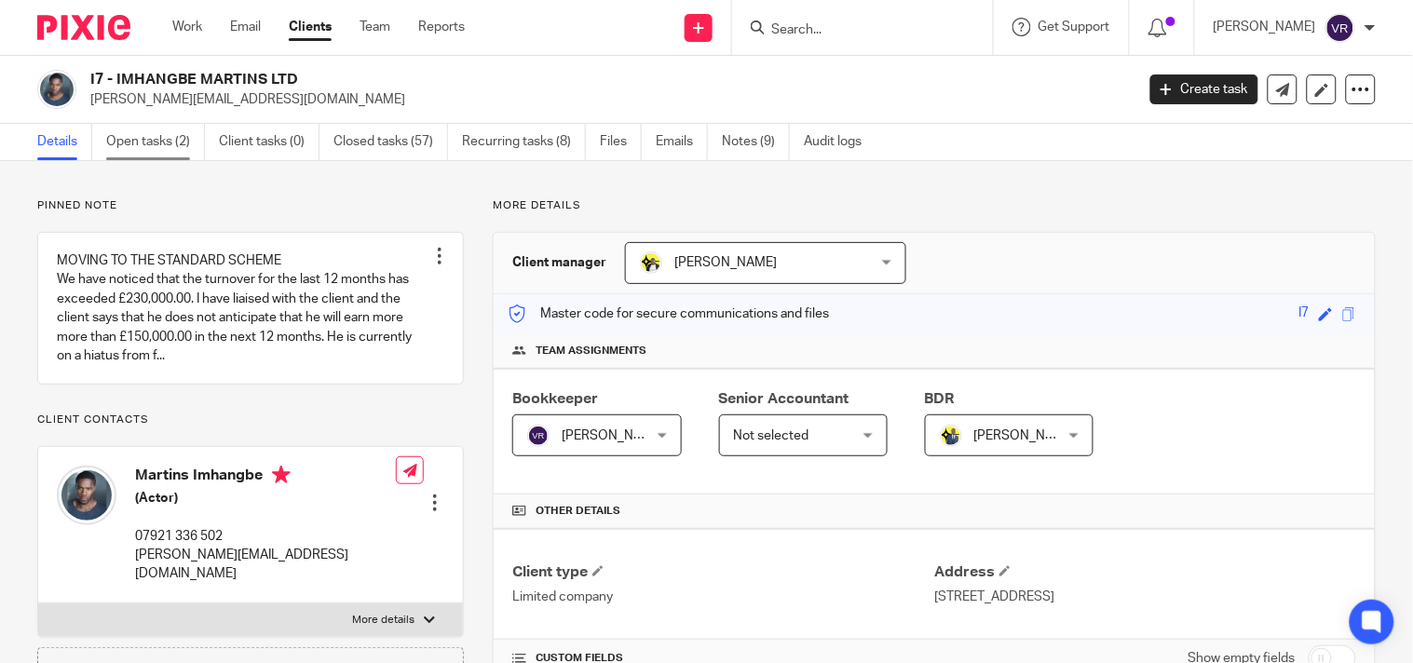
click at [180, 158] on link "Open tasks (2)" at bounding box center [155, 142] width 99 height 36
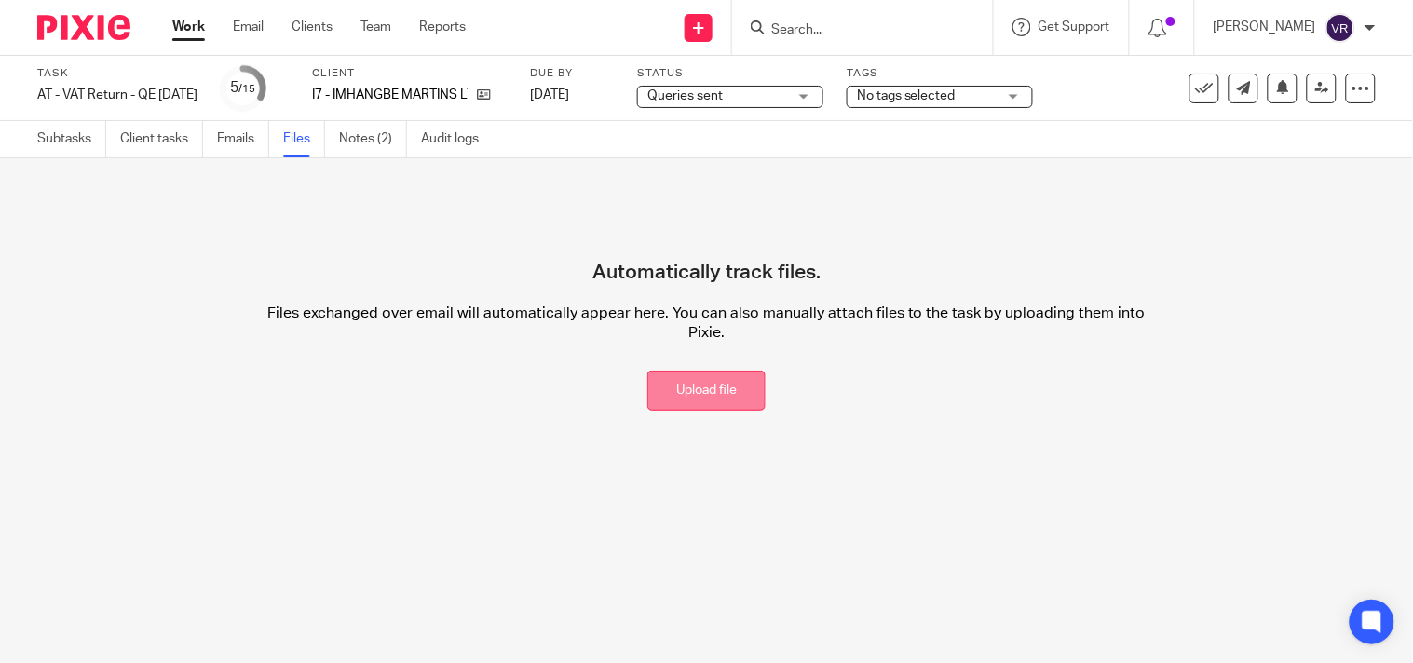
click at [727, 379] on button "Upload file" at bounding box center [706, 391] width 118 height 40
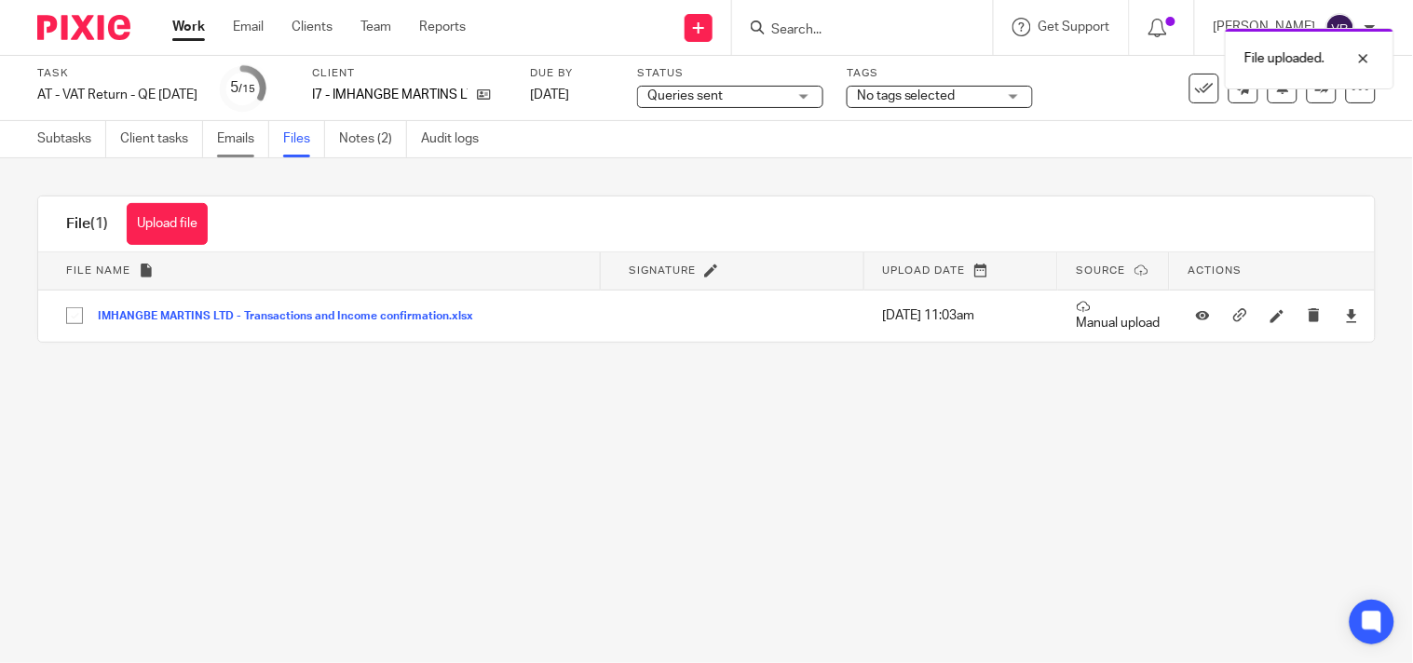
click at [229, 144] on link "Emails" at bounding box center [243, 139] width 52 height 36
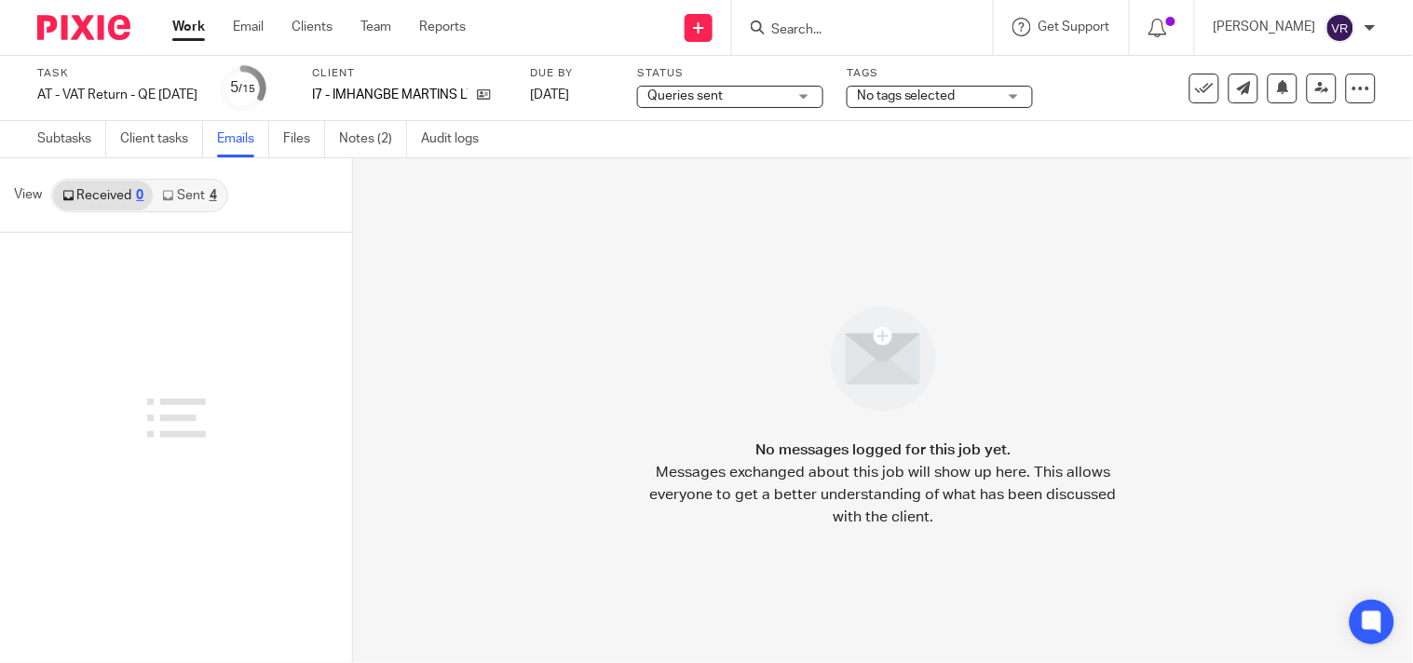
click at [210, 190] on div "4" at bounding box center [213, 195] width 7 height 13
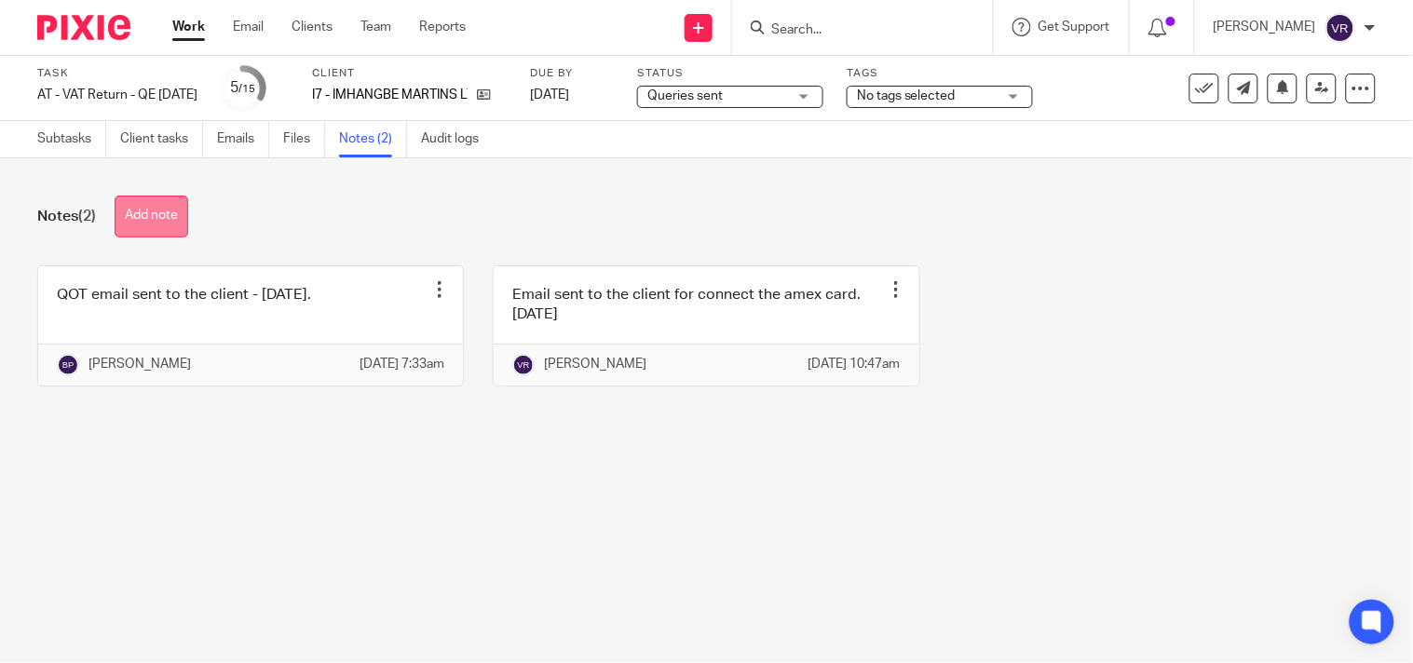
click at [142, 220] on button "Add note" at bounding box center [152, 217] width 74 height 42
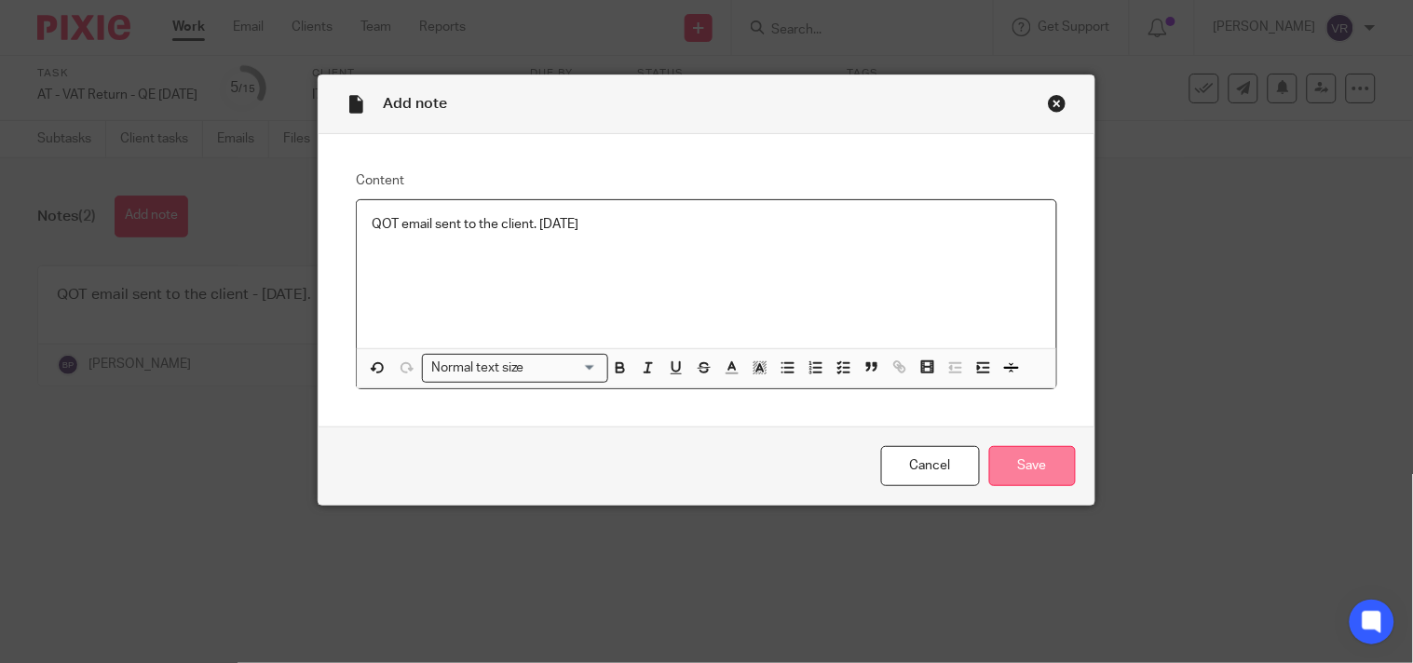
click at [1001, 471] on input "Save" at bounding box center [1032, 466] width 87 height 40
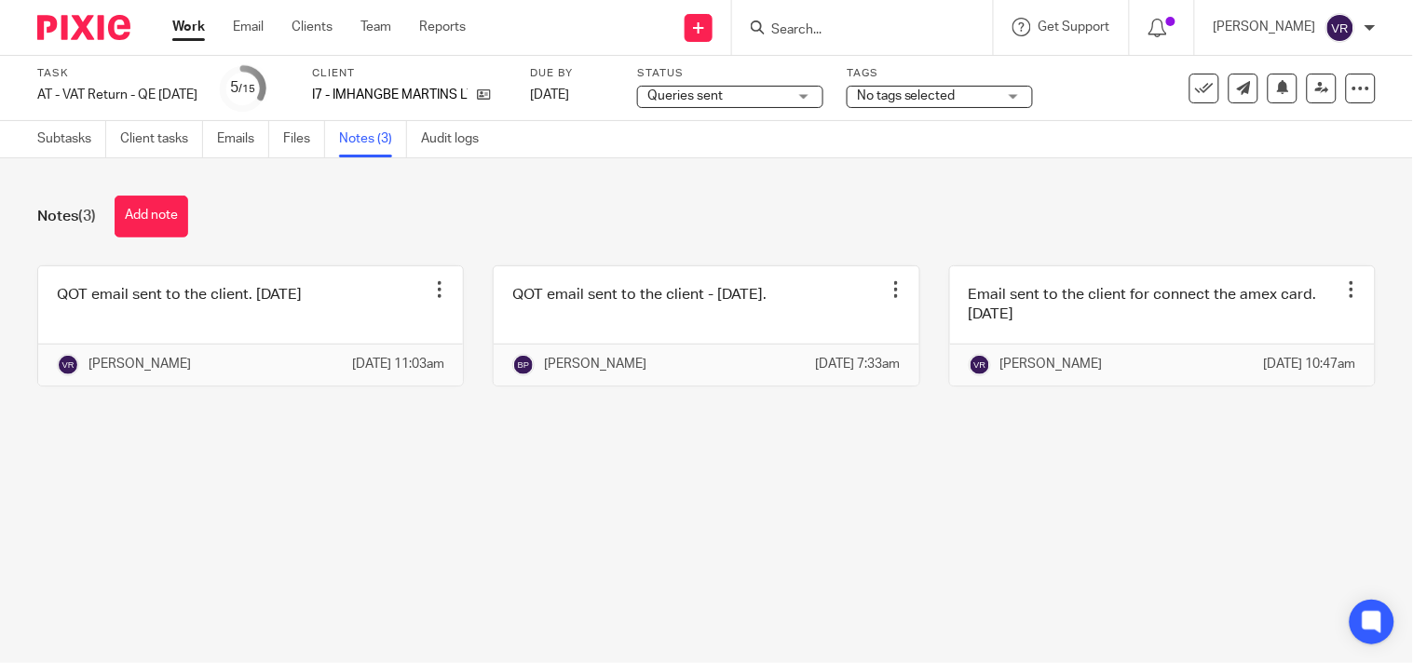
click at [197, 23] on link "Work" at bounding box center [188, 27] width 33 height 19
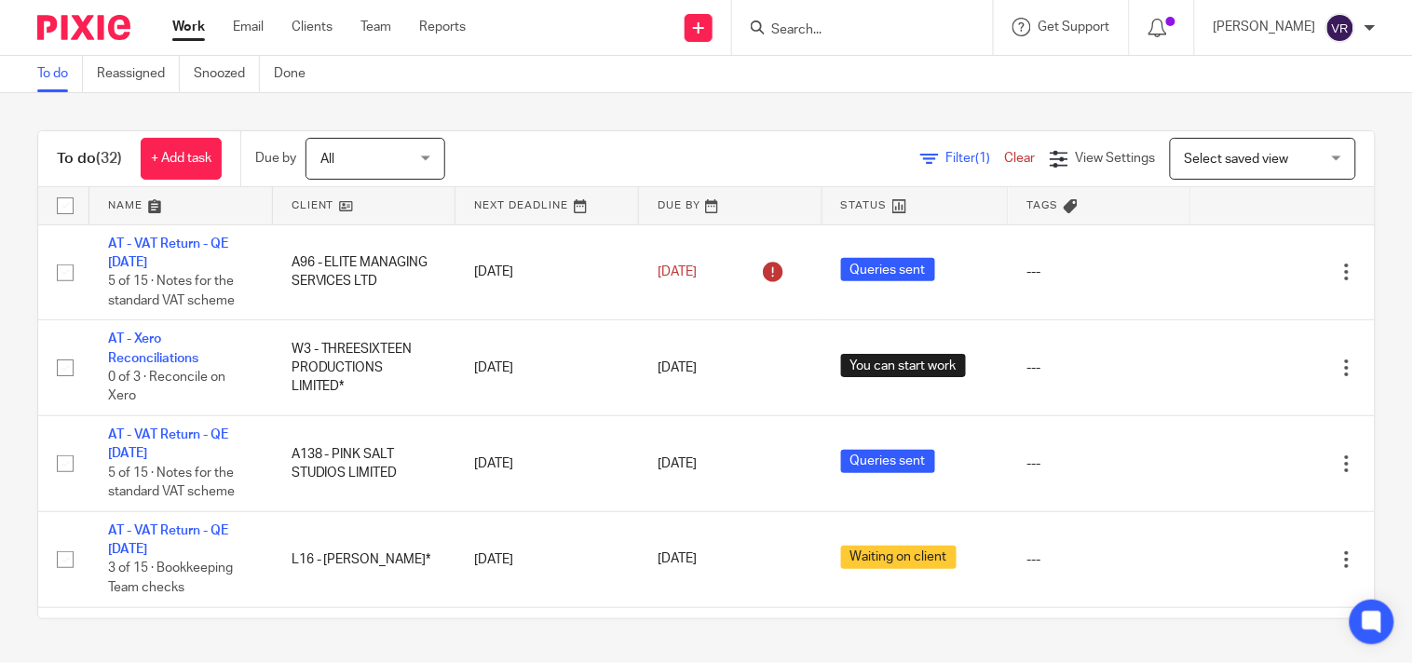
click at [602, 77] on div "To do Reassigned Snoozed Done" at bounding box center [706, 74] width 1413 height 37
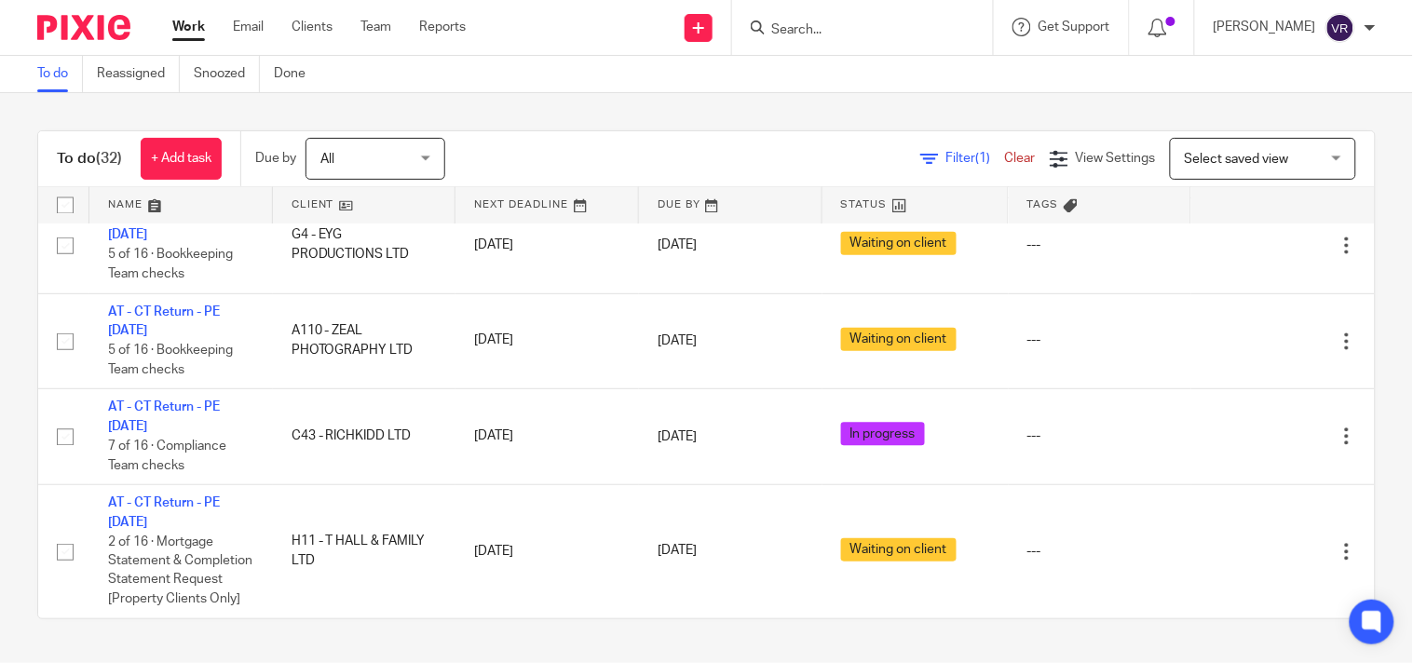
scroll to position [2897, 0]
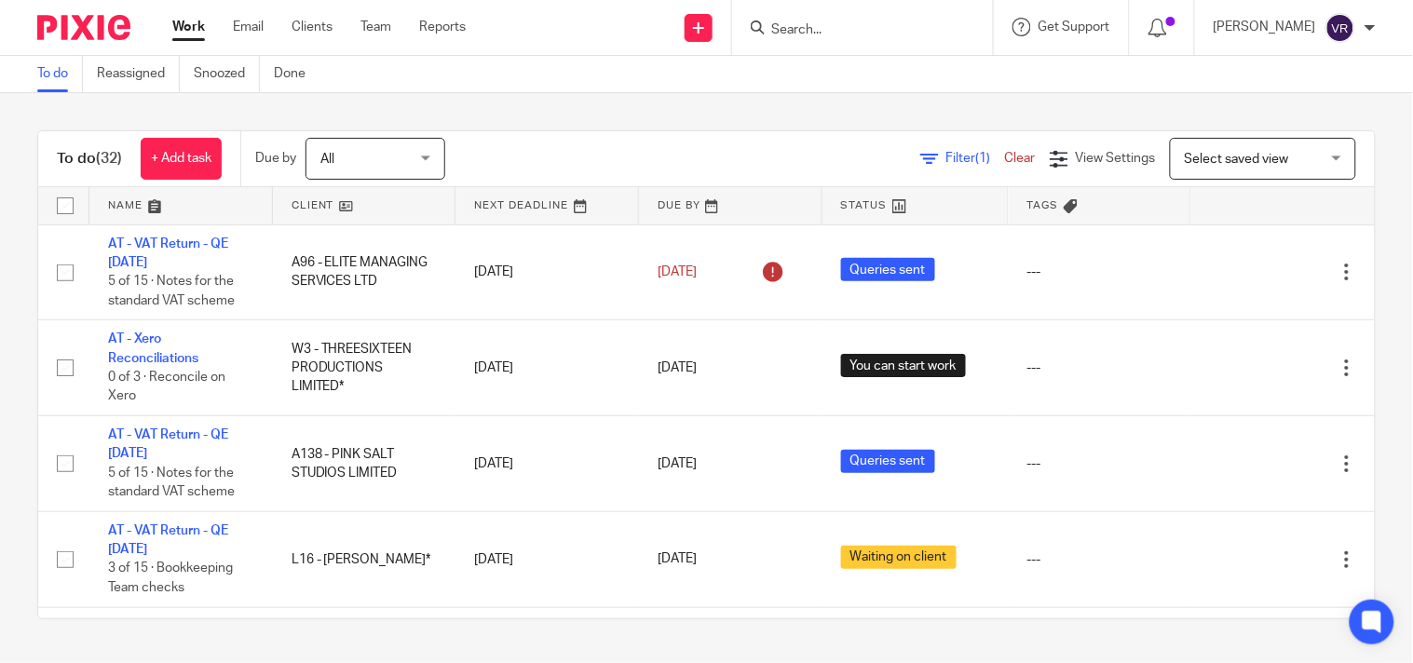
scroll to position [750, 0]
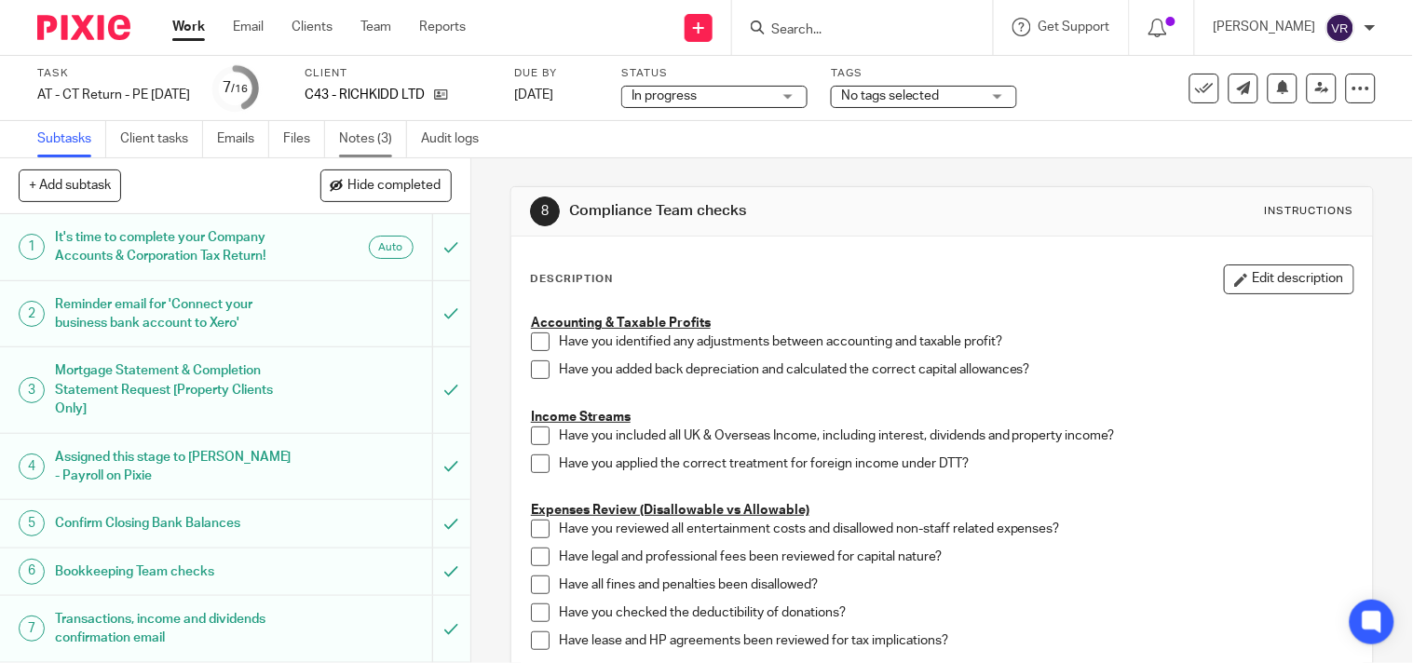
click at [387, 149] on link "Notes (3)" at bounding box center [373, 139] width 68 height 36
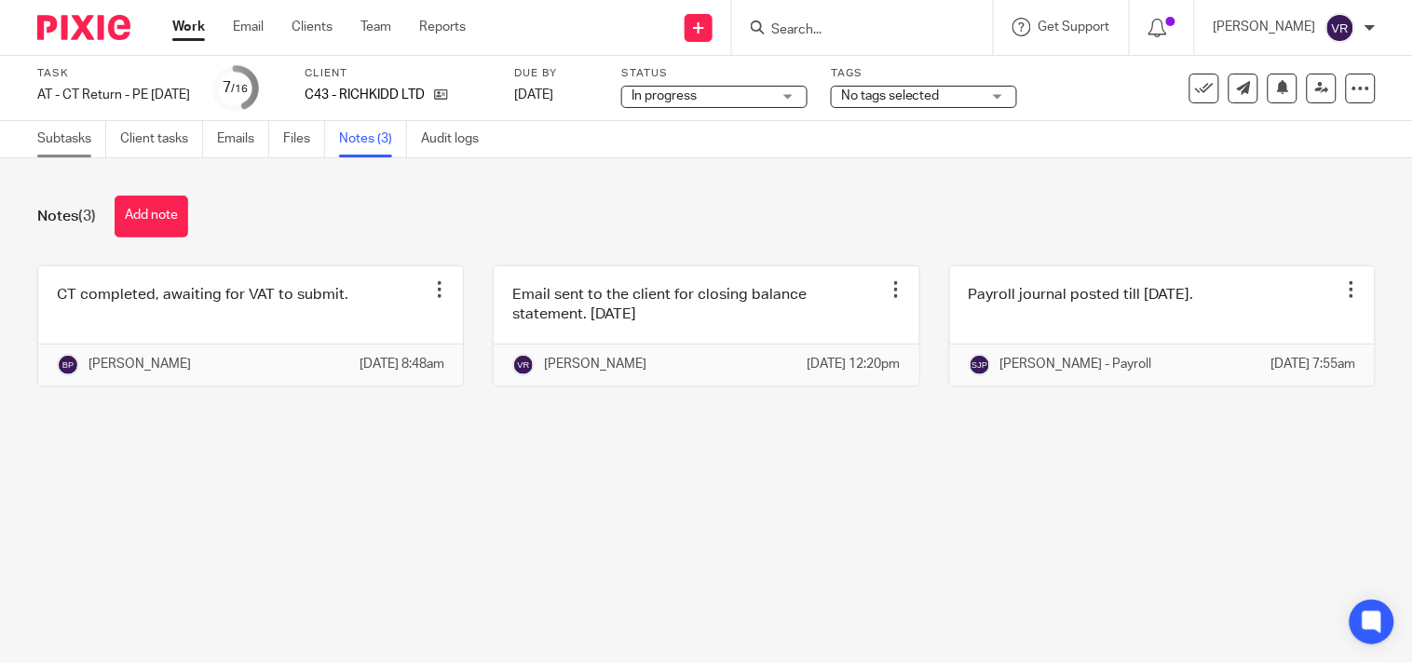
click at [73, 147] on link "Subtasks" at bounding box center [71, 139] width 69 height 36
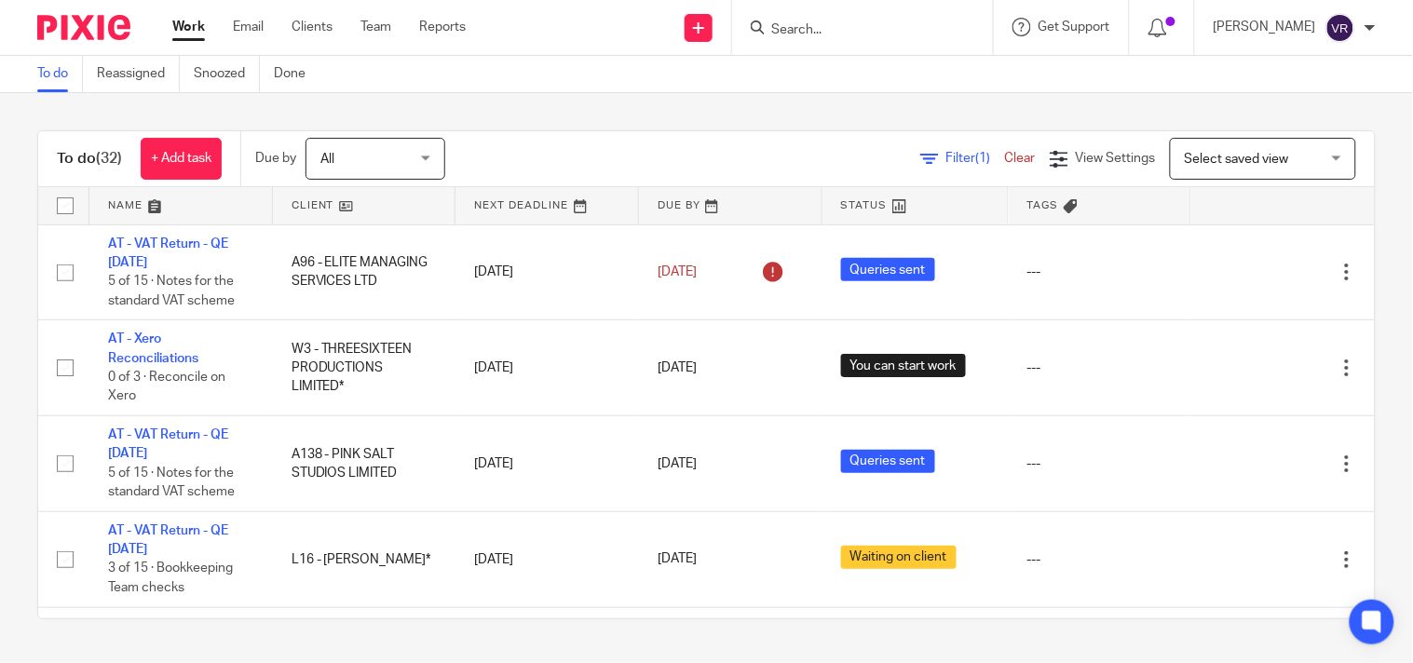
click at [359, 31] on ul "Work Email Clients Team Reports" at bounding box center [332, 27] width 321 height 19
click at [369, 29] on link "Team" at bounding box center [375, 27] width 31 height 19
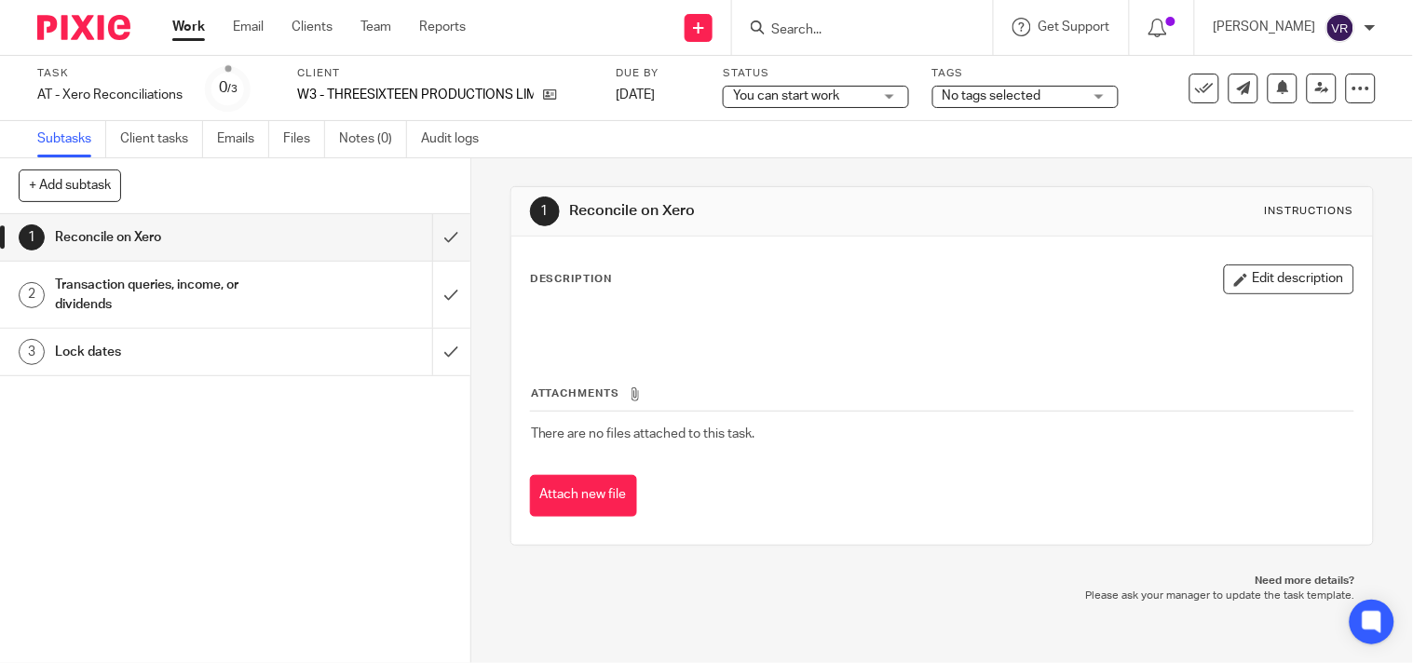
click at [855, 104] on span "You can start work" at bounding box center [803, 97] width 140 height 20
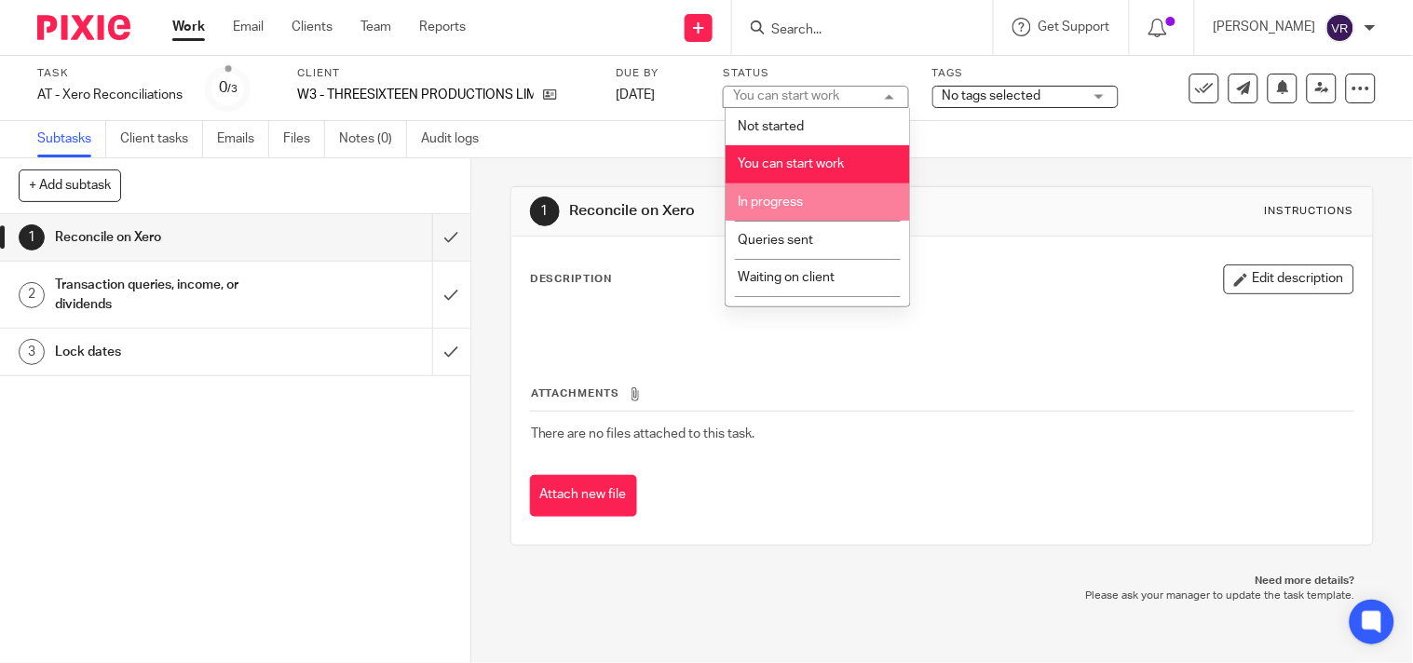
click at [822, 199] on li "In progress" at bounding box center [818, 202] width 184 height 38
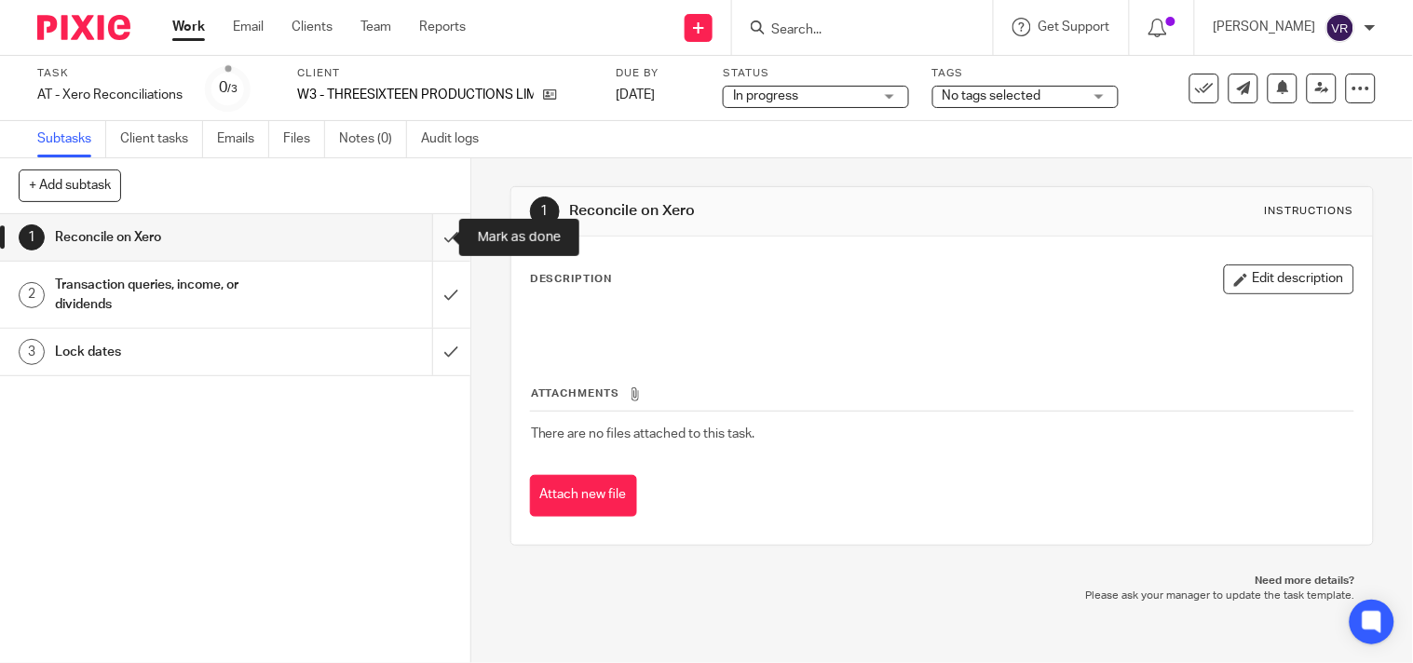
click at [441, 242] on input "submit" at bounding box center [235, 237] width 470 height 47
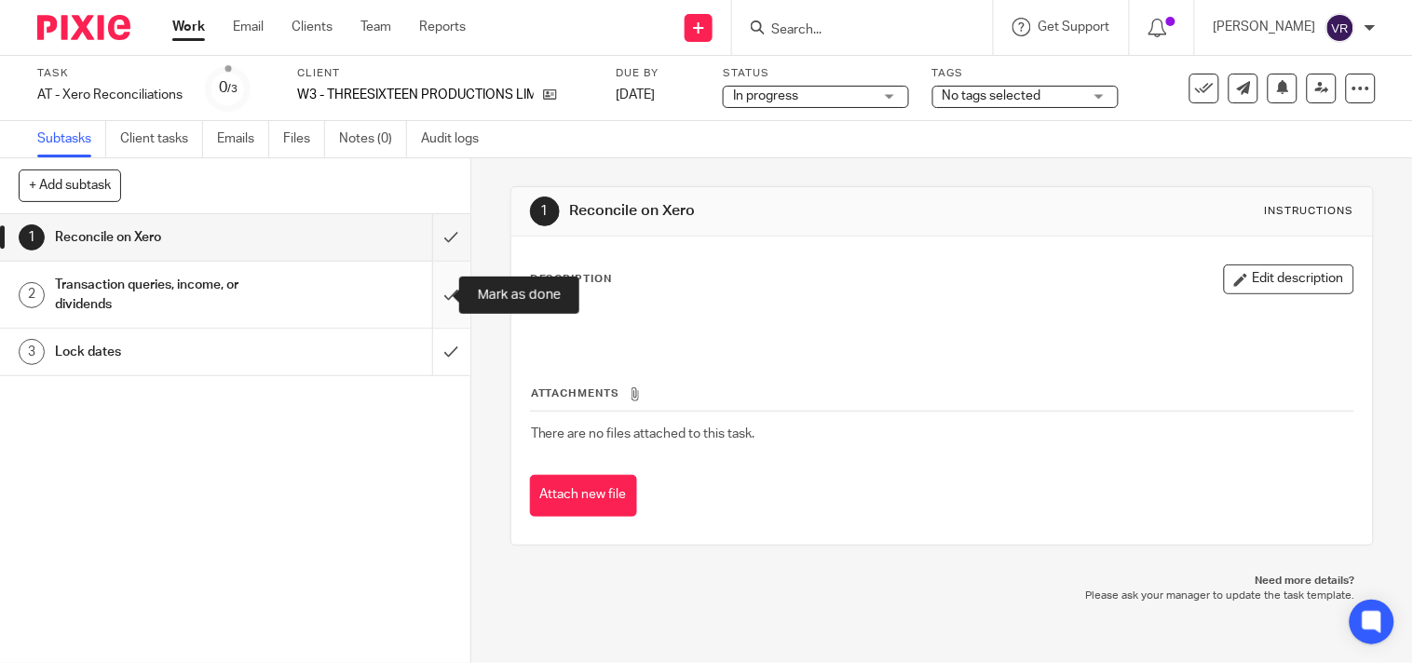
click at [432, 296] on input "submit" at bounding box center [235, 295] width 470 height 66
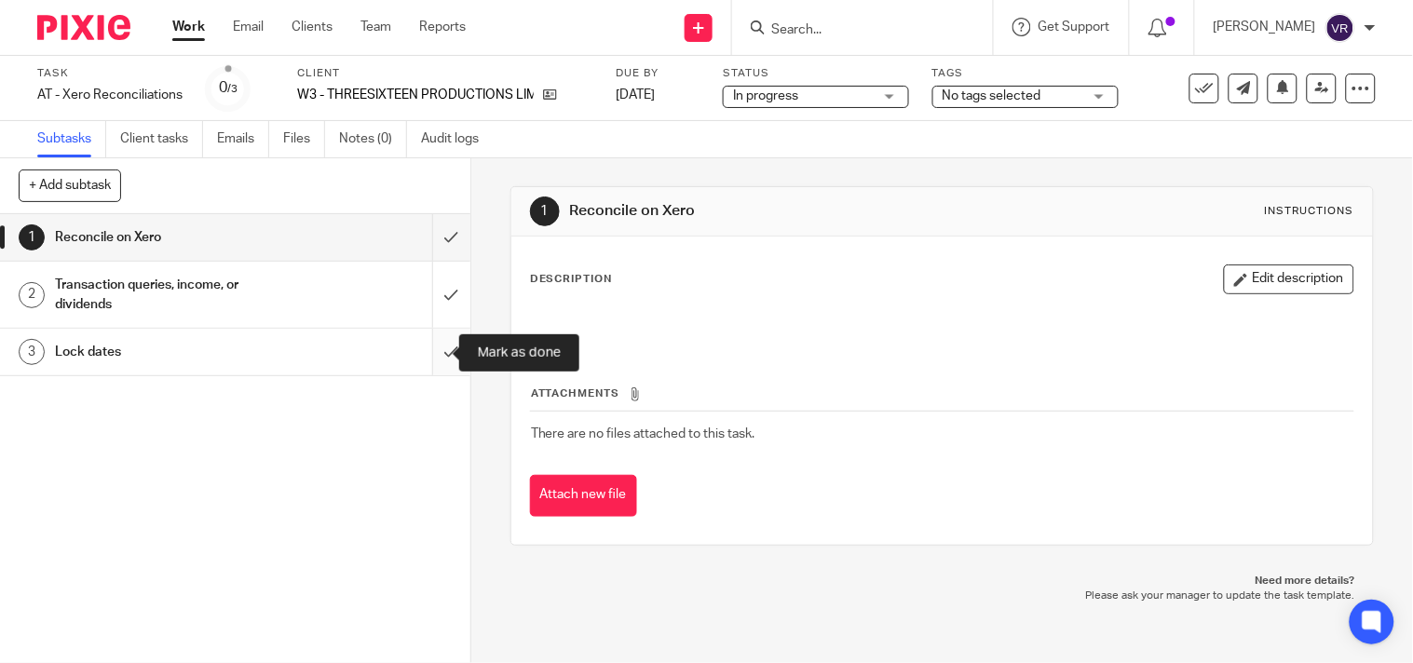
click at [432, 355] on input "submit" at bounding box center [235, 352] width 470 height 47
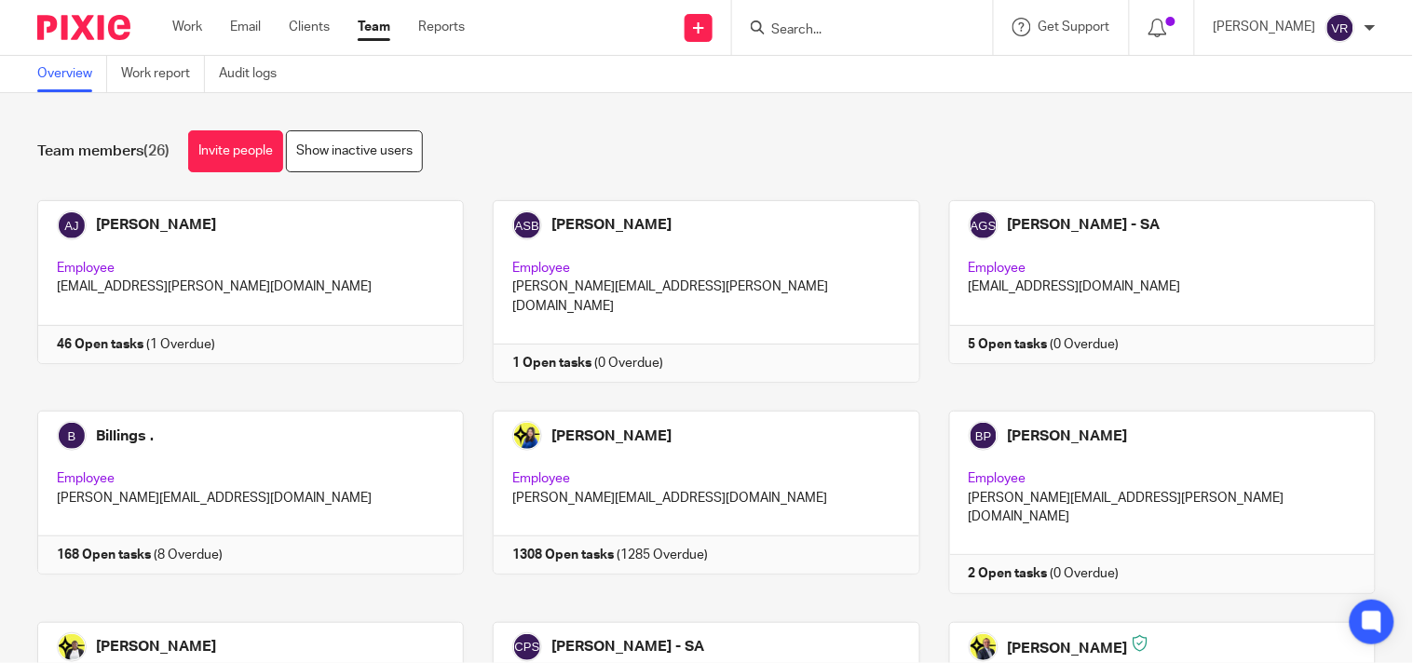
click at [712, 130] on div "Team members (26) Invite people Show inactive users" at bounding box center [706, 151] width 1338 height 42
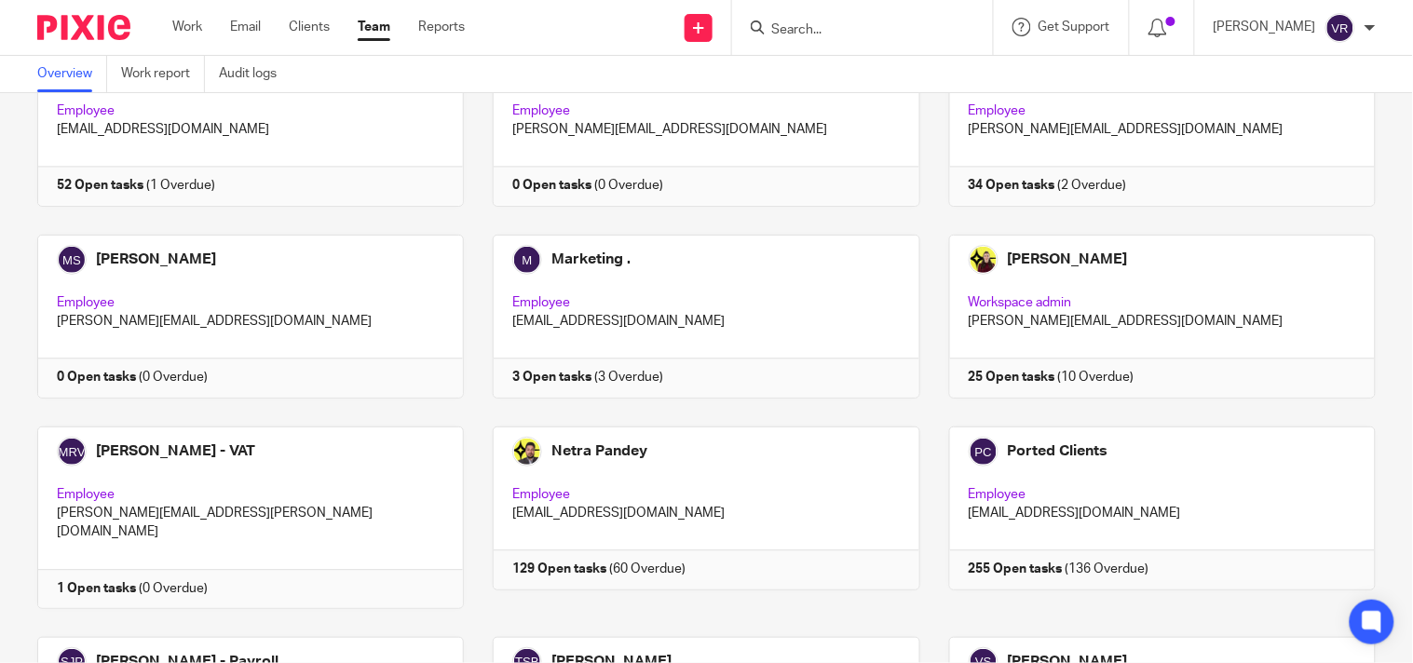
click at [1358, 154] on div "Team members (26) Invite people Show inactive users Invite team members Add inv…" at bounding box center [706, 378] width 1413 height 570
click at [179, 23] on link "Work" at bounding box center [187, 27] width 30 height 19
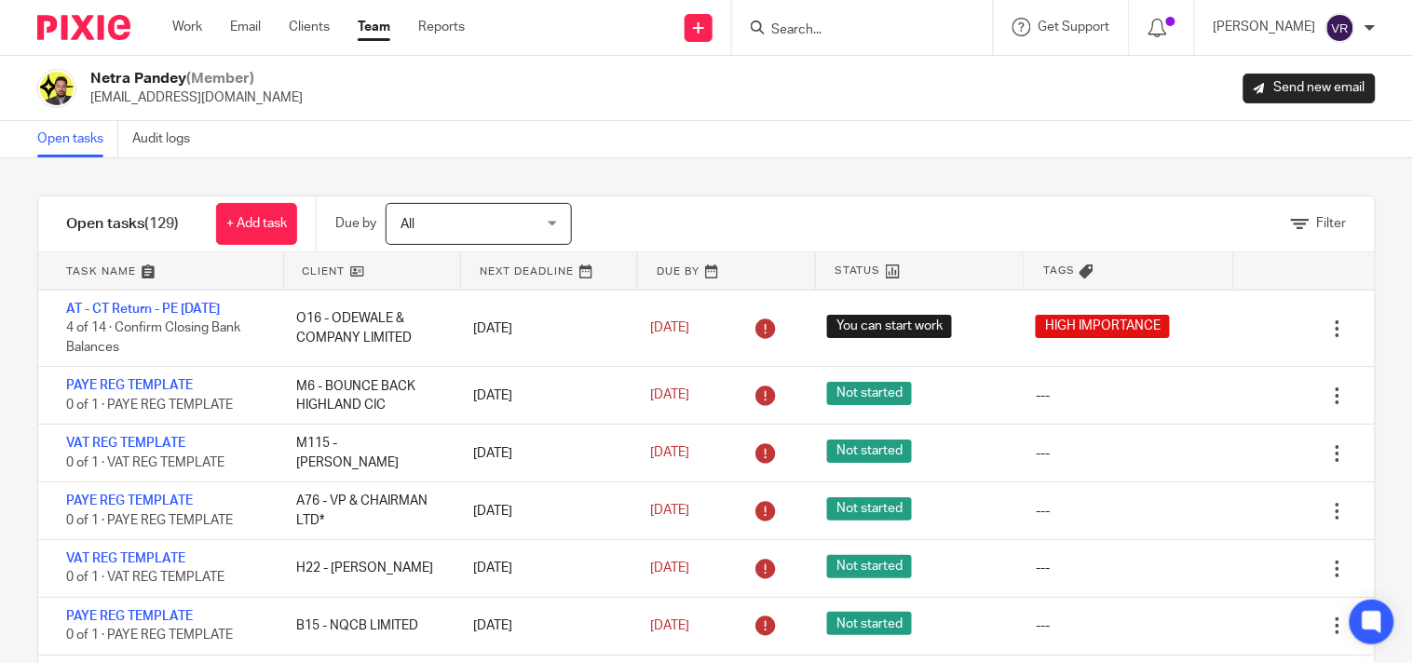
click at [935, 100] on div "[PERSON_NAME] (Member) [EMAIL_ADDRESS][DOMAIN_NAME] Send new email" at bounding box center [706, 88] width 1338 height 39
